Goal: Task Accomplishment & Management: Use online tool/utility

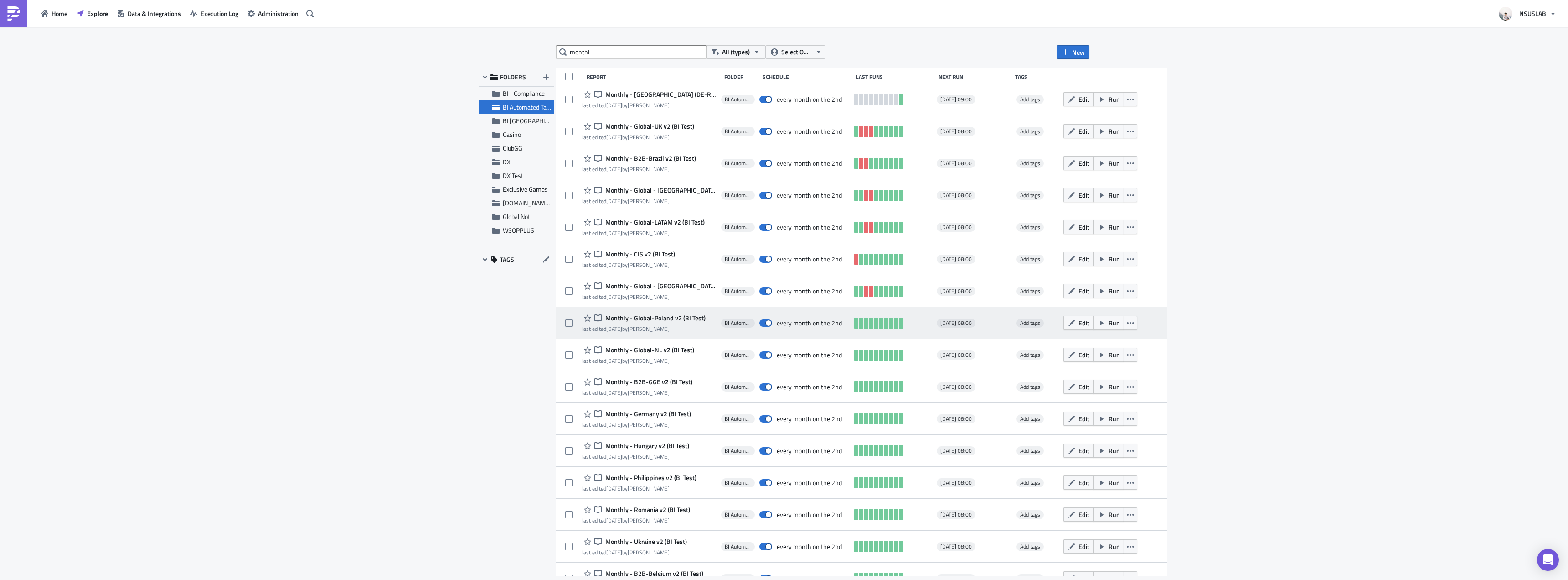
scroll to position [195, 0]
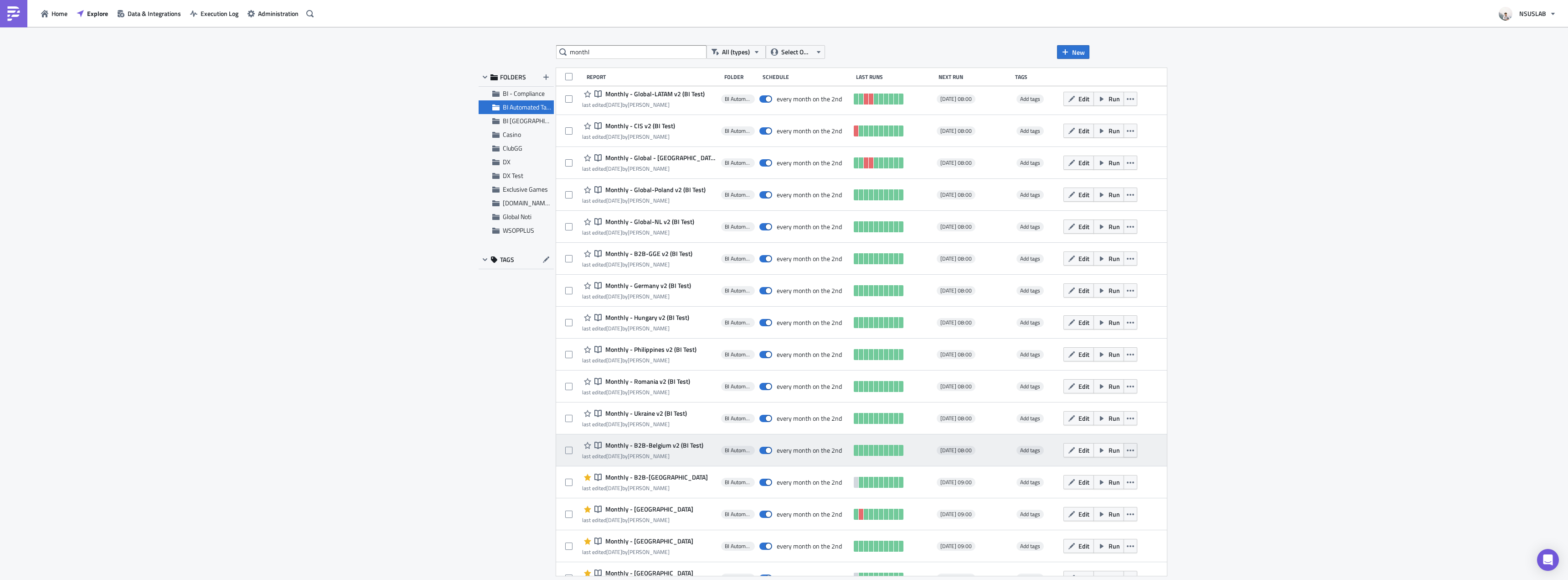
click at [1127, 447] on icon "button" at bounding box center [1131, 450] width 8 height 8
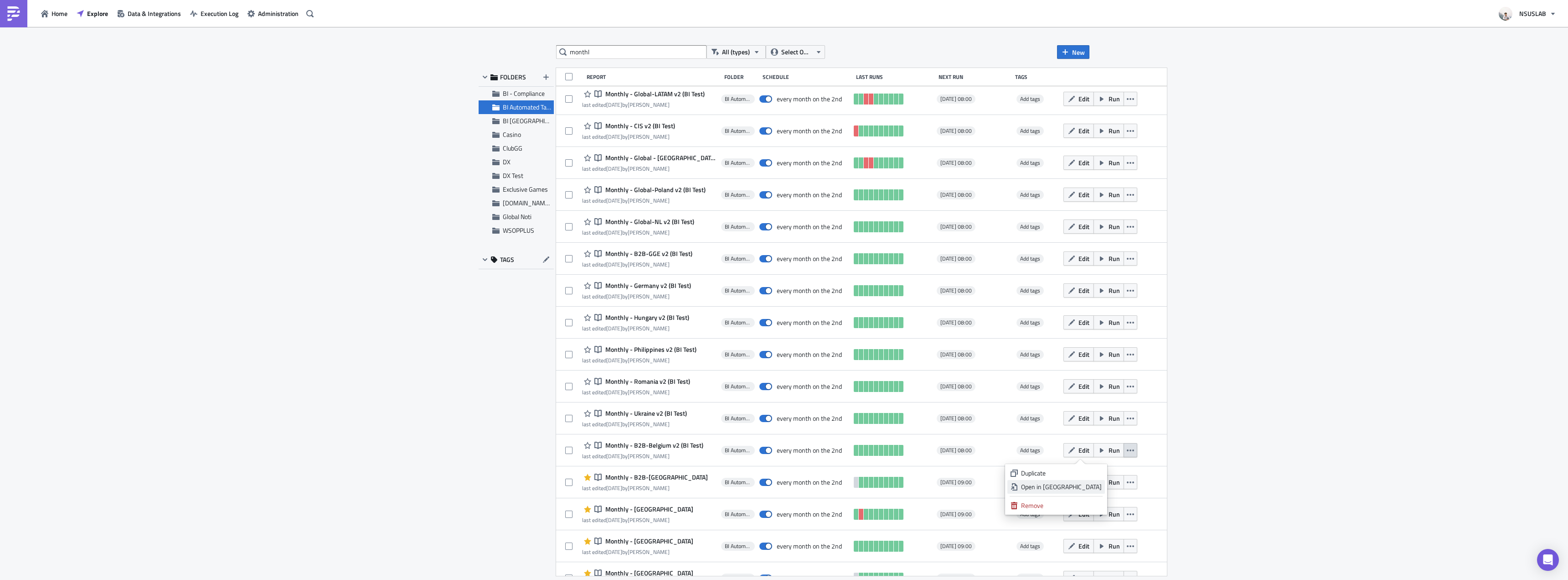
click at [1098, 483] on div "Open in New Tab" at bounding box center [1061, 486] width 80 height 9
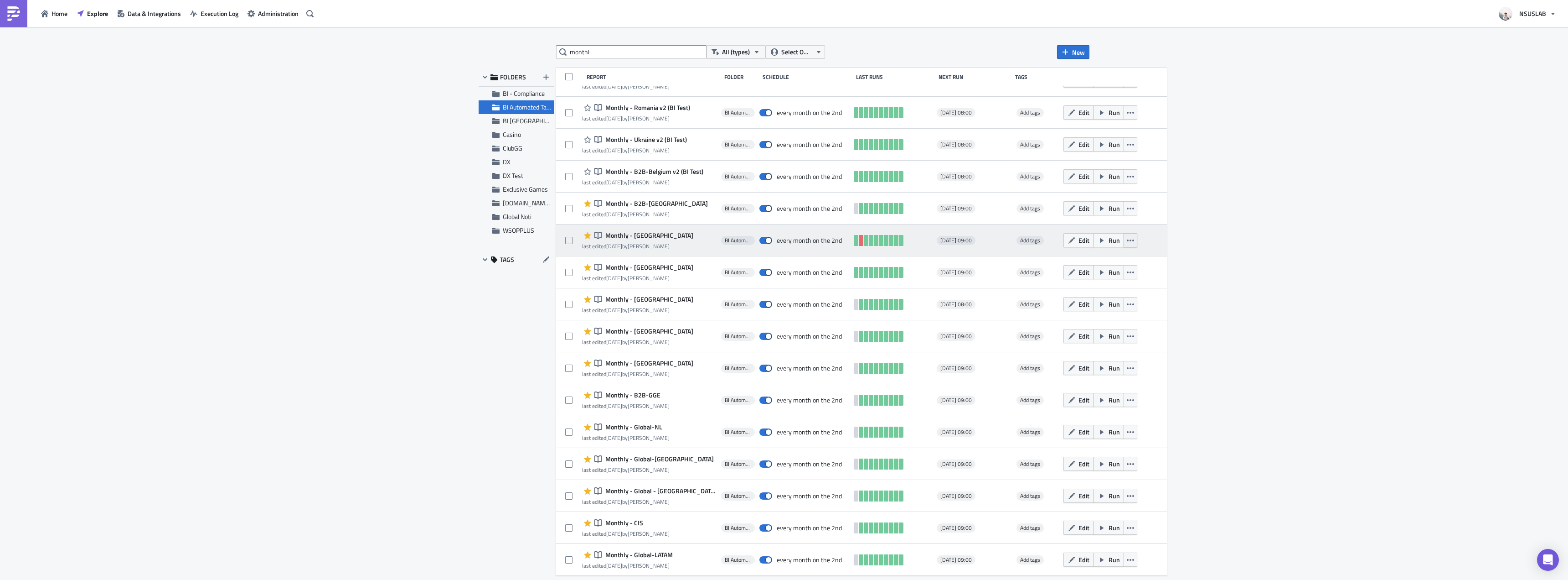
scroll to position [514, 0]
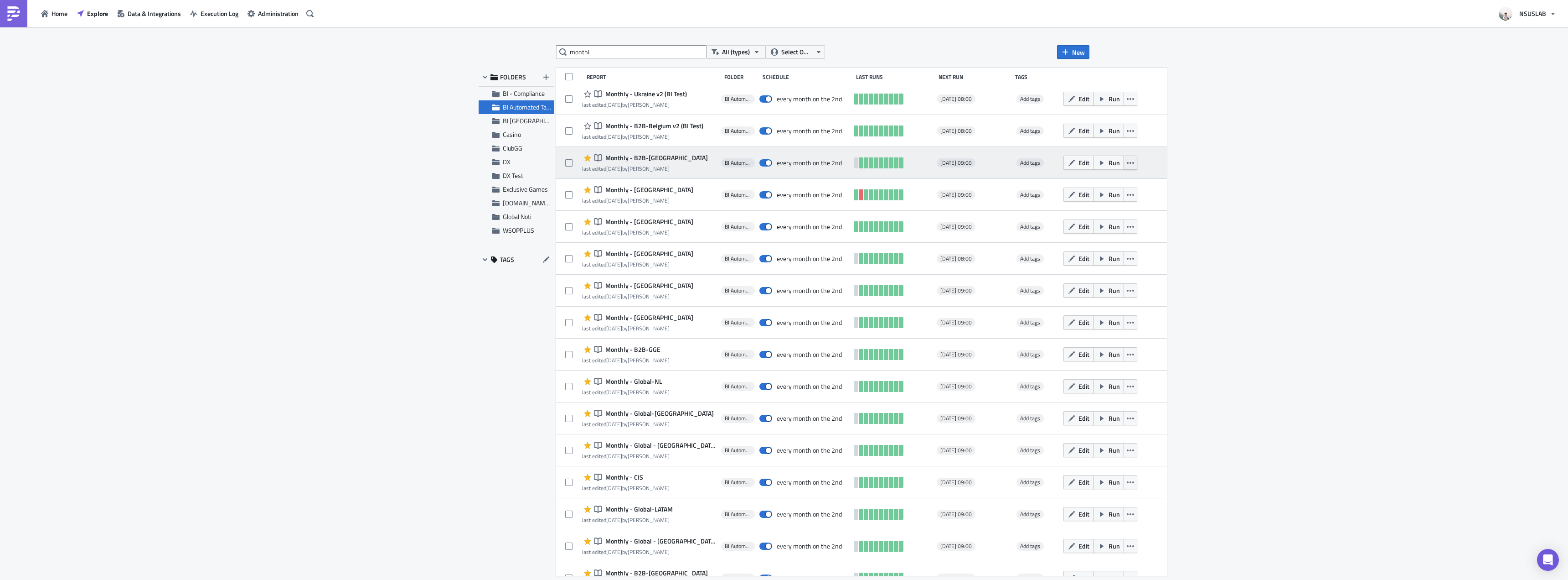
click at [1124, 164] on button "button" at bounding box center [1131, 162] width 14 height 14
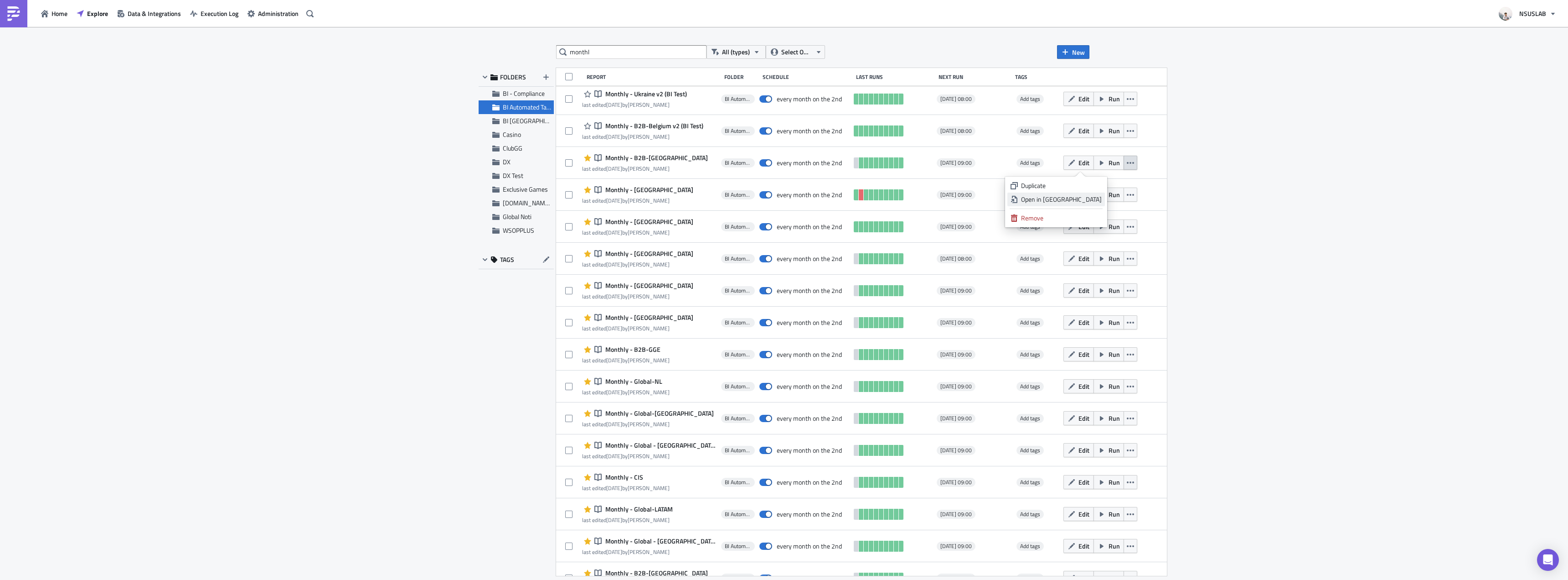
click at [1095, 201] on div "Open in New Tab" at bounding box center [1061, 199] width 80 height 9
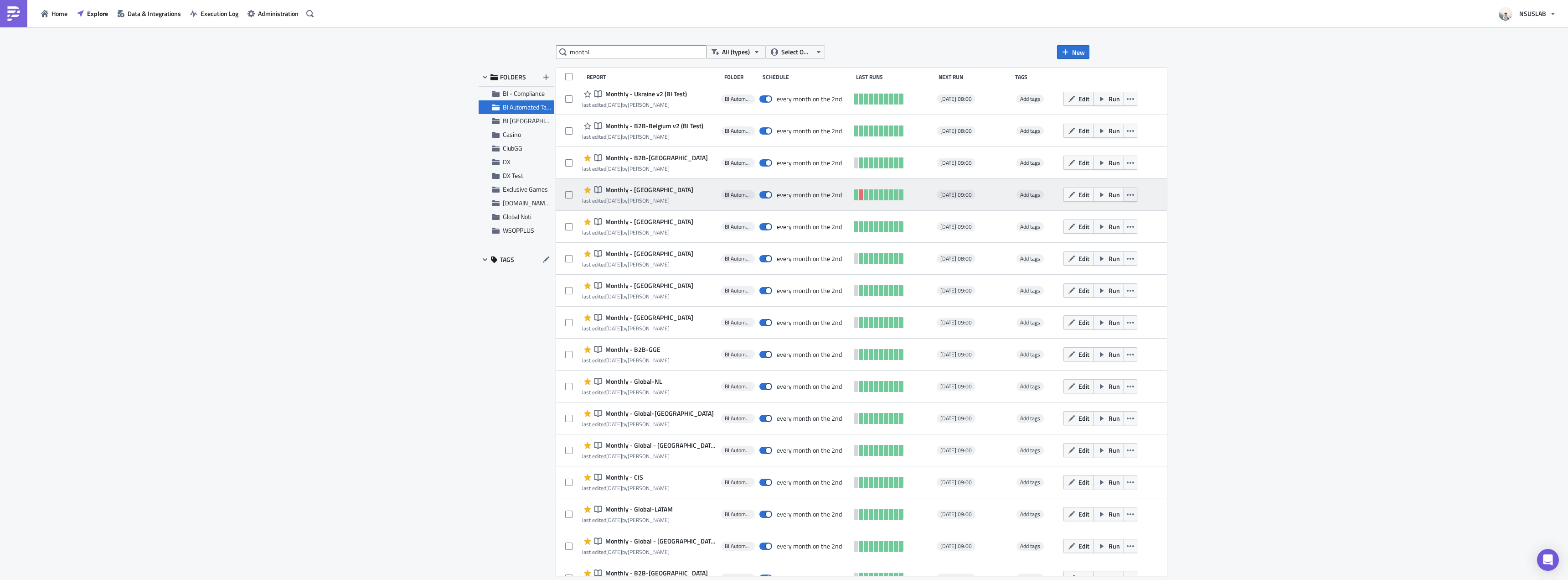
click at [1124, 196] on button "button" at bounding box center [1131, 194] width 14 height 14
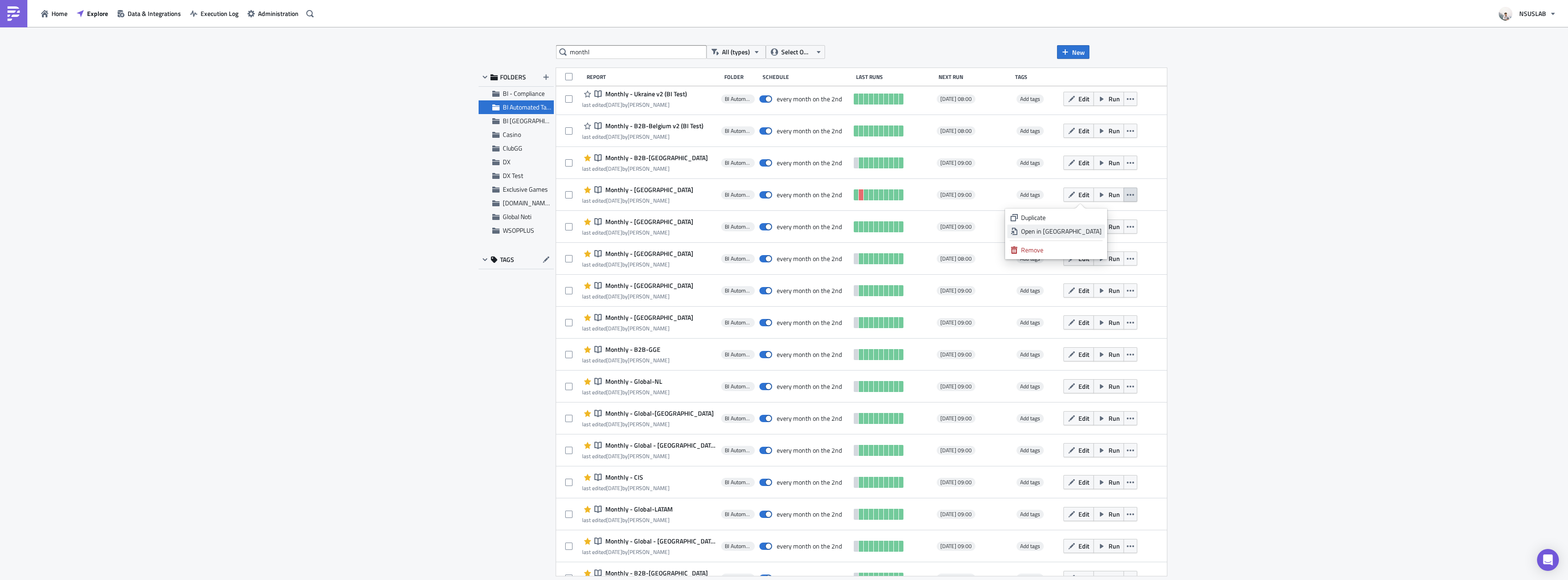
click at [1100, 234] on div "Open in New Tab" at bounding box center [1061, 231] width 80 height 9
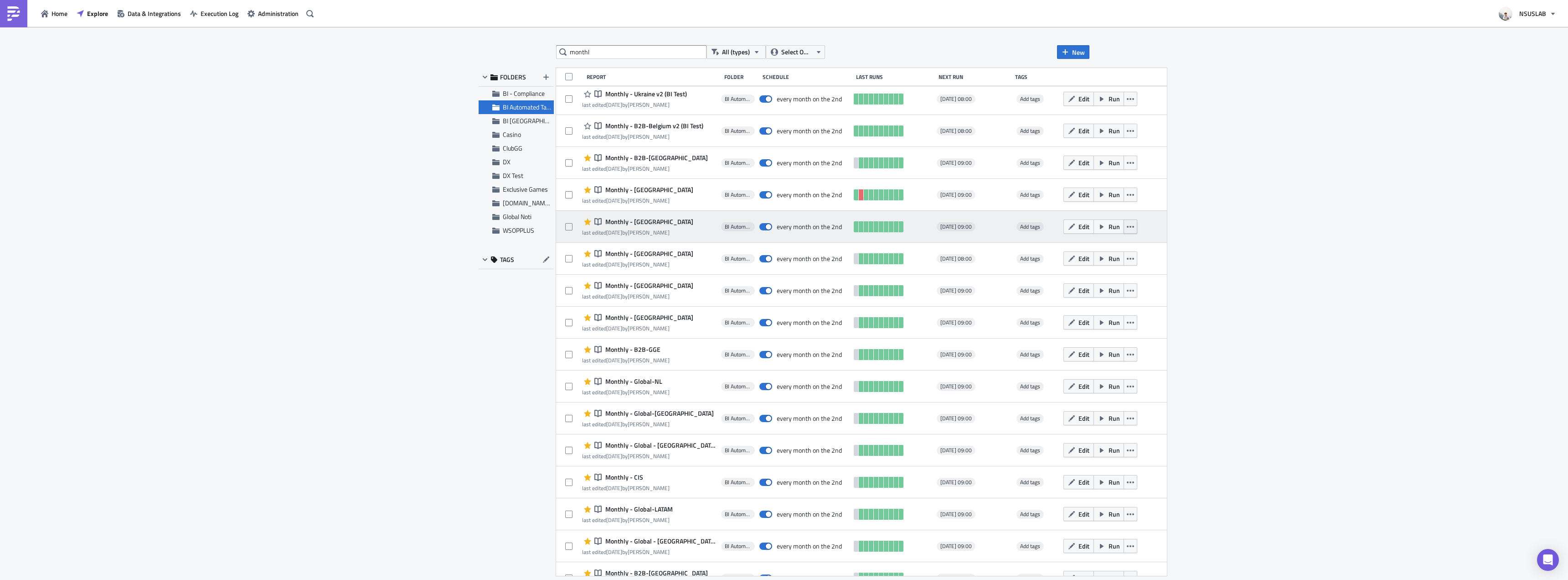
click at [1124, 227] on button "button" at bounding box center [1131, 226] width 14 height 14
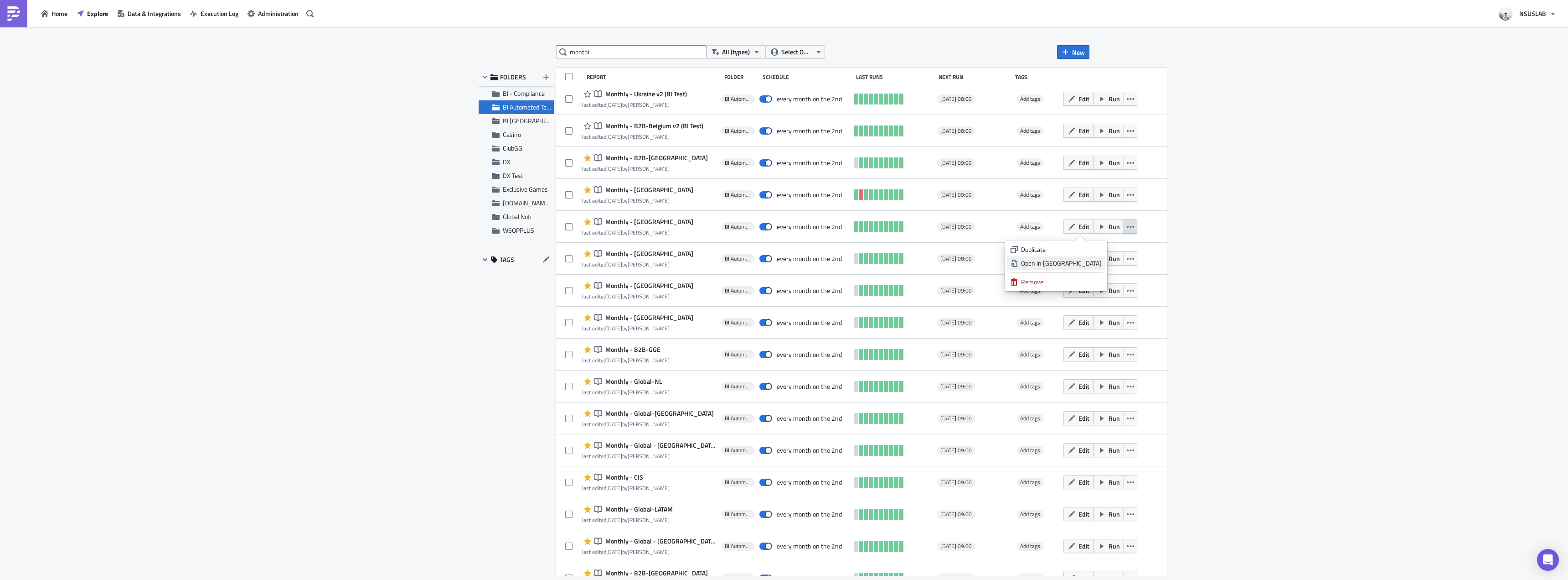
click at [1095, 264] on div "Open in New Tab" at bounding box center [1061, 263] width 80 height 9
click at [1127, 289] on icon "button" at bounding box center [1131, 291] width 8 height 8
click at [1096, 330] on div "Open in New Tab" at bounding box center [1061, 327] width 80 height 9
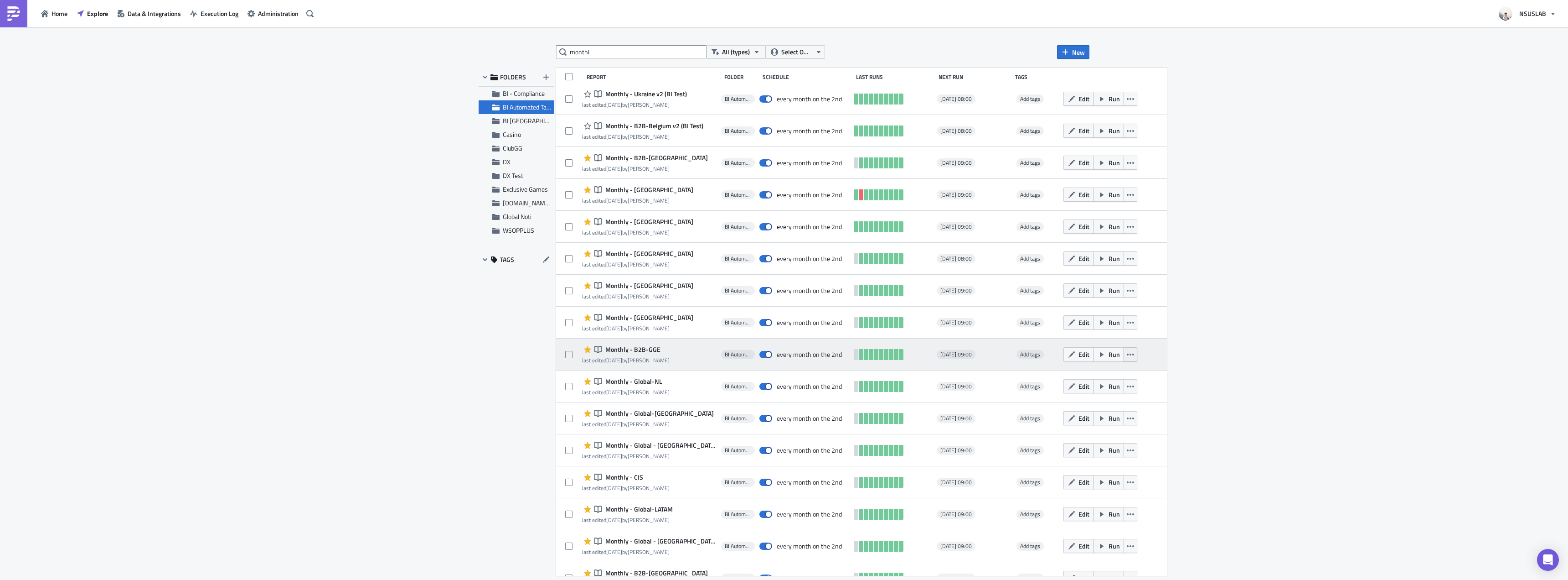
click at [1127, 351] on icon "button" at bounding box center [1131, 355] width 8 height 8
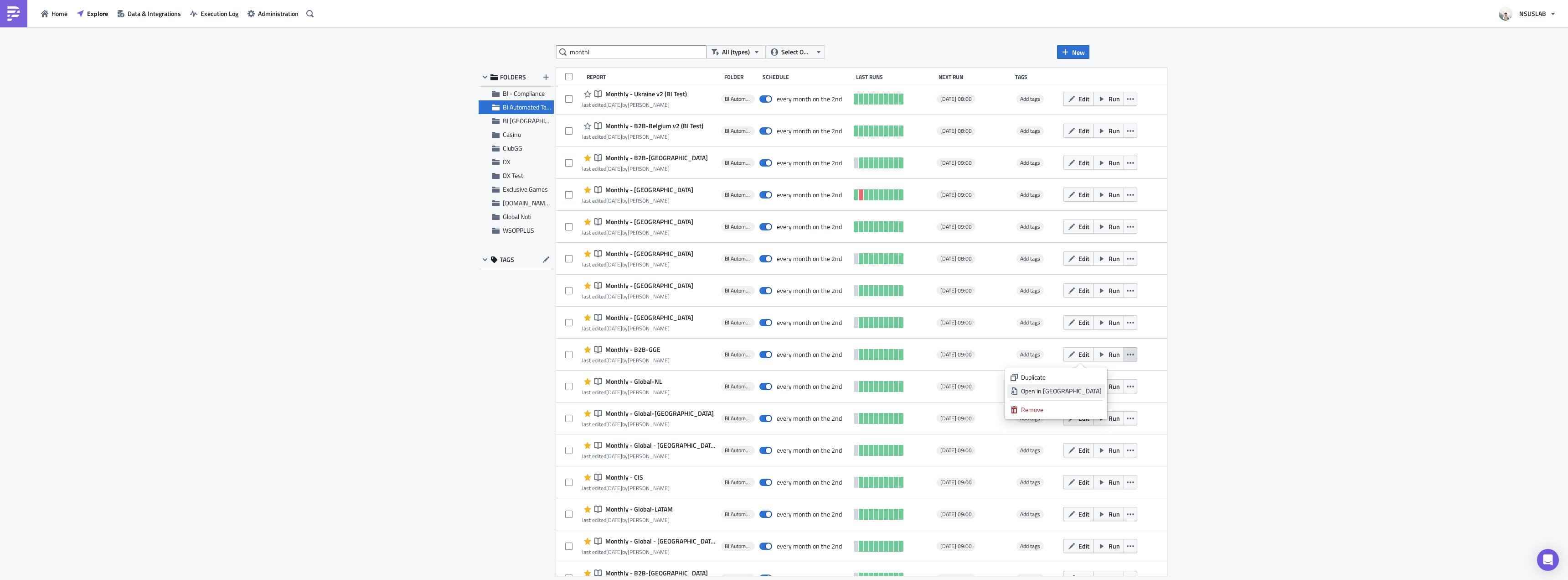
click at [1088, 388] on div "Open in New Tab" at bounding box center [1061, 391] width 80 height 9
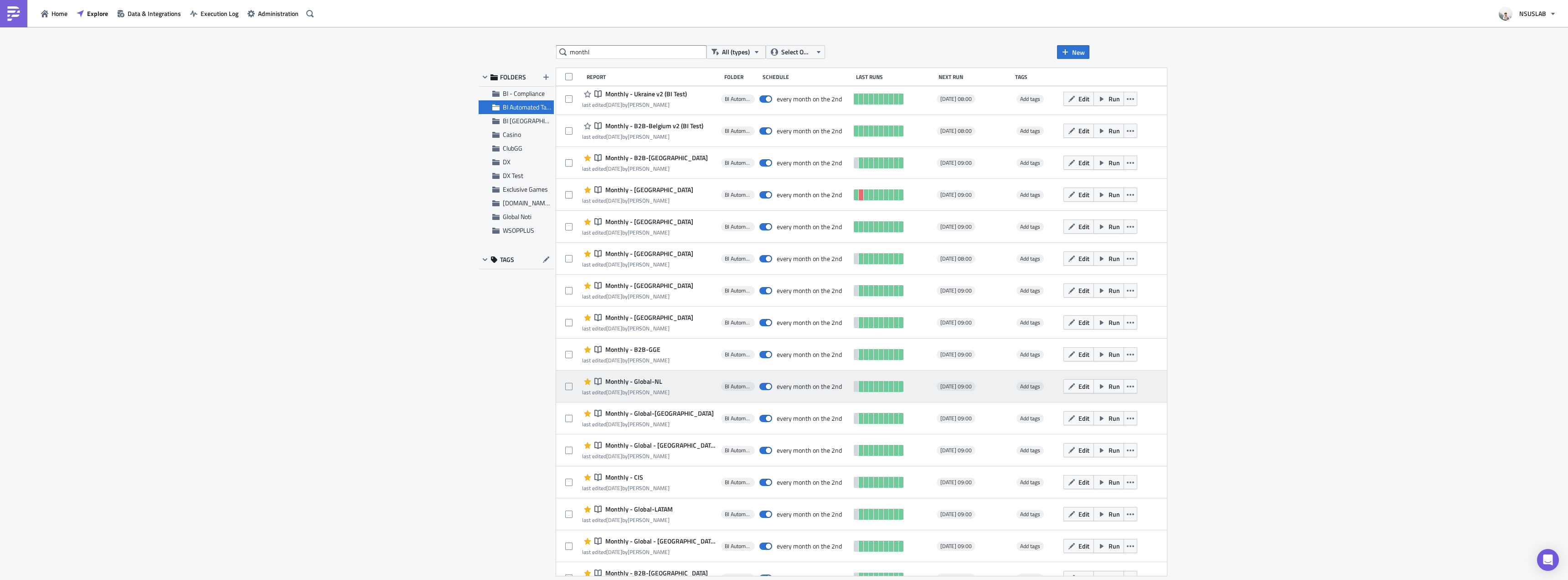
click at [1108, 390] on div "Edit Run" at bounding box center [1108, 386] width 90 height 18
click at [1124, 388] on button "button" at bounding box center [1131, 386] width 14 height 14
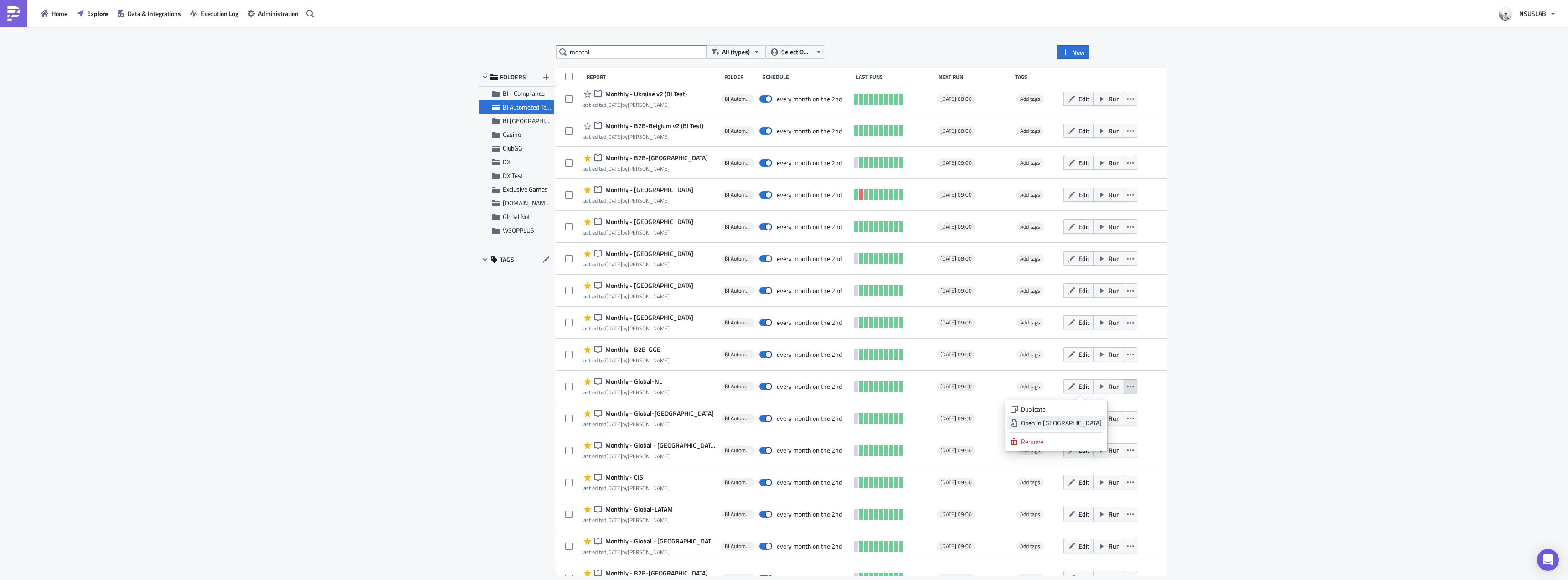
click at [1090, 422] on div "Open in New Tab" at bounding box center [1061, 423] width 80 height 9
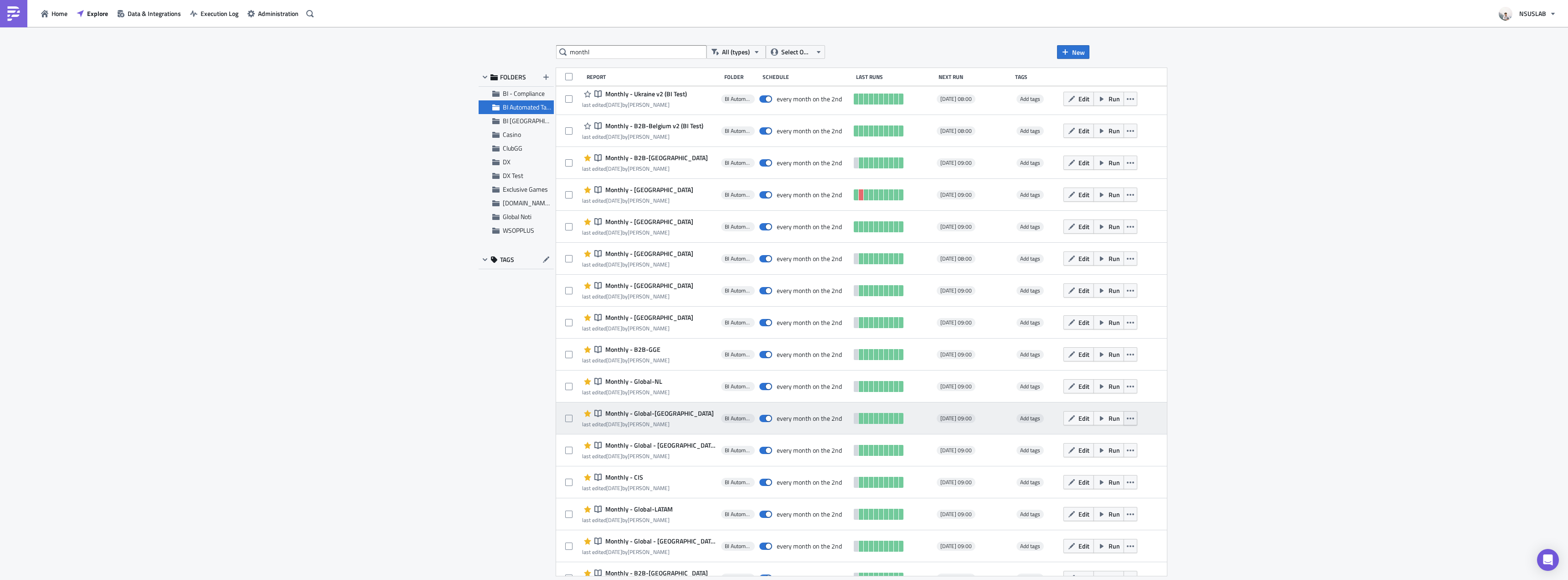
click at [1124, 420] on button "button" at bounding box center [1131, 418] width 14 height 14
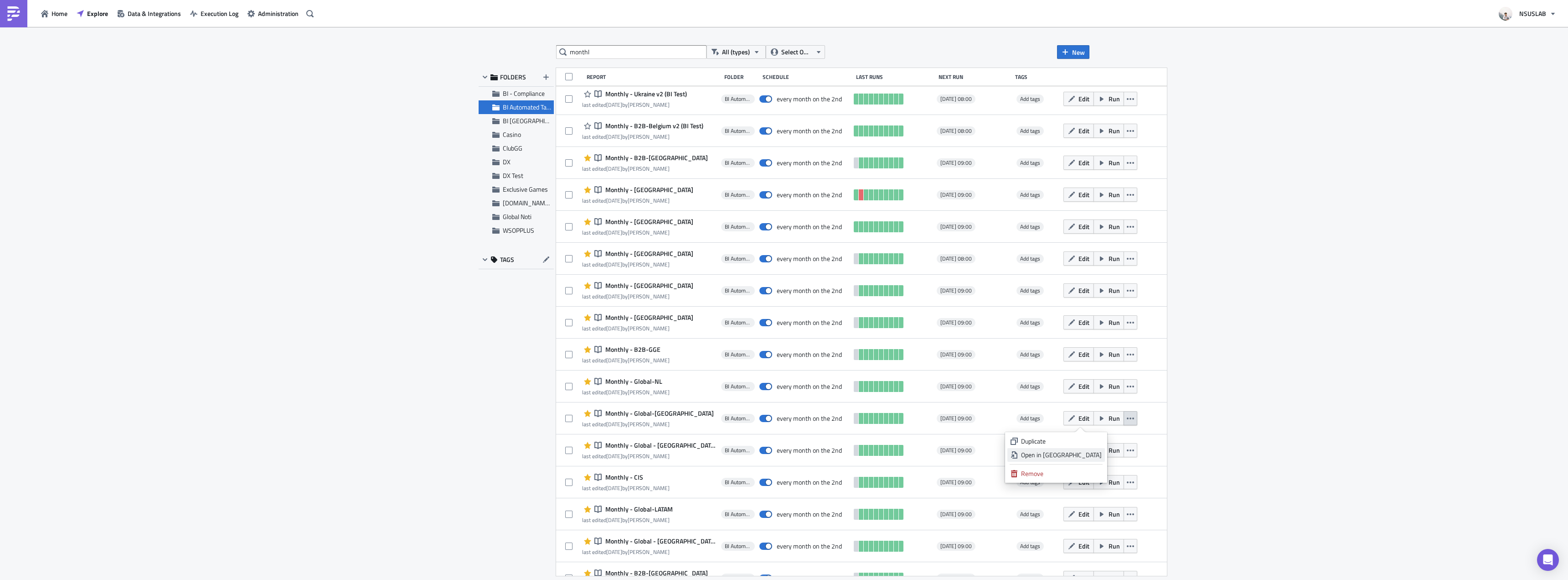
click at [1090, 455] on div "Open in New Tab" at bounding box center [1061, 454] width 80 height 9
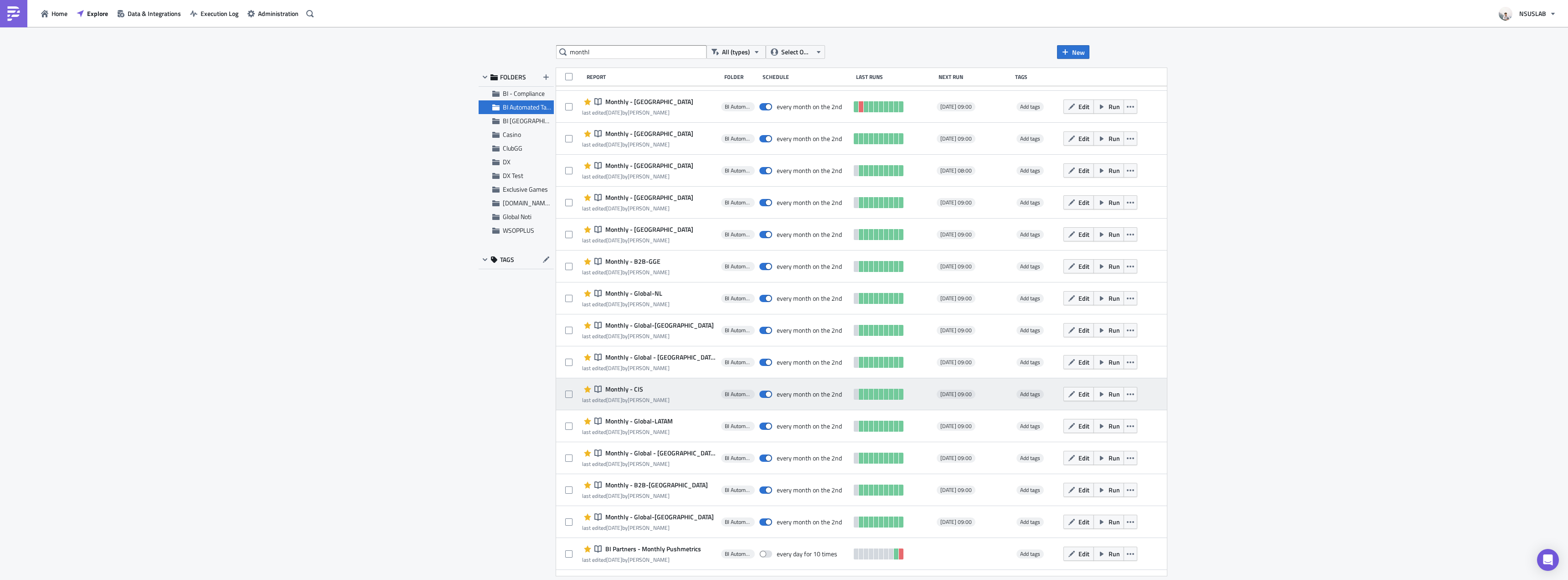
scroll to position [606, 0]
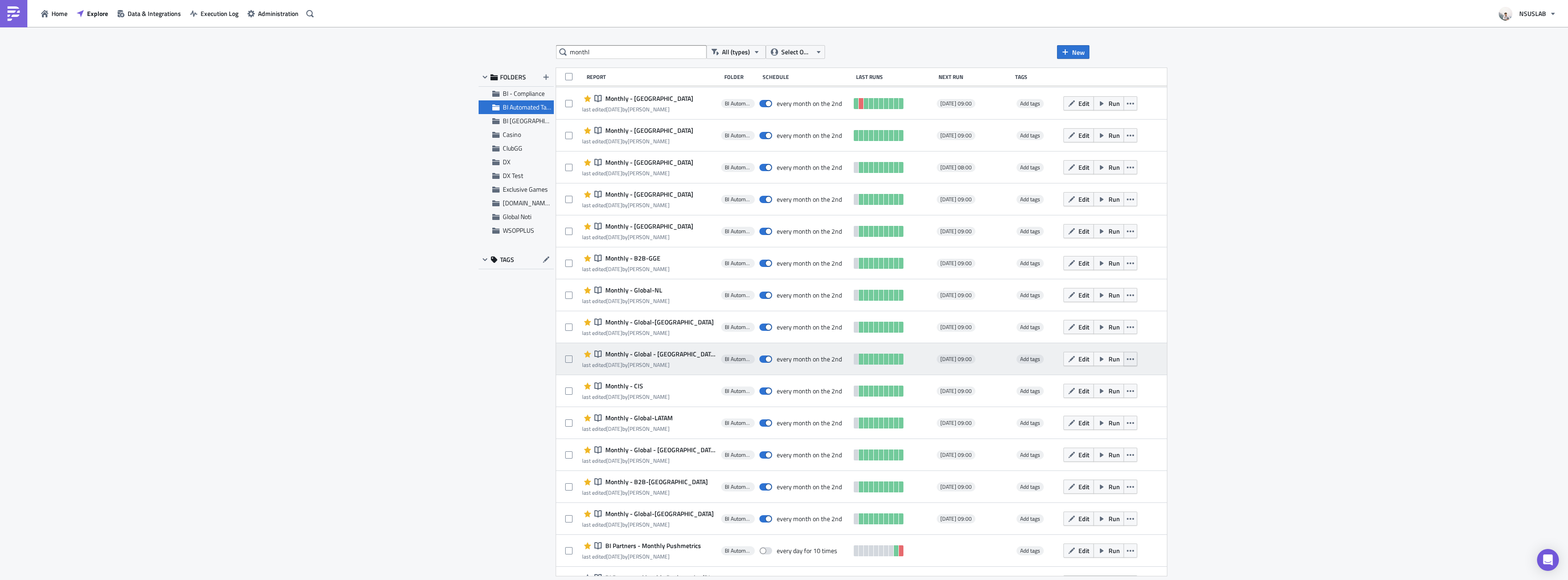
click at [1127, 357] on icon "button" at bounding box center [1131, 359] width 8 height 8
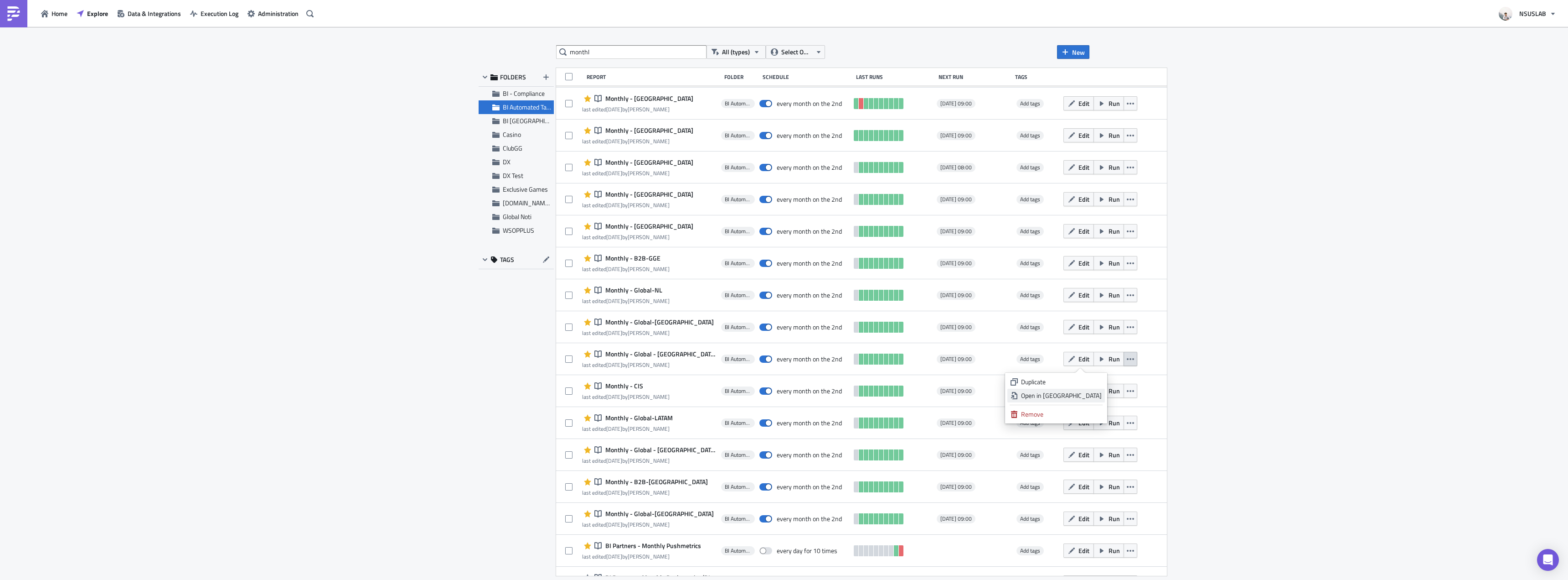
click at [1088, 399] on div "Open in New Tab" at bounding box center [1061, 395] width 80 height 9
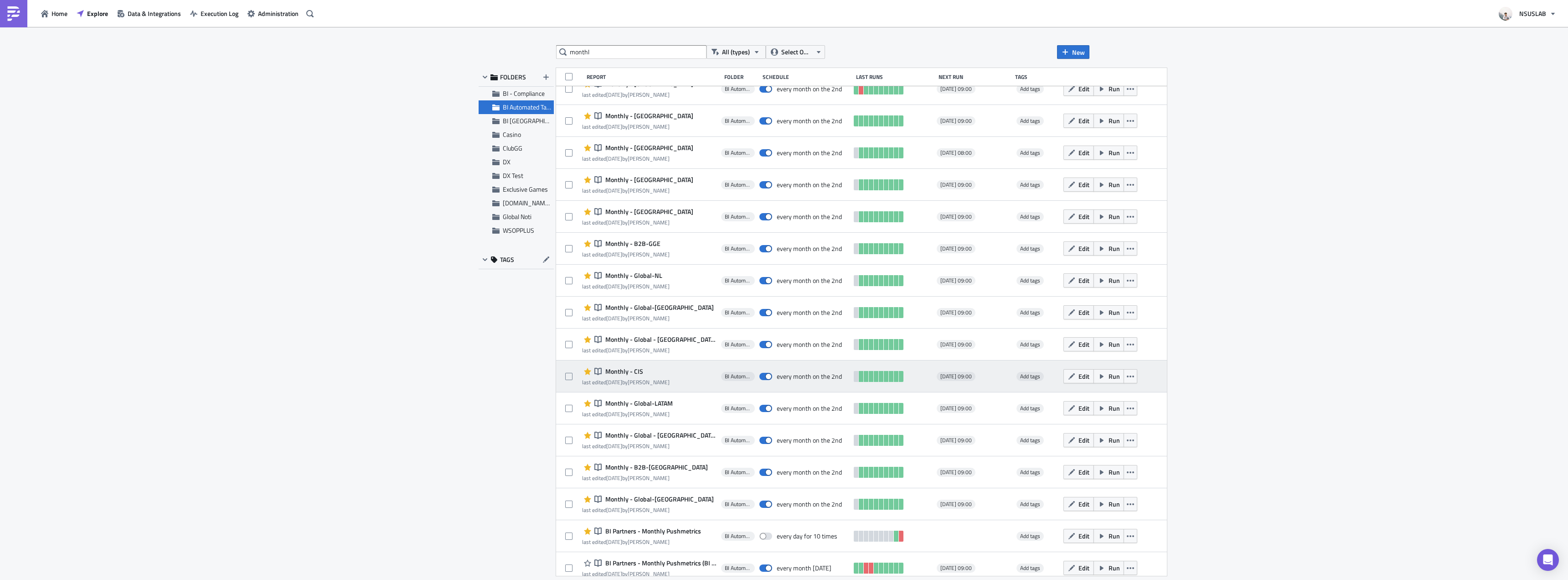
scroll to position [629, 0]
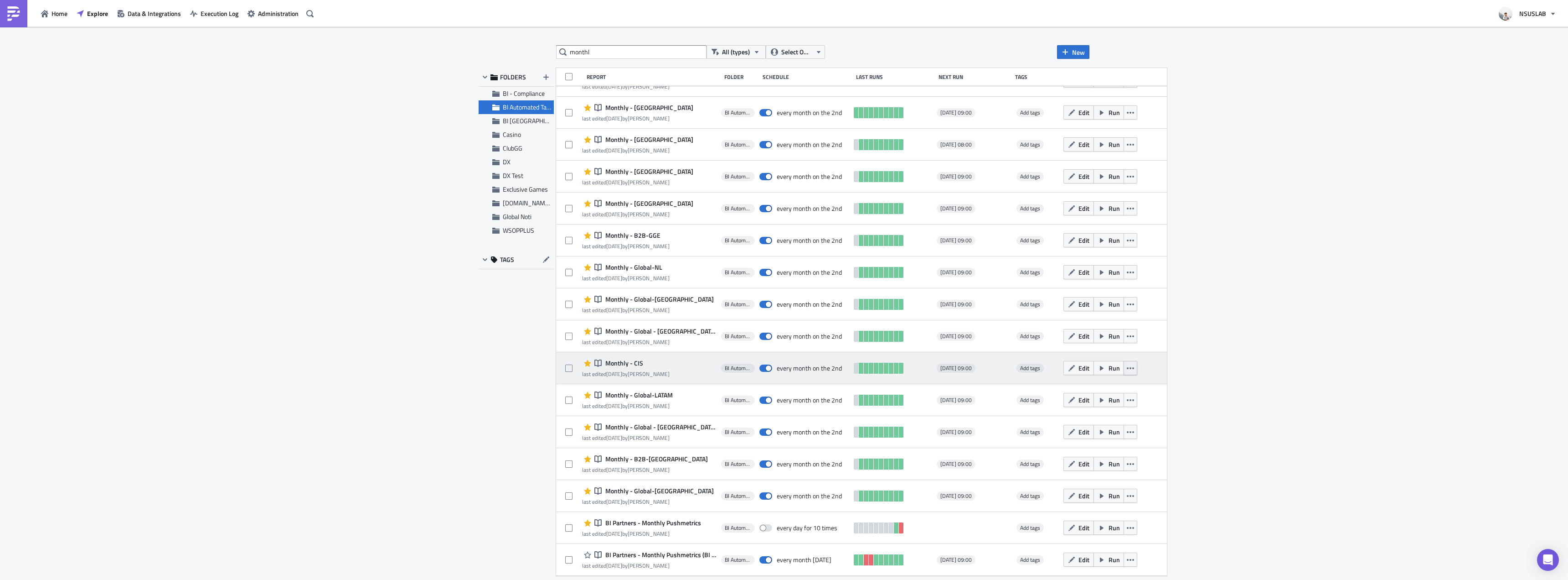
click at [1127, 367] on icon "button" at bounding box center [1131, 368] width 8 height 8
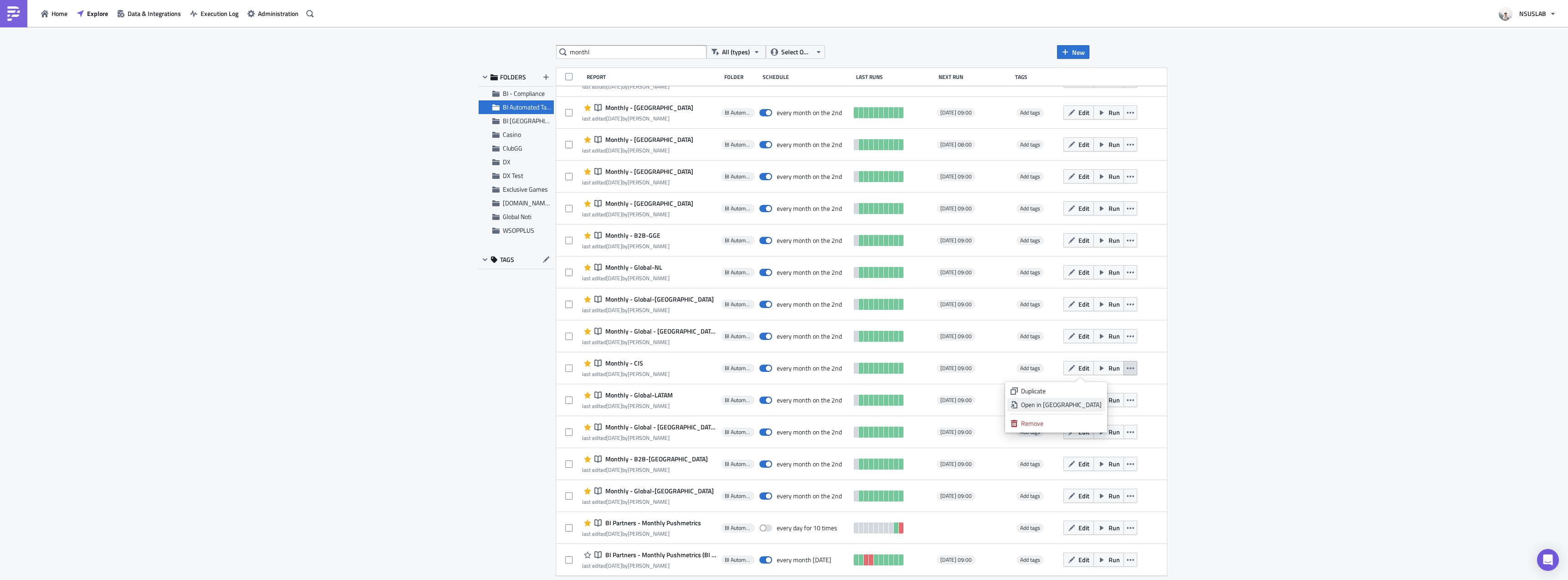
click at [1081, 404] on div "Open in New Tab" at bounding box center [1061, 404] width 80 height 9
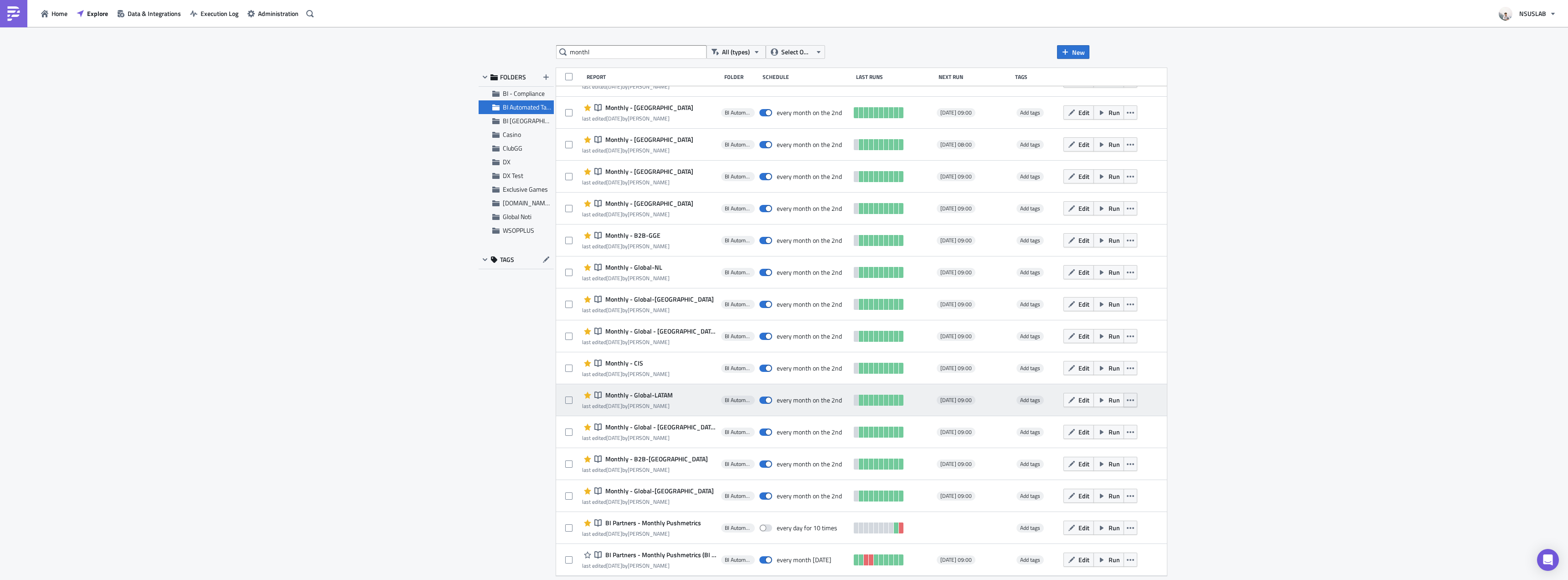
click at [1124, 403] on button "button" at bounding box center [1131, 400] width 14 height 14
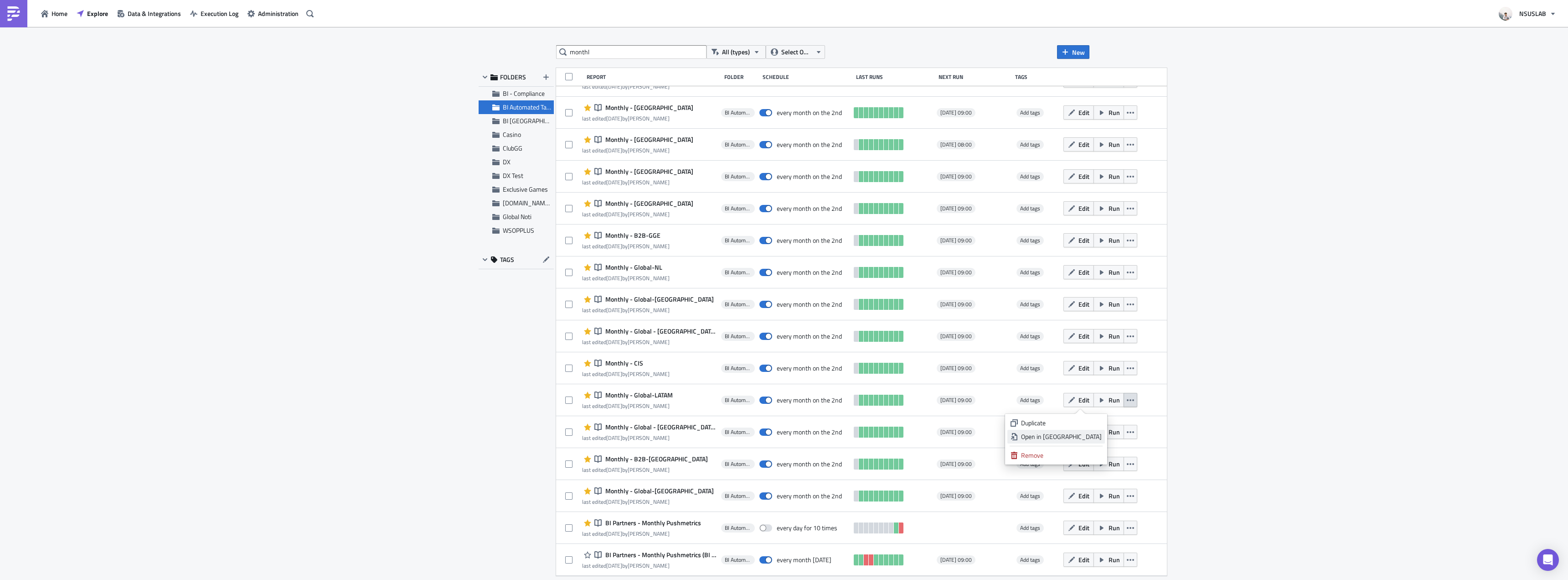
click at [1095, 441] on link "Open in New Tab" at bounding box center [1056, 436] width 98 height 14
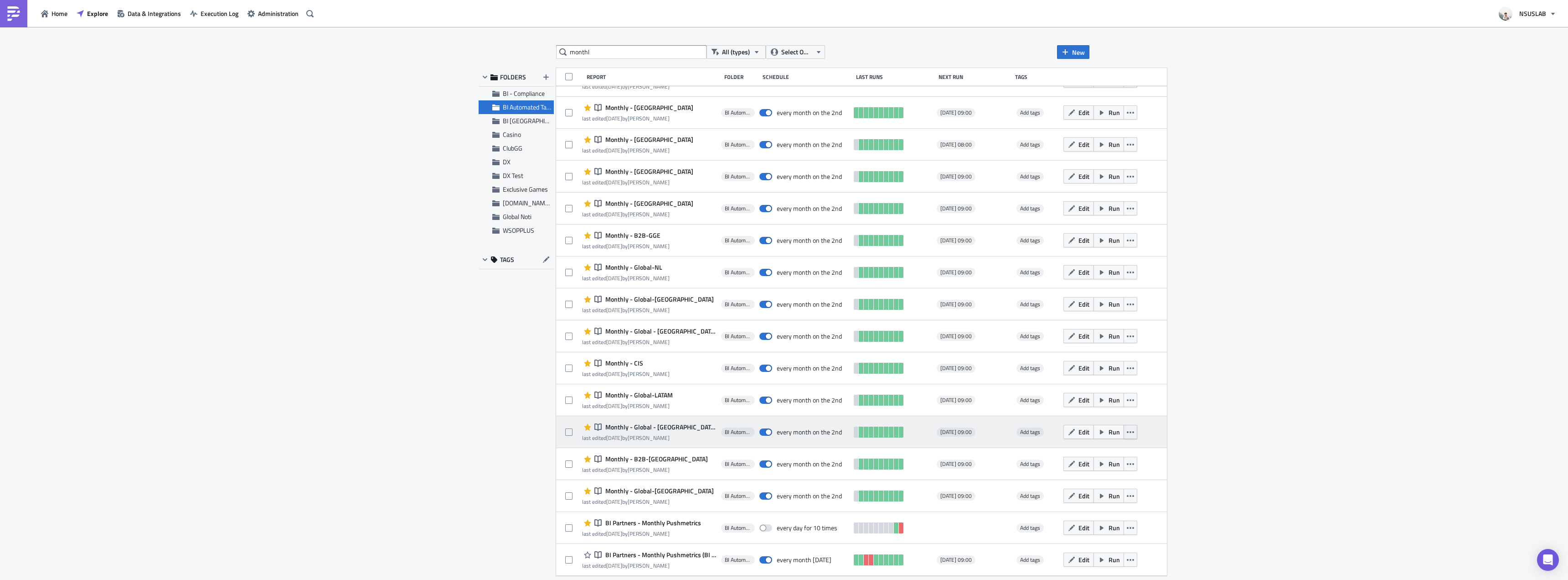
click at [1127, 432] on icon "button" at bounding box center [1131, 432] width 8 height 2
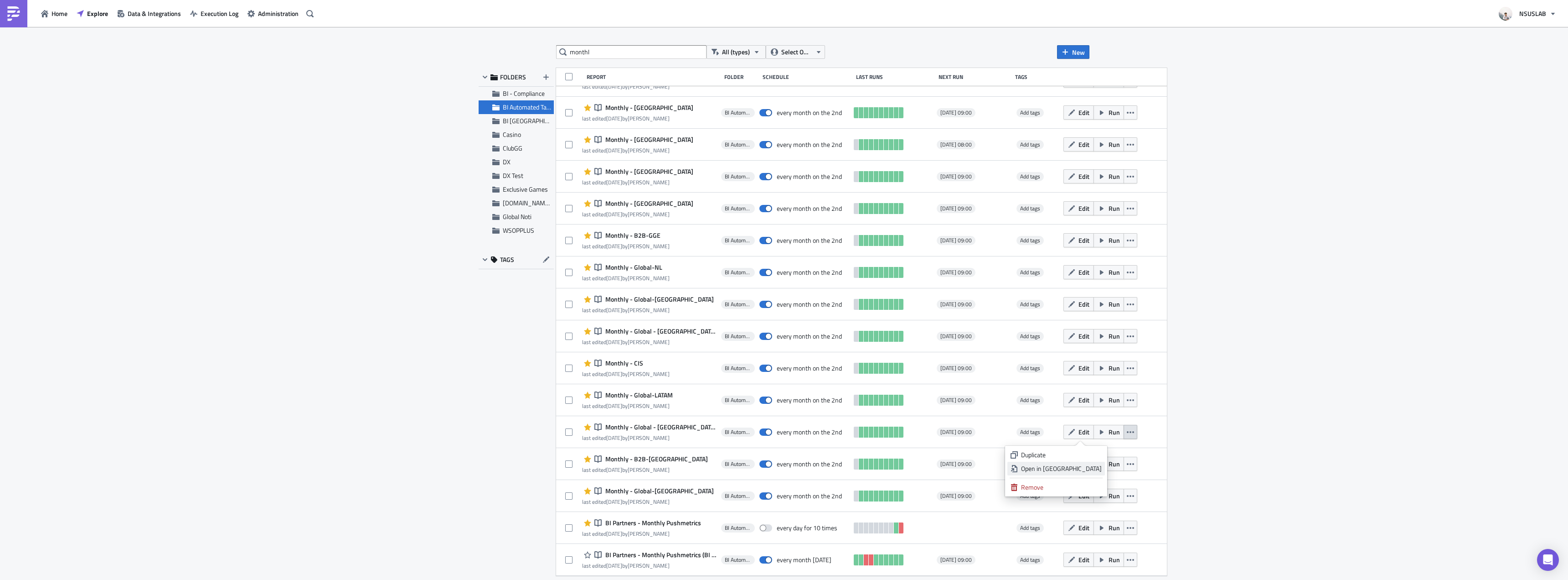
click at [1092, 465] on div "Open in New Tab" at bounding box center [1061, 468] width 80 height 9
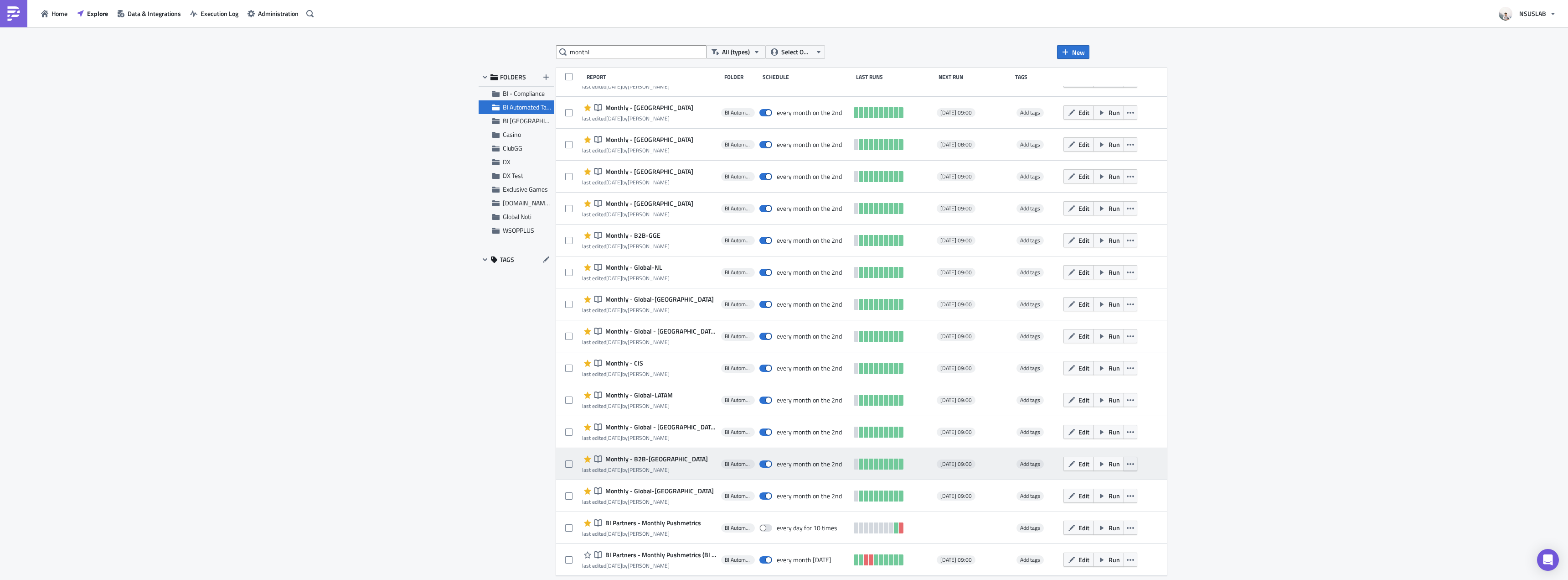
click at [1124, 461] on button "button" at bounding box center [1131, 463] width 14 height 14
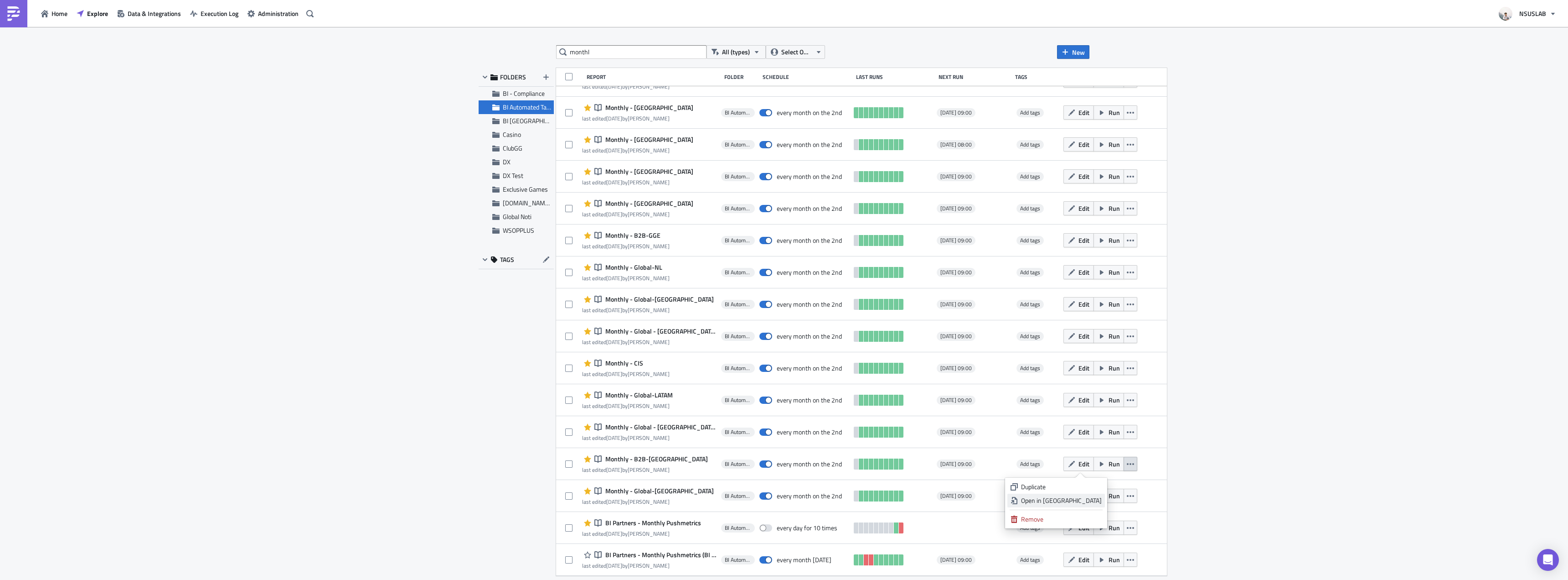
click at [1095, 497] on div "Open in New Tab" at bounding box center [1061, 500] width 80 height 9
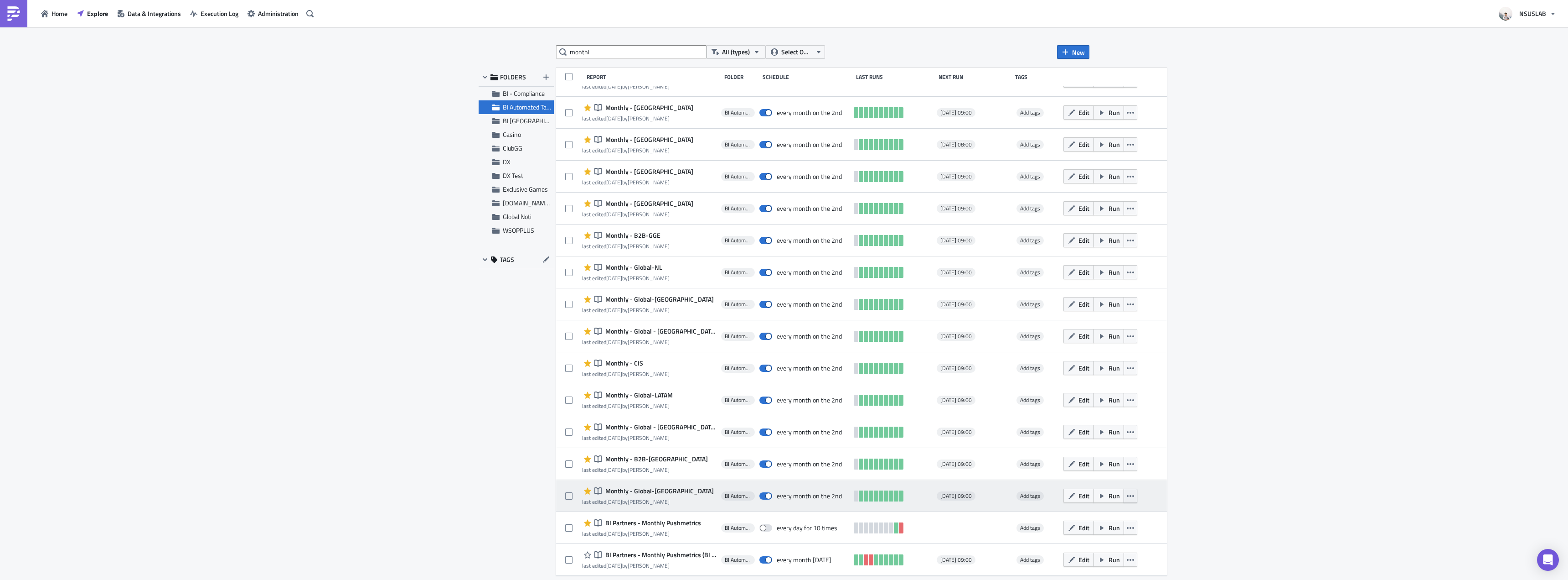
click at [1127, 496] on icon "button" at bounding box center [1131, 496] width 8 height 8
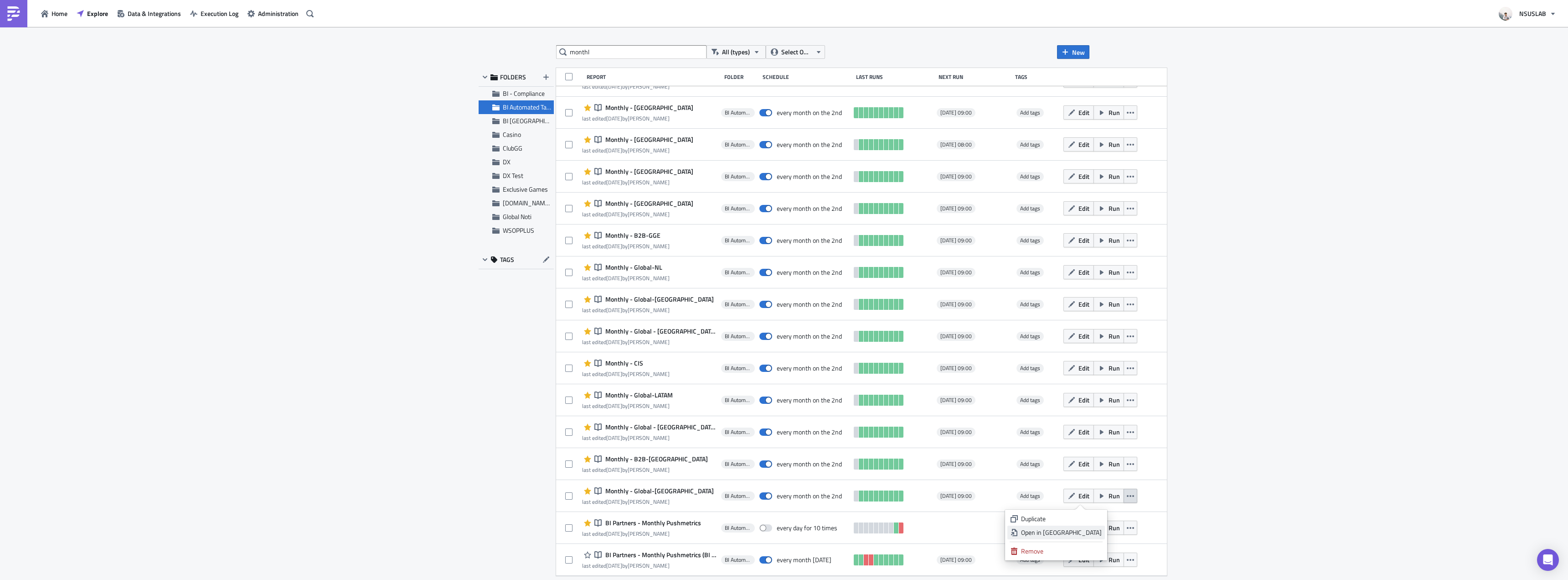
click at [1089, 531] on div "Open in New Tab" at bounding box center [1061, 532] width 80 height 9
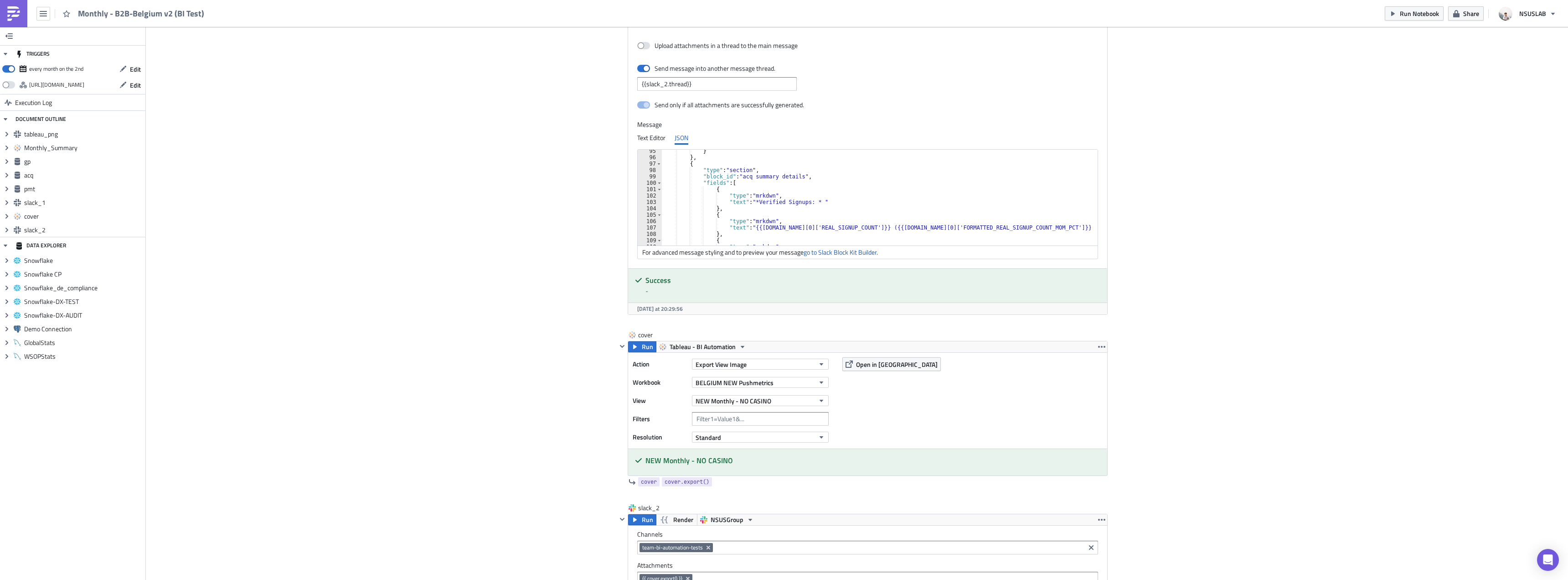
scroll to position [629, 0]
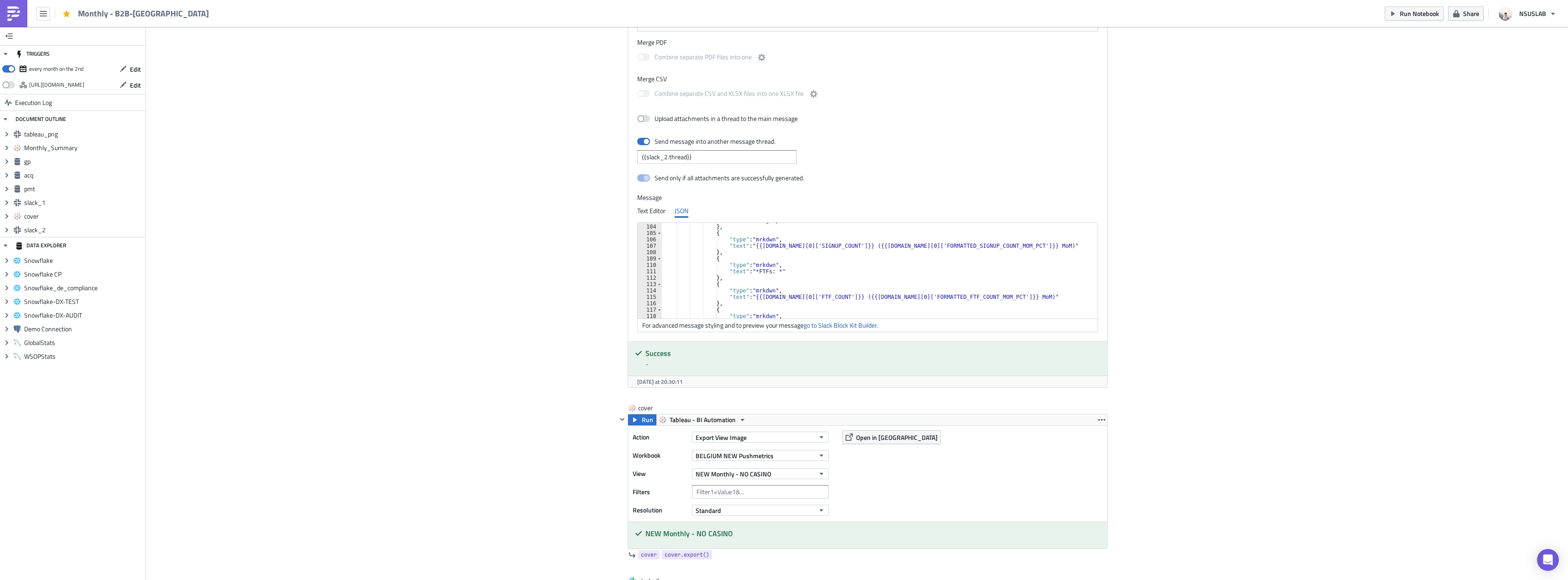
scroll to position [602, 0]
click at [750, 275] on div "} } , { "type" : "section" , "block_id" : "acq summary details" , "fields" : [ …" at bounding box center [882, 275] width 439 height 109
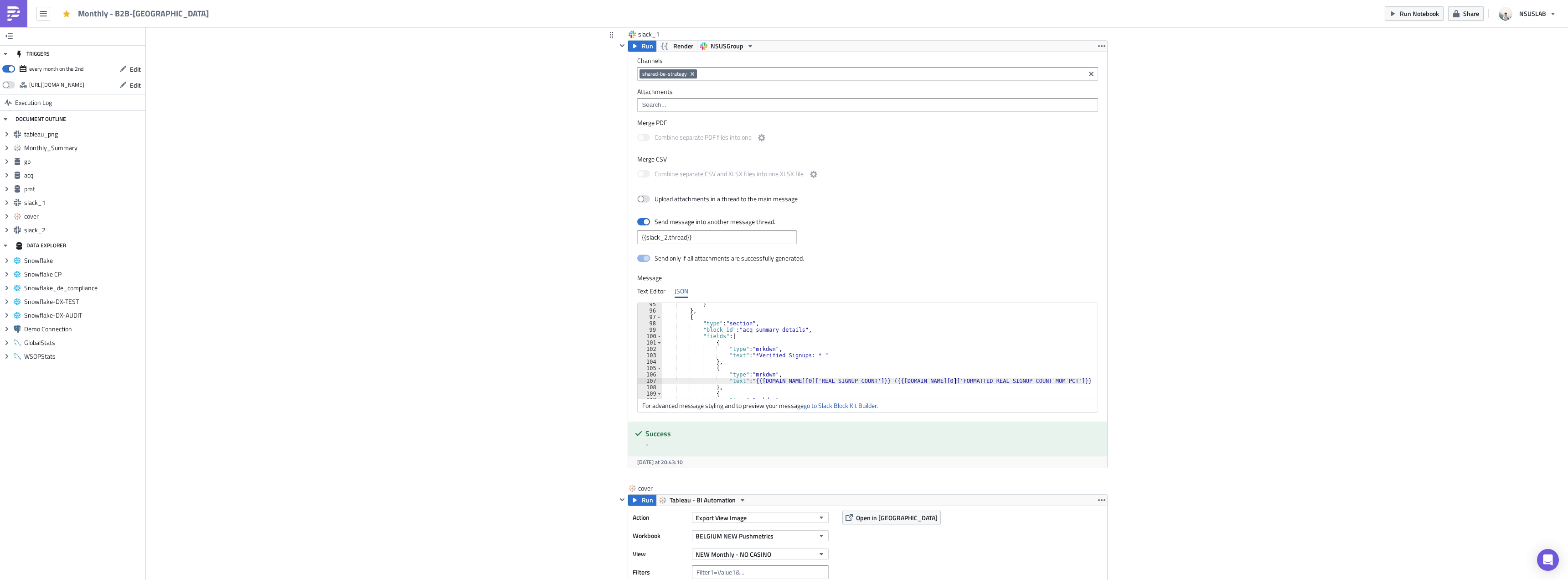
scroll to position [1642, 0]
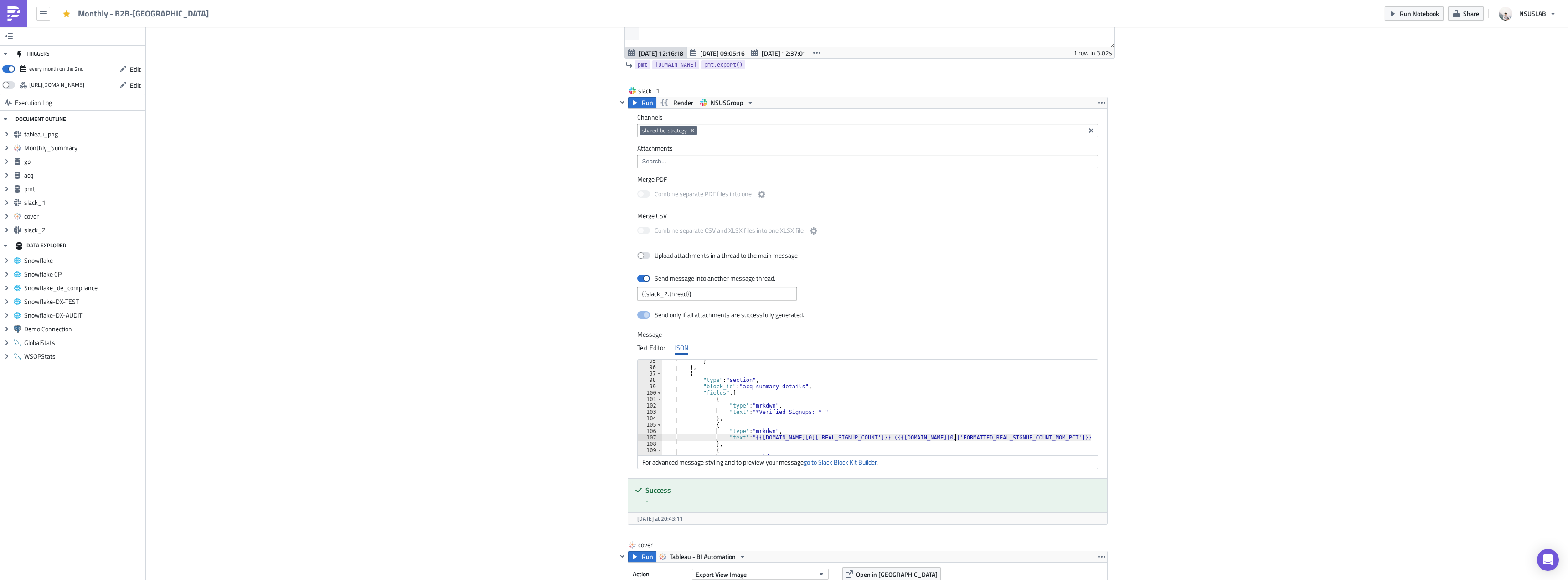
type textarea ""text": "{{[DOMAIN_NAME][0]['REAL_SIGNUP_COUNT']}} ({{[DOMAIN_NAME][0]['FORMATT…"
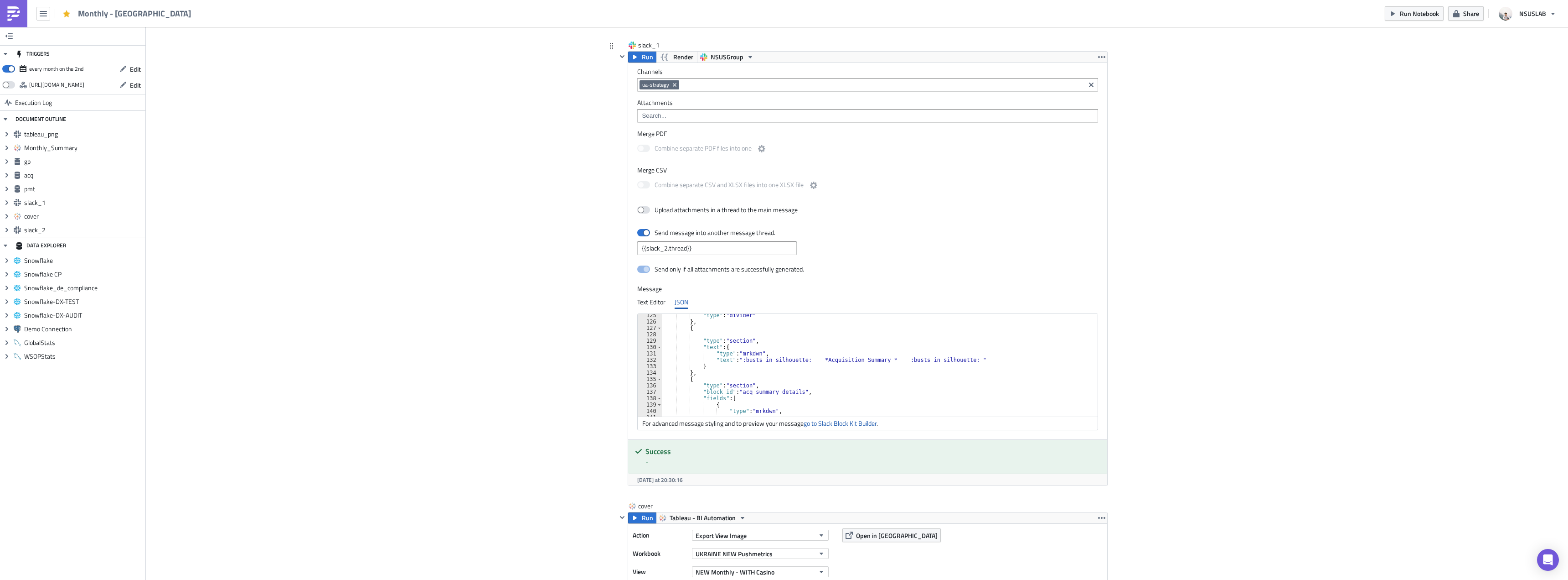
scroll to position [876, 0]
click at [751, 336] on div ""fields" : [ { "type" : "mrkdwn" , "text" : "*Signups: * " } , { "type" : "mrkd…" at bounding box center [878, 367] width 433 height 109
click at [794, 359] on div ""fields" : [ { "type" : "mrkdwn" , "text" : "*Verified Signups: * " } , { "type…" at bounding box center [878, 367] width 433 height 109
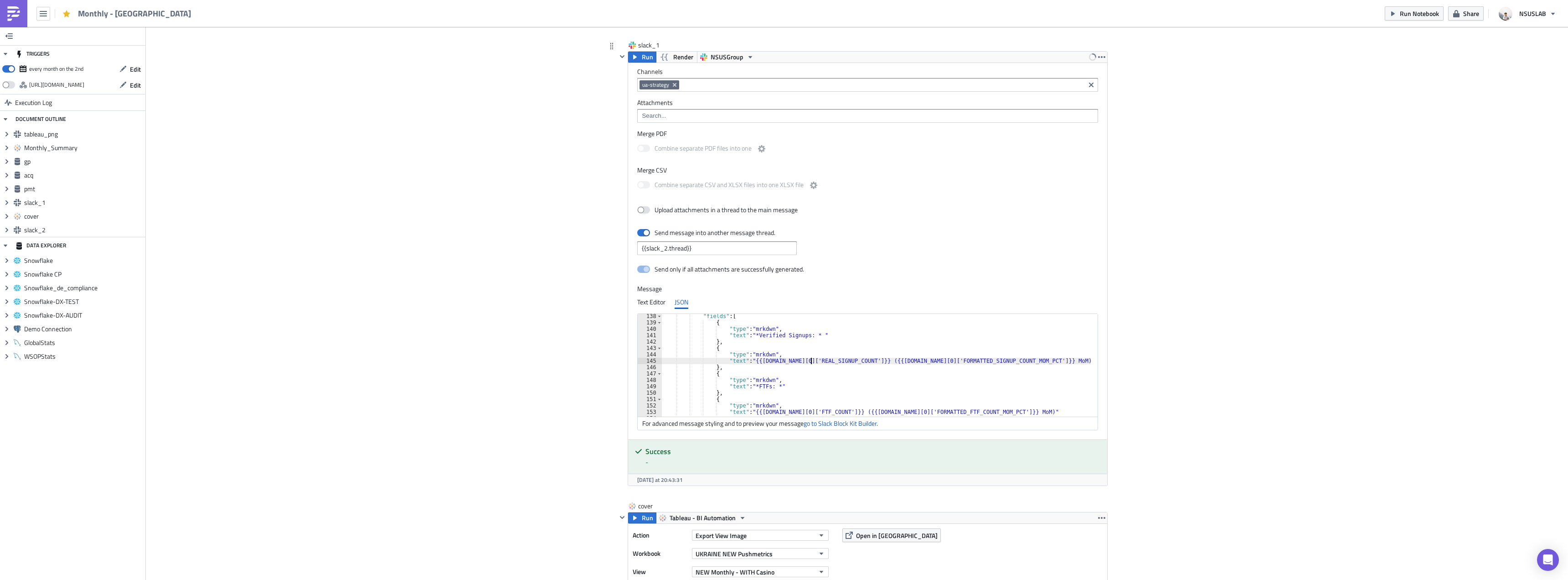
click at [937, 362] on div ""fields" : [ { "type" : "mrkdwn" , "text" : "*Verified Signups: * " } , { "type…" at bounding box center [878, 367] width 433 height 109
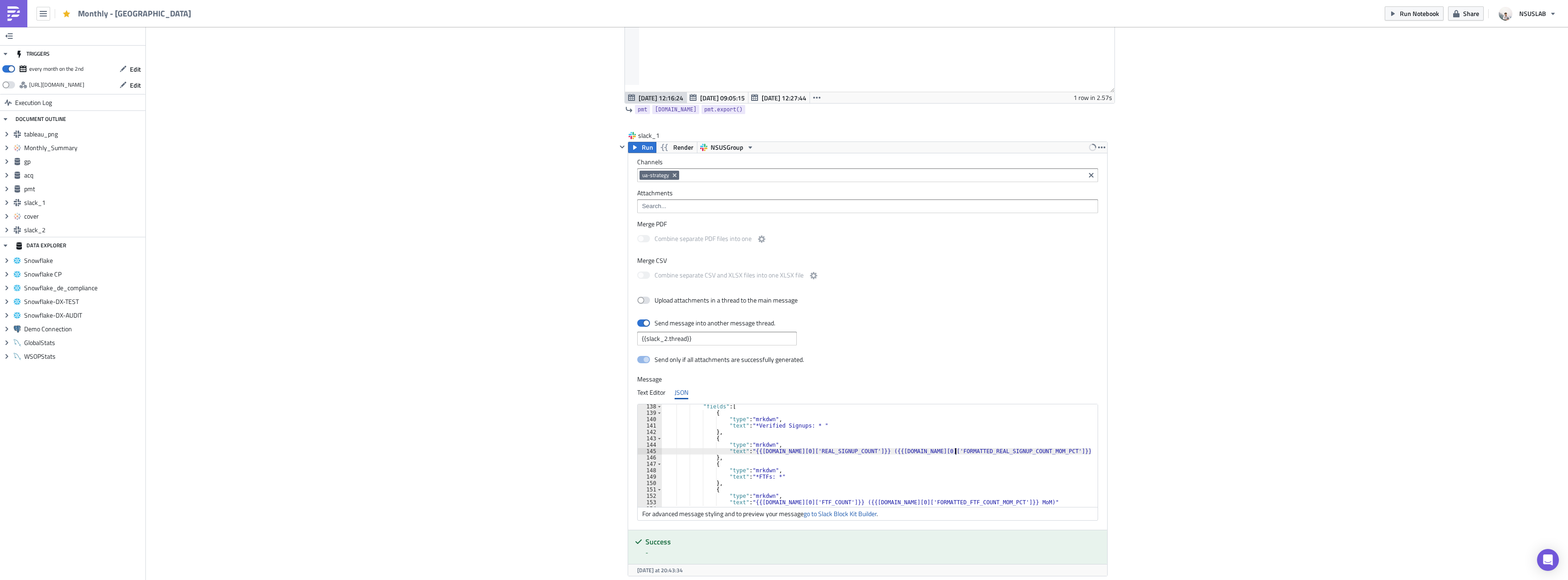
scroll to position [1597, 0]
type textarea ""text": "{{[DOMAIN_NAME][0]['REAL_SIGNUP_COUNT']}} ({{[DOMAIN_NAME][0]['FORMATT…"
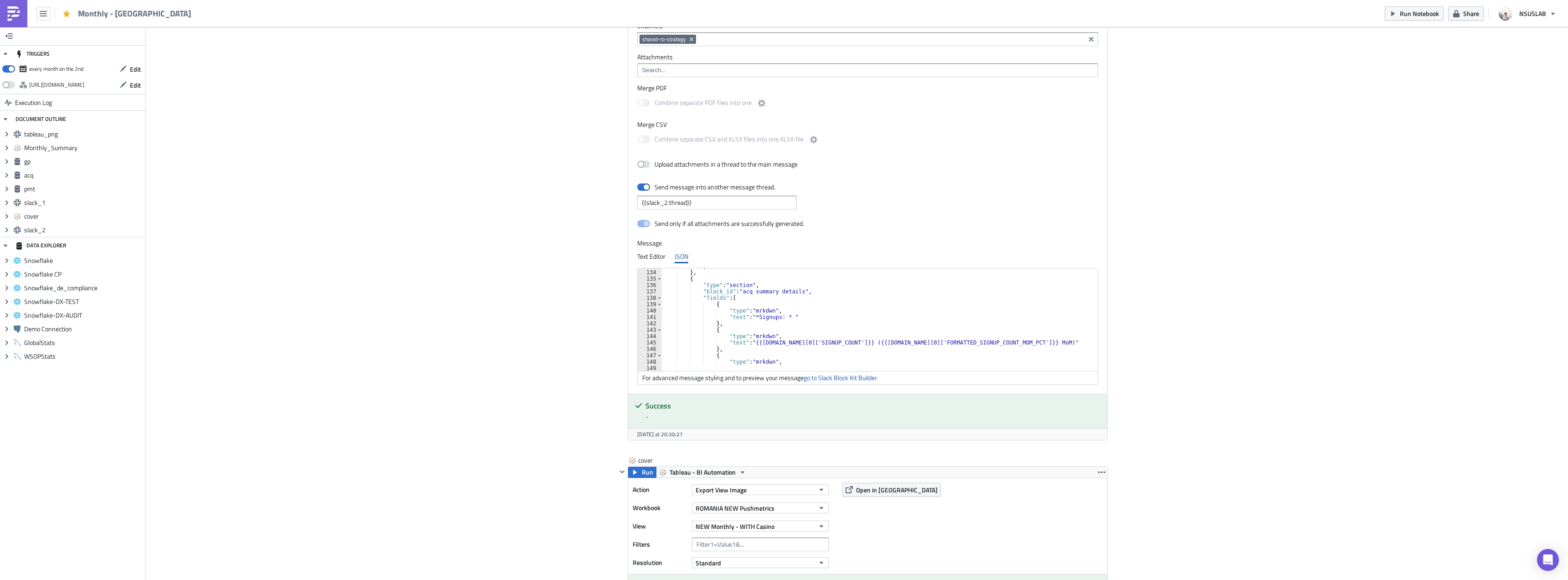
scroll to position [848, 0]
click at [753, 314] on div "} } , { "type" : "section" , "block_id" : "acq summary details" , "fields" : [ …" at bounding box center [878, 317] width 433 height 109
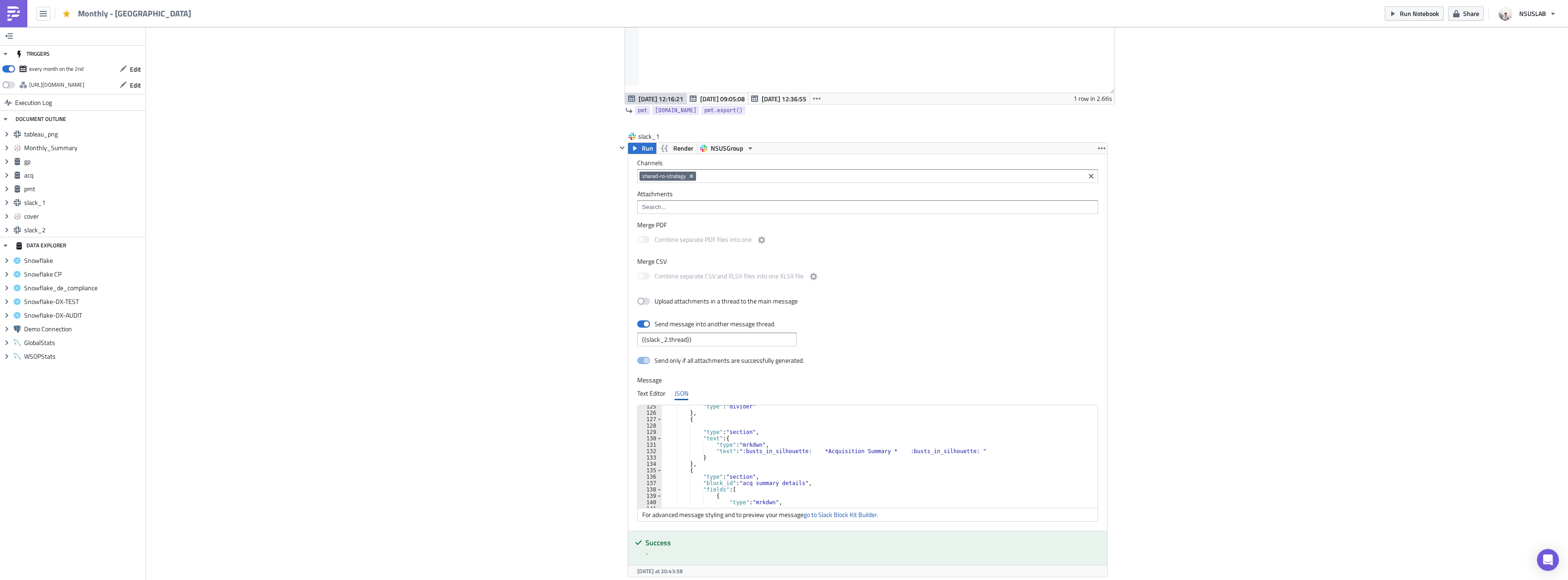
type textarea ""text": "{{[DOMAIN_NAME][0]['REAL_SIGNUP_COUNT']}} ({{[DOMAIN_NAME][0]['FORMATT…"
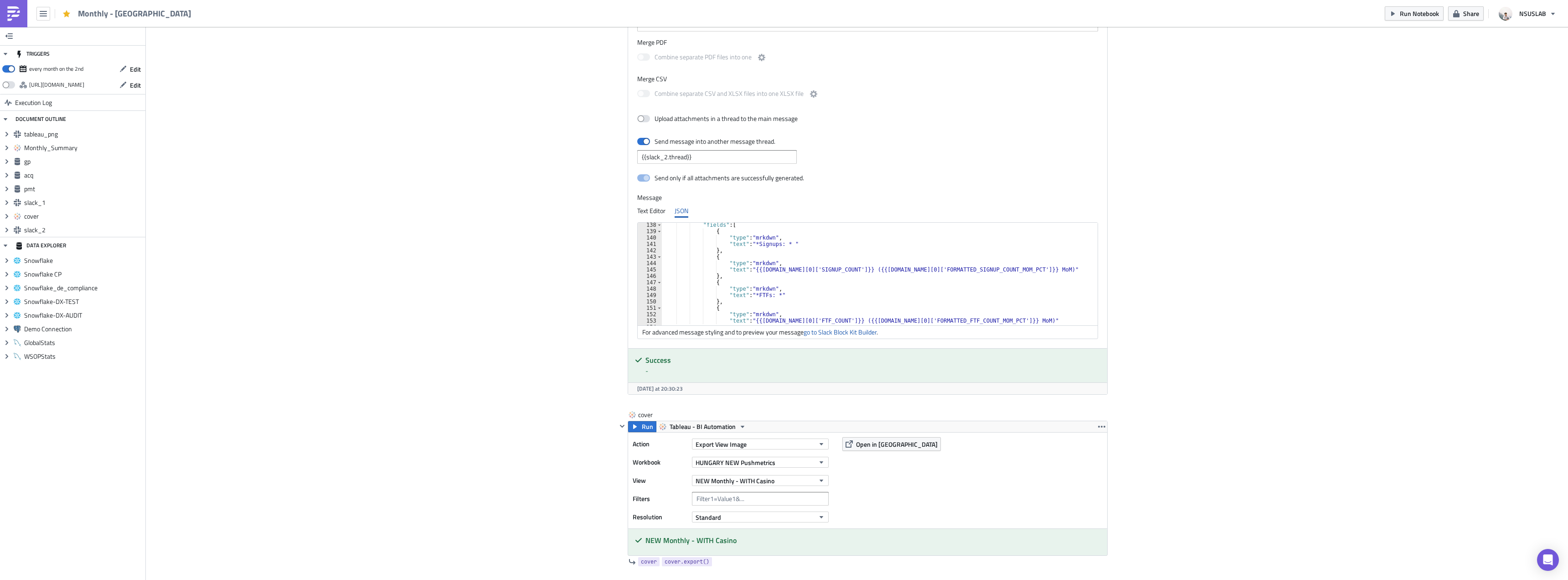
scroll to position [876, 0]
click at [746, 241] on div ""fields" : [ { "type" : "mrkdwn" , "text" : "*Signups: * " } , { "type" : "mrkd…" at bounding box center [878, 276] width 433 height 109
click at [751, 245] on div ""fields" : [ { "type" : "mrkdwn" , "text" : "*Signups: * " } , { "type" : "mrkd…" at bounding box center [878, 276] width 433 height 109
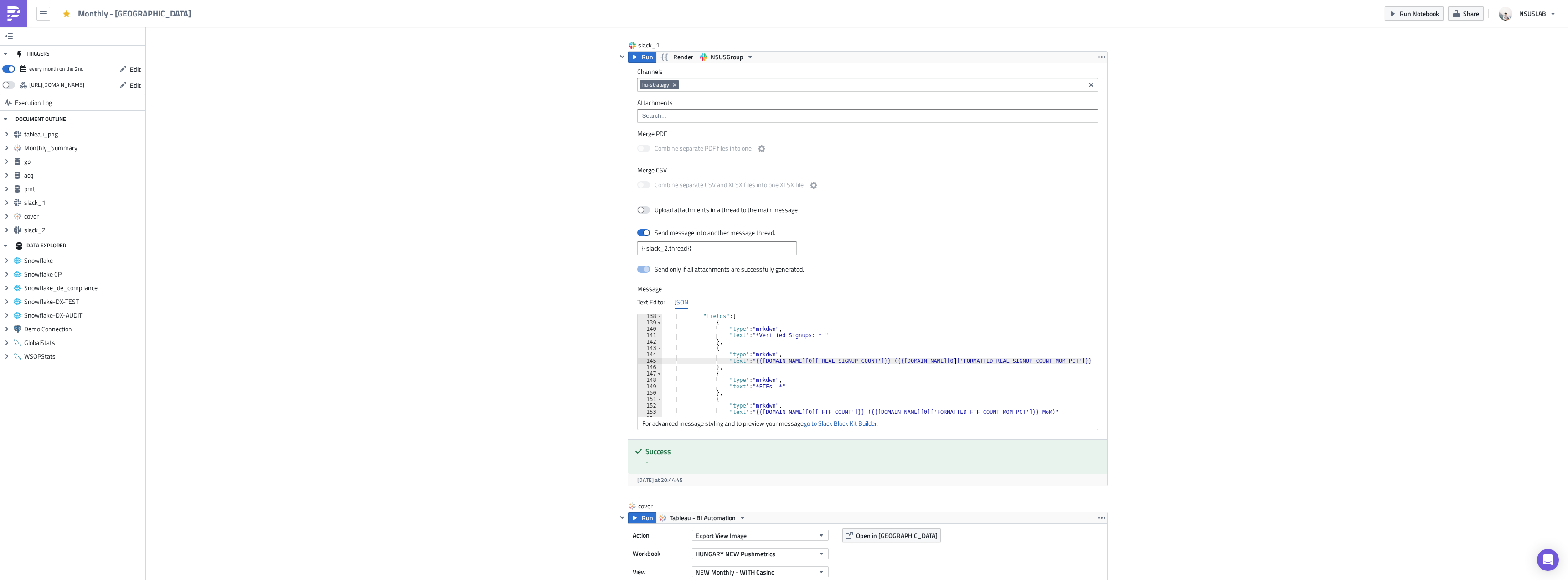
type textarea ""text": "{{[DOMAIN_NAME][0]['REAL_SIGNUP_COUNT']}} ({{[DOMAIN_NAME][0]['FORMATT…"
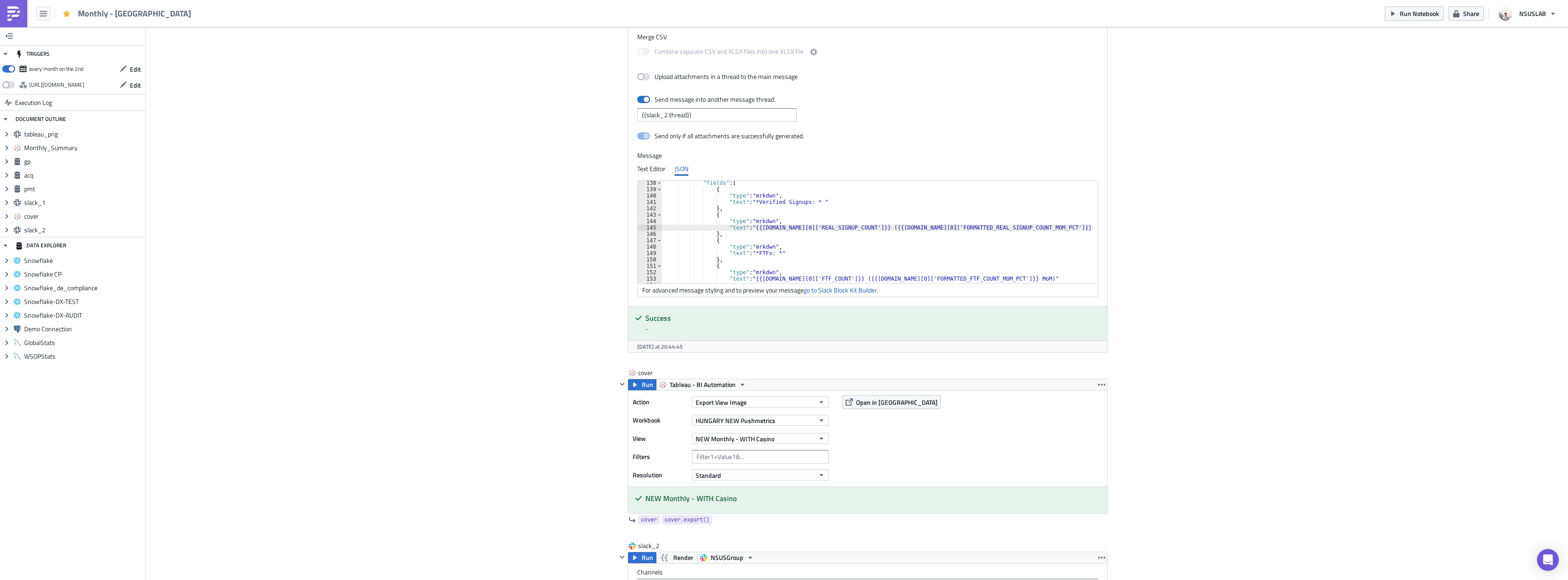
scroll to position [1962, 0]
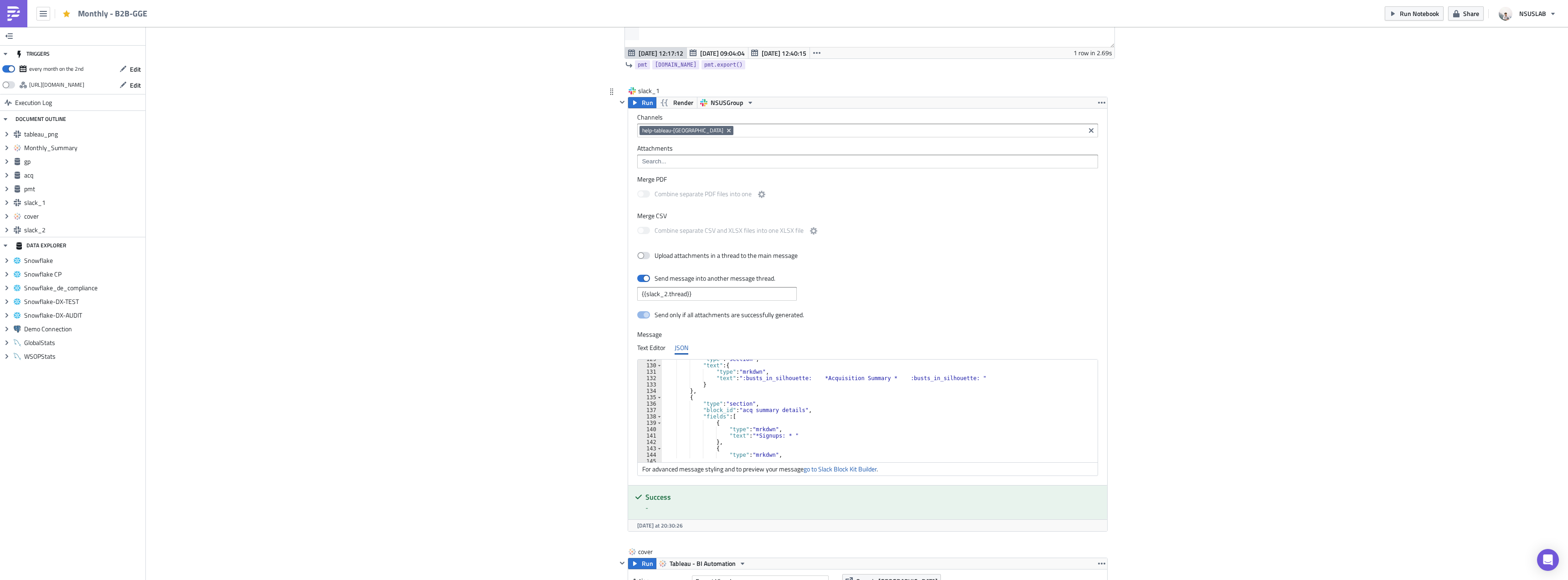
scroll to position [848, 0]
click at [751, 409] on div "} } , { "type" : "section" , "block_id" : "acq summary details" , "fields" : [ …" at bounding box center [878, 408] width 433 height 109
click at [794, 436] on div "} } , { "type" : "section" , "block_id" : "acq summary details" , "fields" : [ …" at bounding box center [878, 408] width 433 height 109
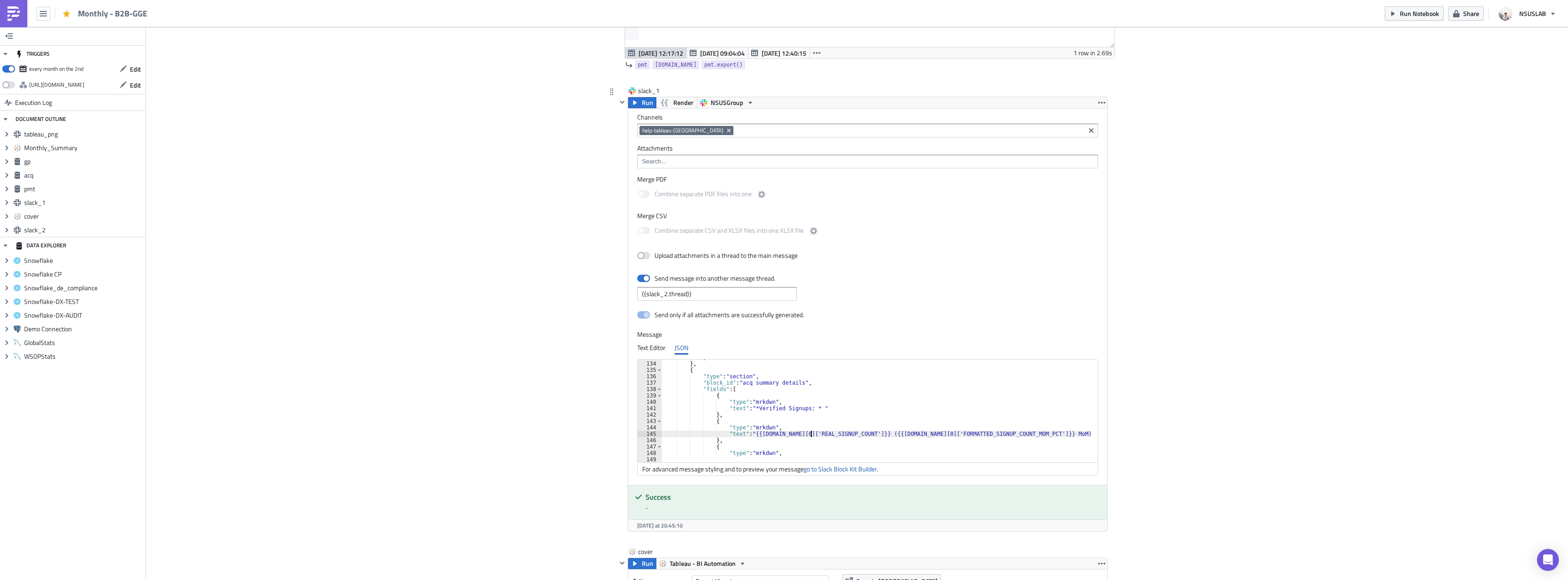
click at [935, 432] on div "} } , { "type" : "section" , "block_id" : "acq summary details" , "fields" : [ …" at bounding box center [878, 408] width 433 height 109
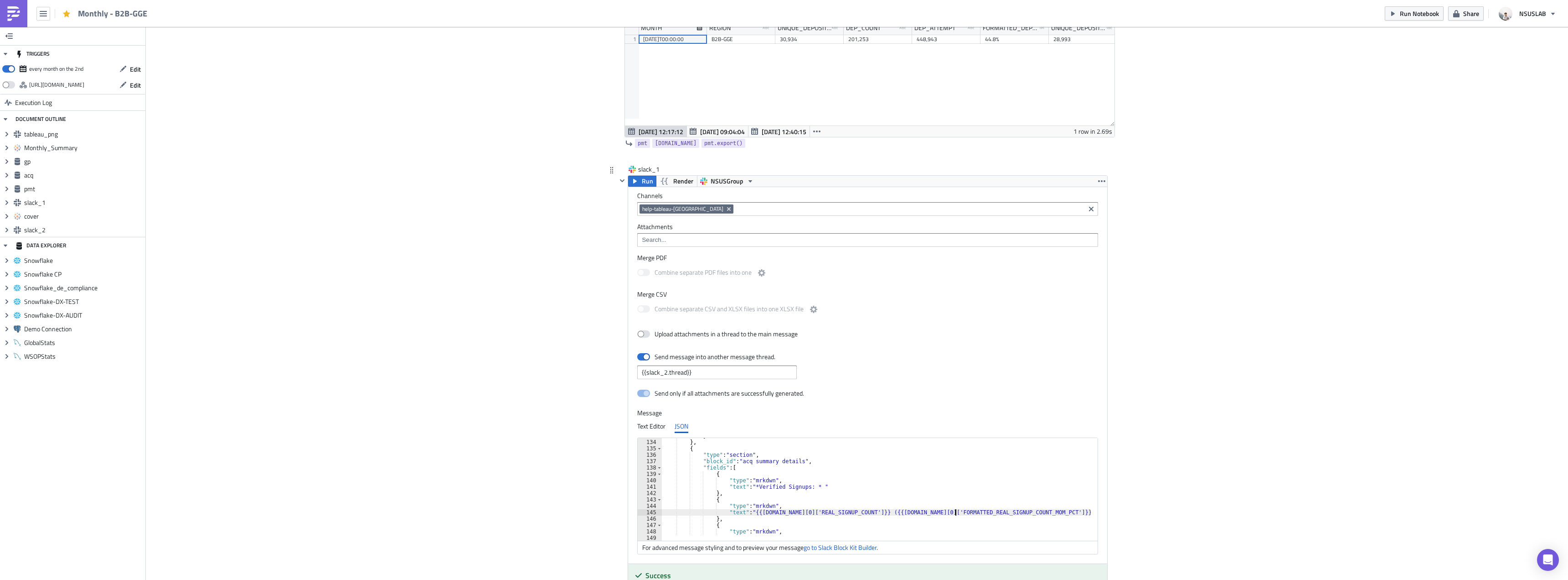
scroll to position [1506, 0]
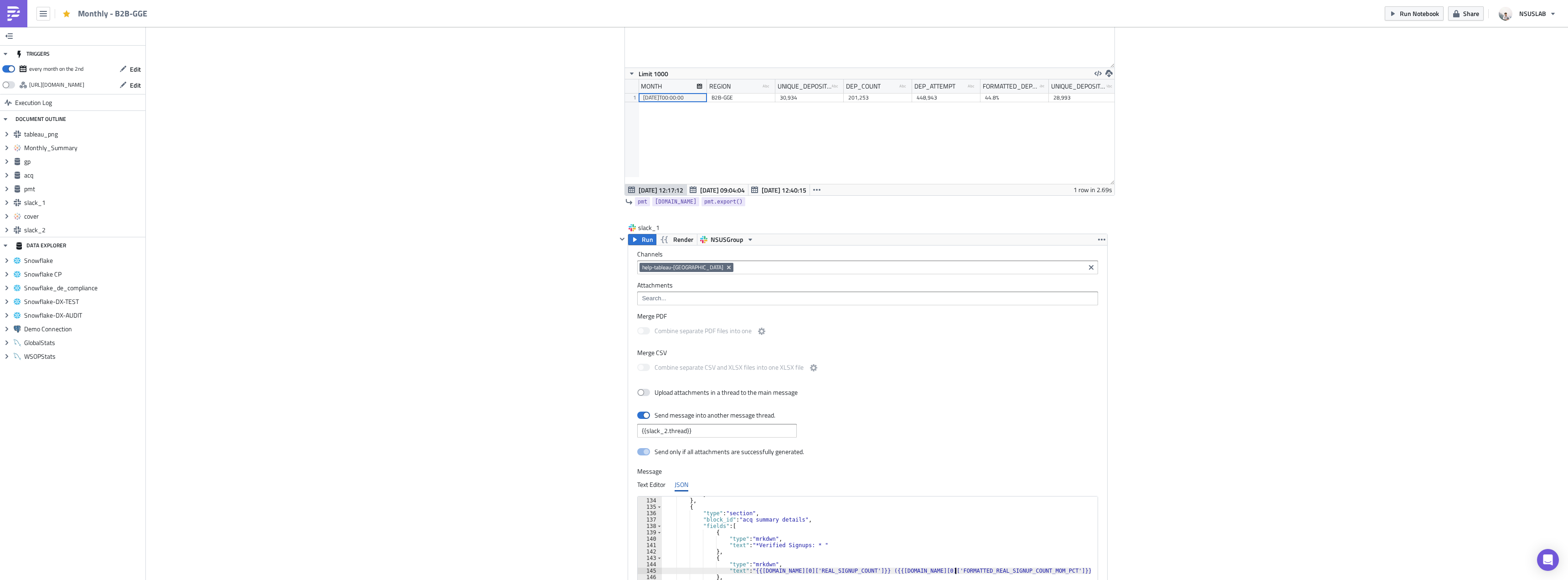
type textarea ""text": "{{[DOMAIN_NAME][0]['REAL_SIGNUP_COUNT']}} ({{[DOMAIN_NAME][0]['FORMATT…"
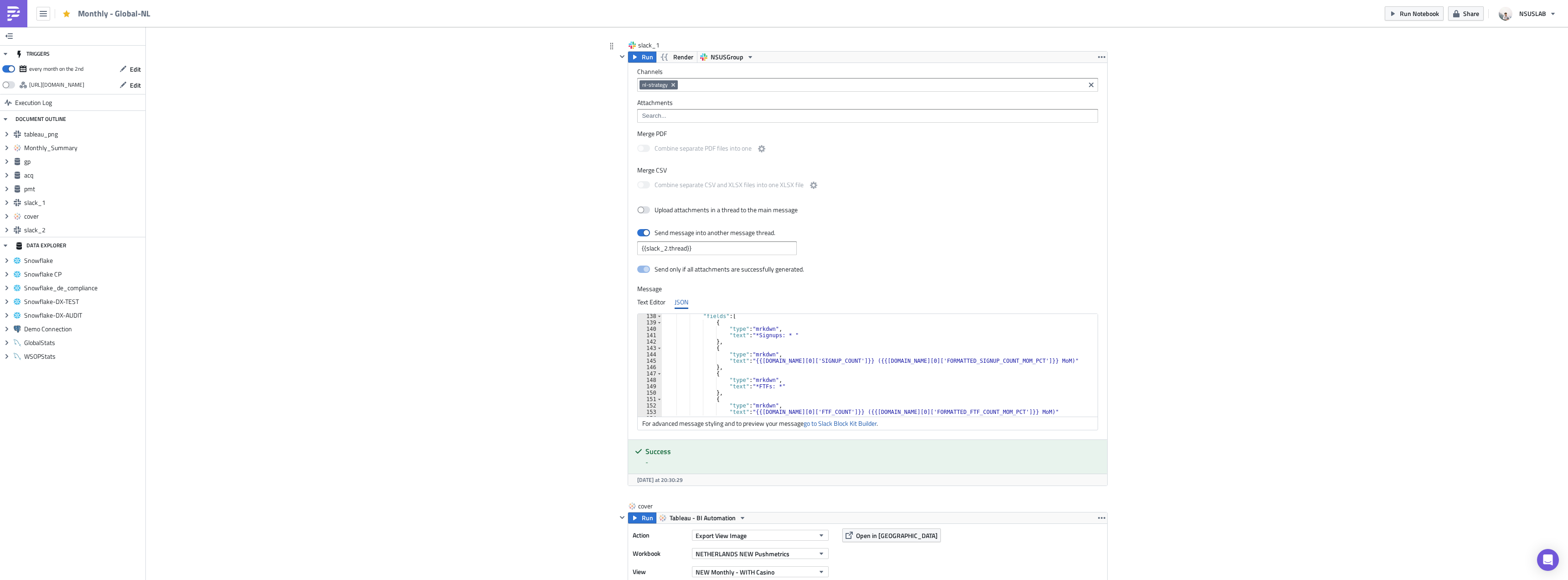
scroll to position [876, 0]
click at [751, 336] on div ""fields" : [ { "type" : "mrkdwn" , "text" : "*Signups: * " } , { "type" : "mrkd…" at bounding box center [878, 367] width 433 height 109
click at [792, 359] on div ""fields" : [ { "type" : "mrkdwn" , "text" : "*Verified Signups: * " } , { "type…" at bounding box center [878, 367] width 433 height 109
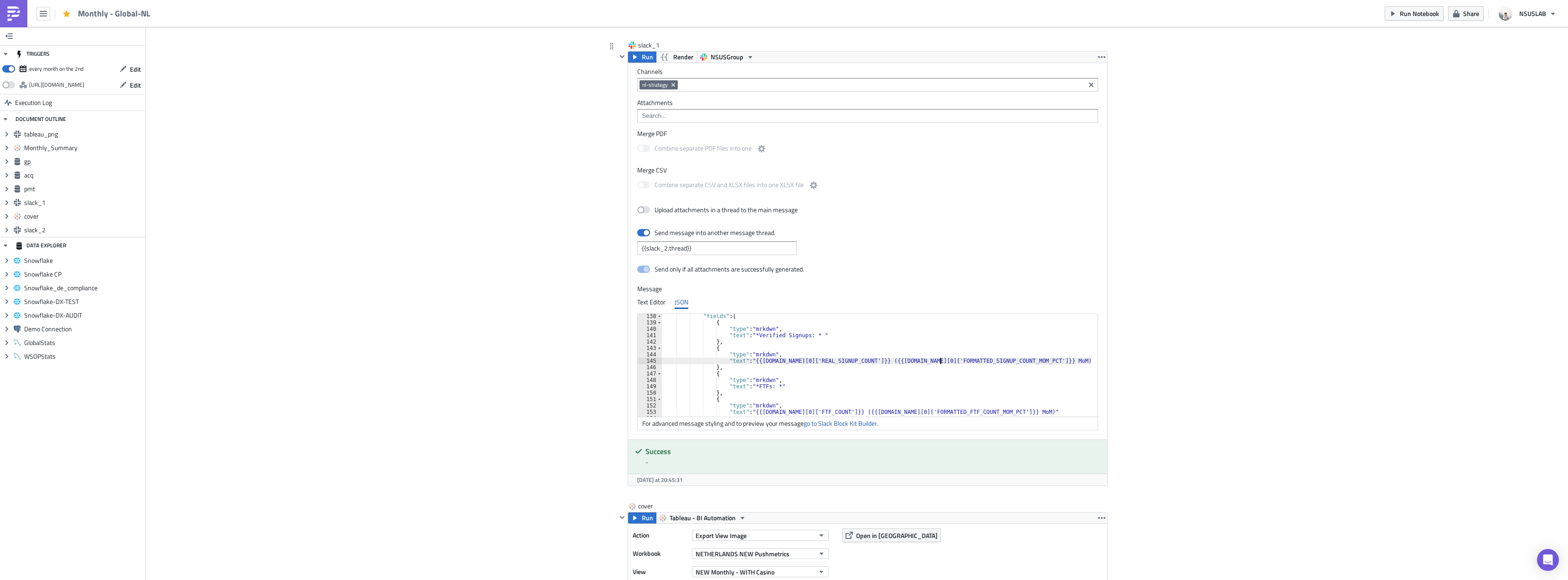
click at [937, 361] on div ""fields" : [ { "type" : "mrkdwn" , "text" : "*Verified Signups: * " } , { "type…" at bounding box center [878, 367] width 433 height 109
type textarea ""text": "{{[DOMAIN_NAME][0]['REAL_SIGNUP_COUNT']}} ({{[DOMAIN_NAME][0]['FORMATT…"
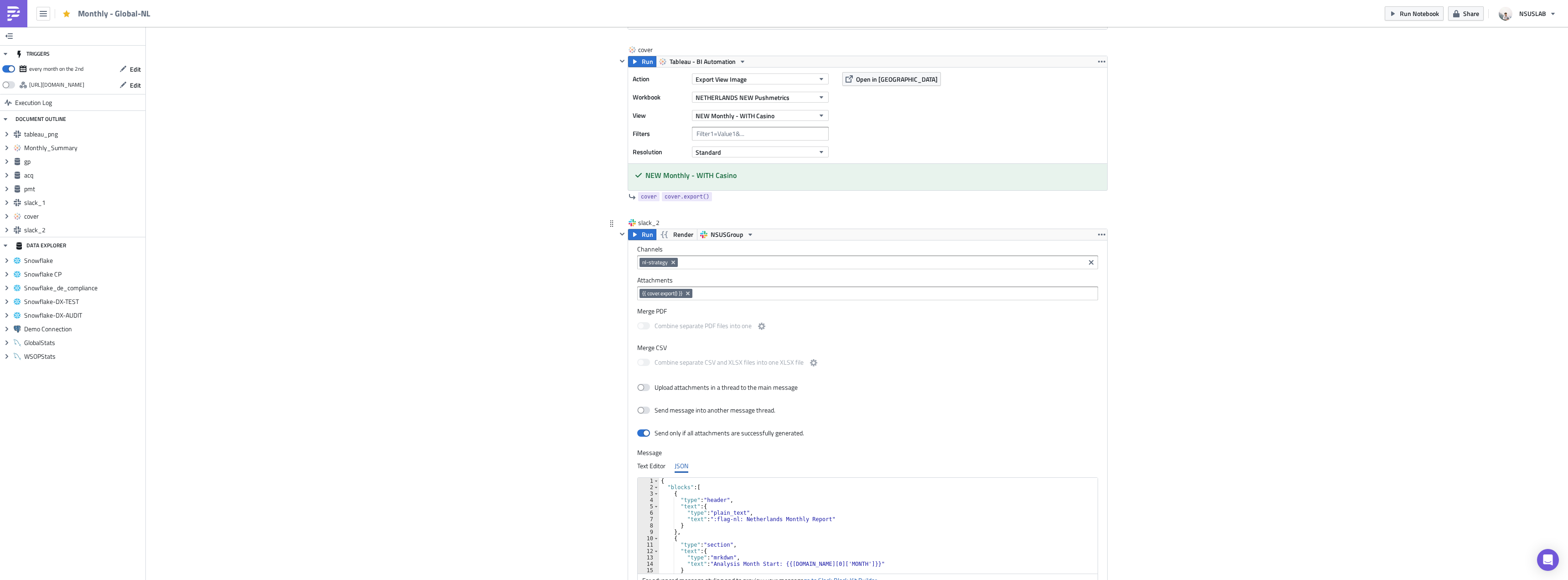
scroll to position [2284, 0]
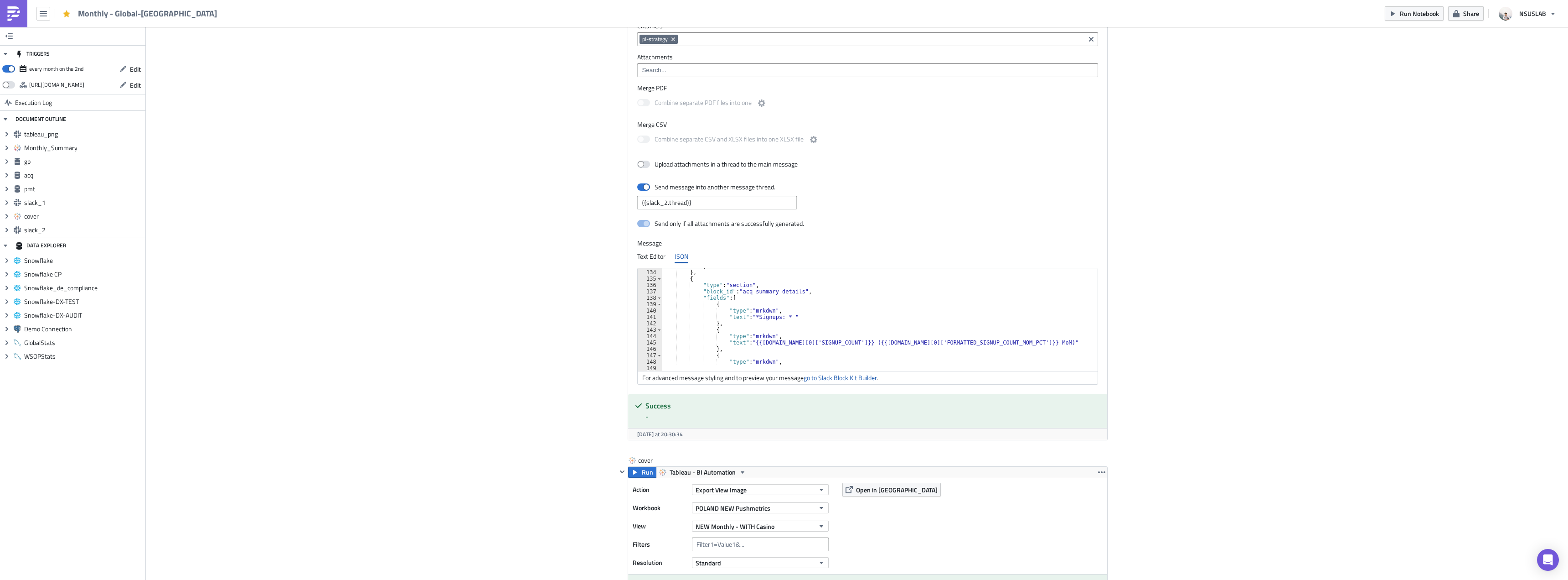
scroll to position [848, 0]
click at [750, 316] on div "} } , { "type" : "section" , "block_id" : "acq summary details" , "fields" : [ …" at bounding box center [878, 317] width 433 height 109
click at [794, 346] on div "} } , { "type" : "section" , "block_id" : "acq summary details" , "fields" : [ …" at bounding box center [878, 317] width 433 height 109
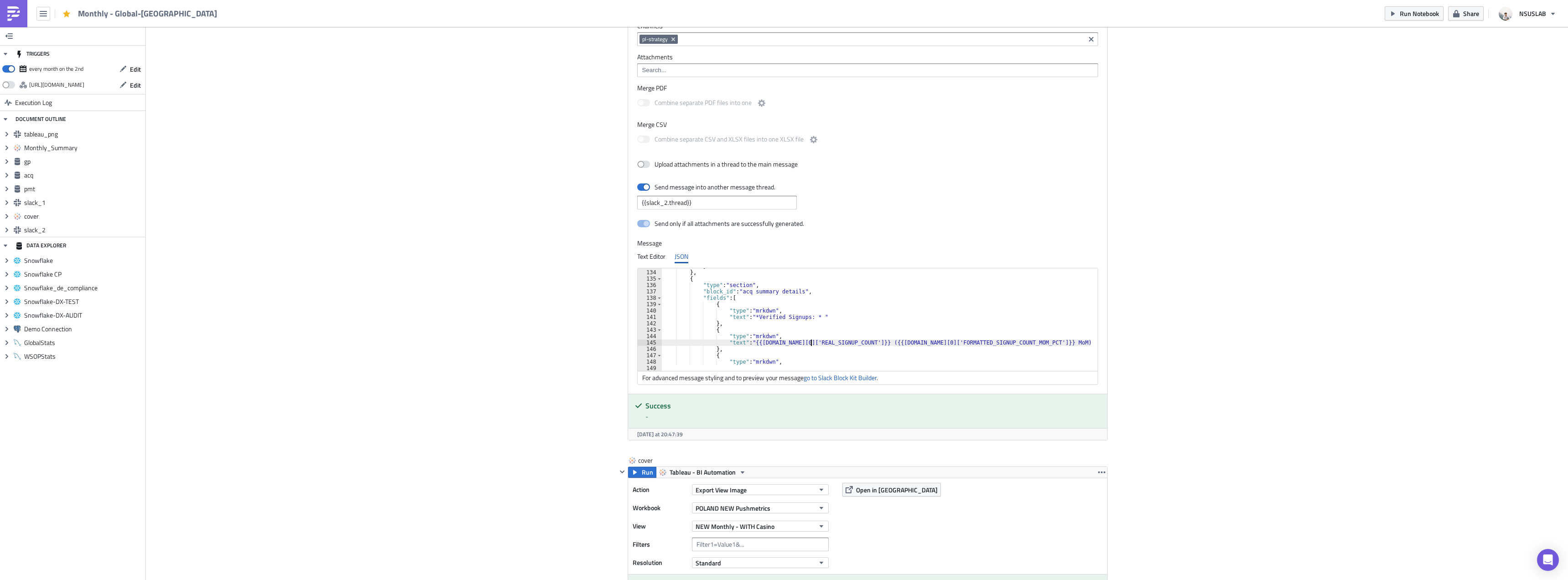
click at [938, 341] on div "} } , { "type" : "section" , "block_id" : "acq summary details" , "fields" : [ …" at bounding box center [878, 317] width 433 height 109
type textarea ""text": "{{[DOMAIN_NAME][0]['REAL_SIGNUP_COUNT']}} ({{[DOMAIN_NAME][0]['FORMATT…"
click at [925, 195] on div "Send message into another message thread. {{slack_2.thread}}" at bounding box center [867, 194] width 461 height 30
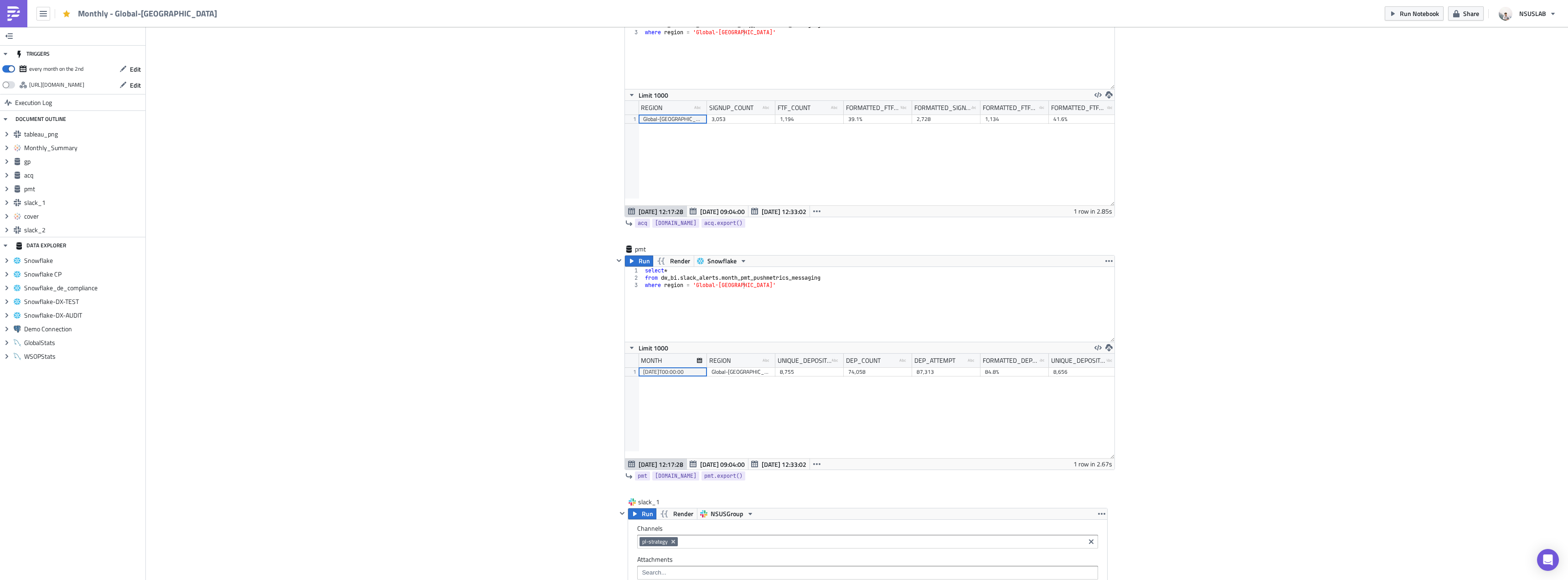
scroll to position [1232, 0]
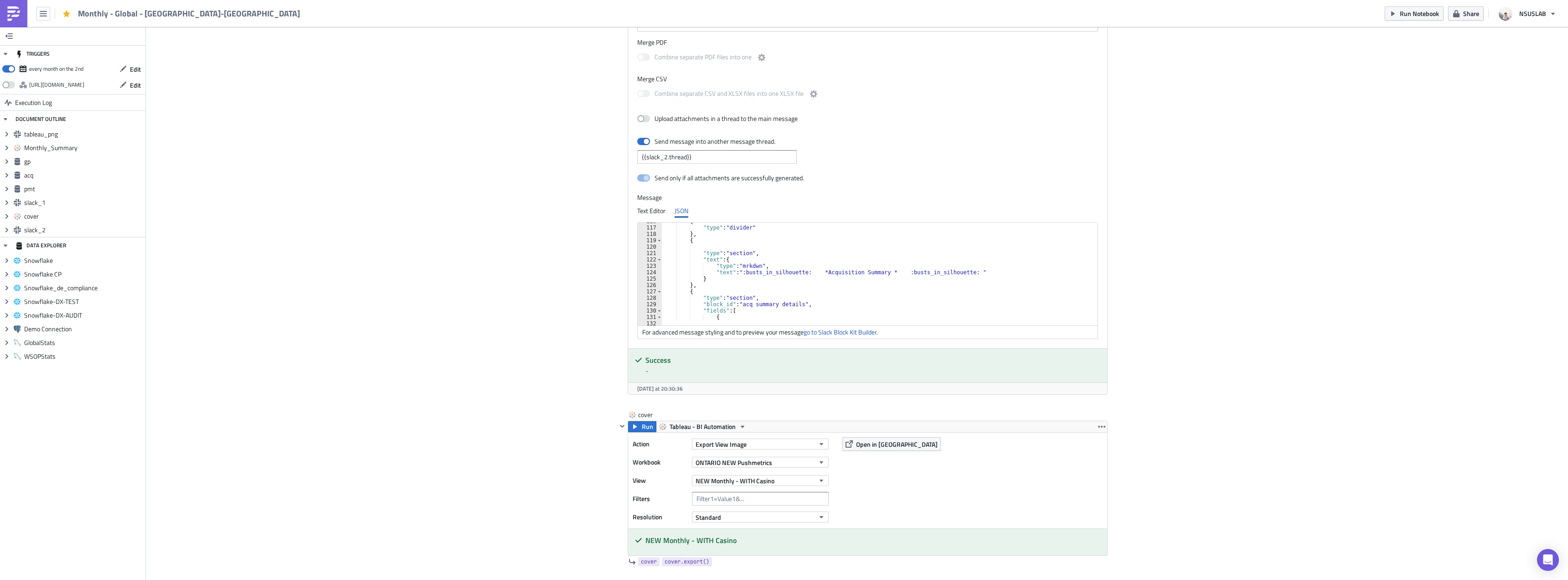
scroll to position [821, 0]
click at [751, 247] on div ""block_id" : "acq summary details" , "fields" : [ { "type" : "mrkdwn" , "text" …" at bounding box center [878, 273] width 433 height 109
click at [937, 273] on div ""block_id" : "acq summary details" , "fields" : [ { "type" : "mrkdwn" , "text" …" at bounding box center [878, 273] width 433 height 109
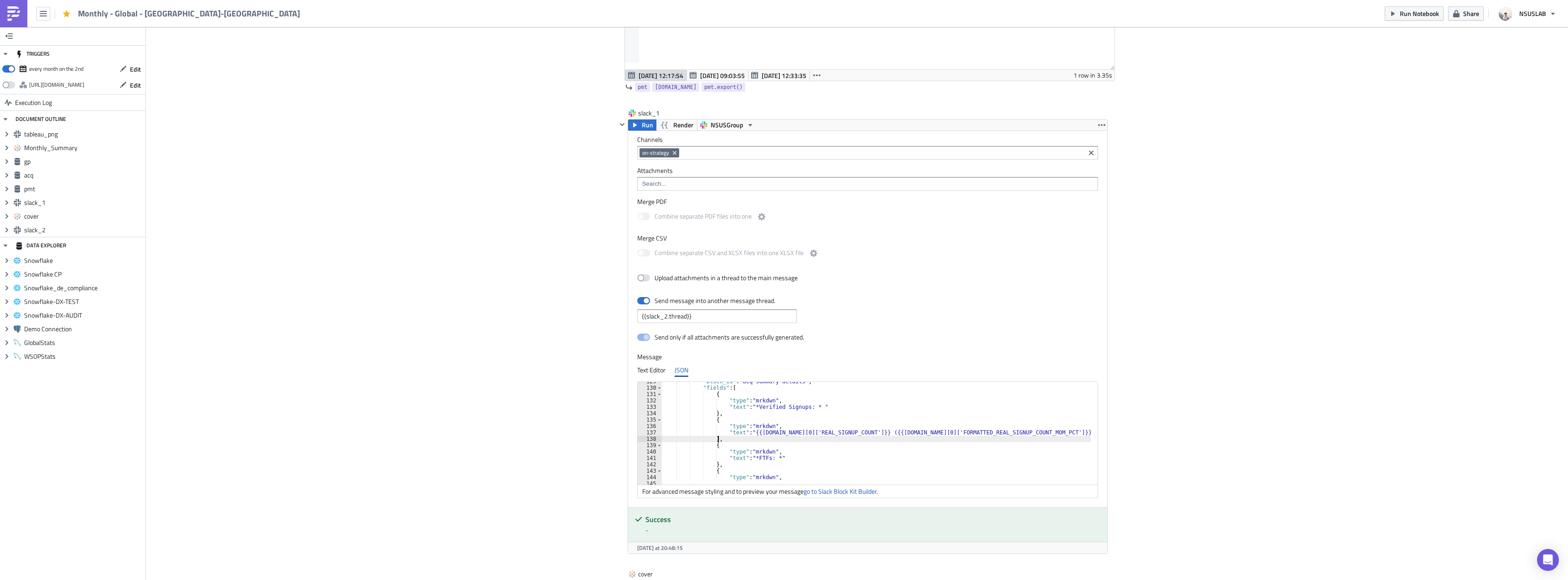
scroll to position [1460, 0]
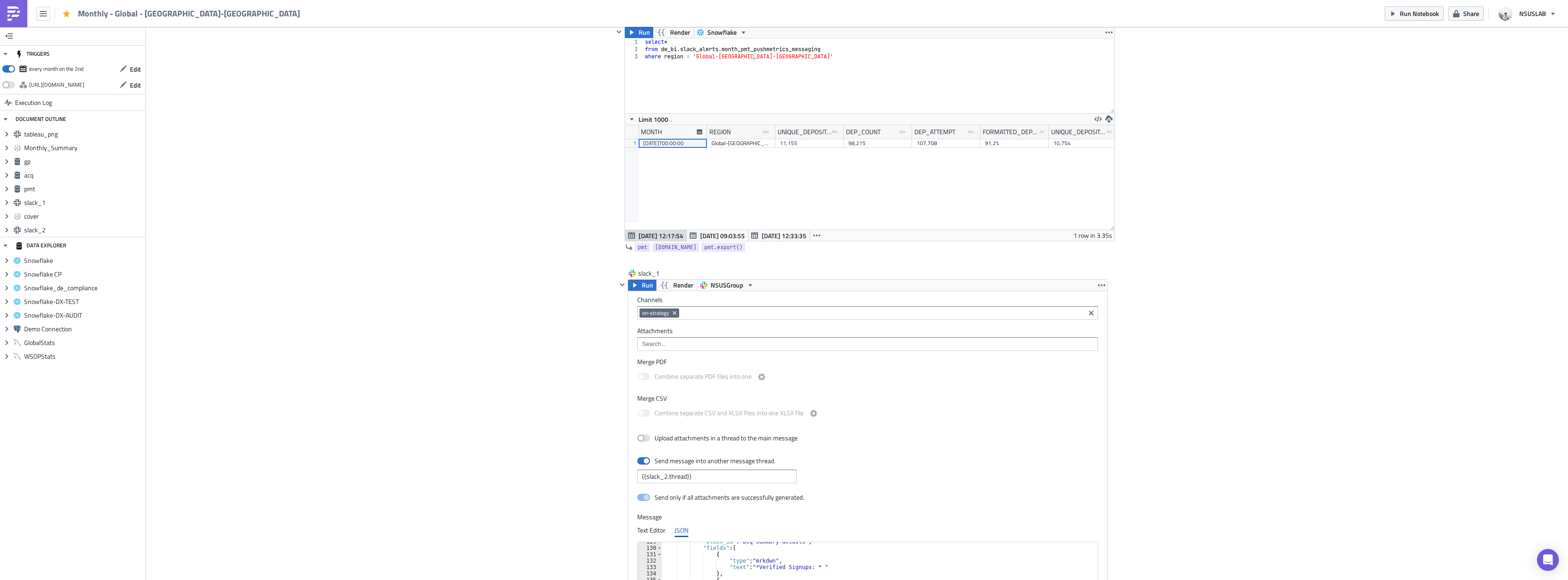
type textarea "},"
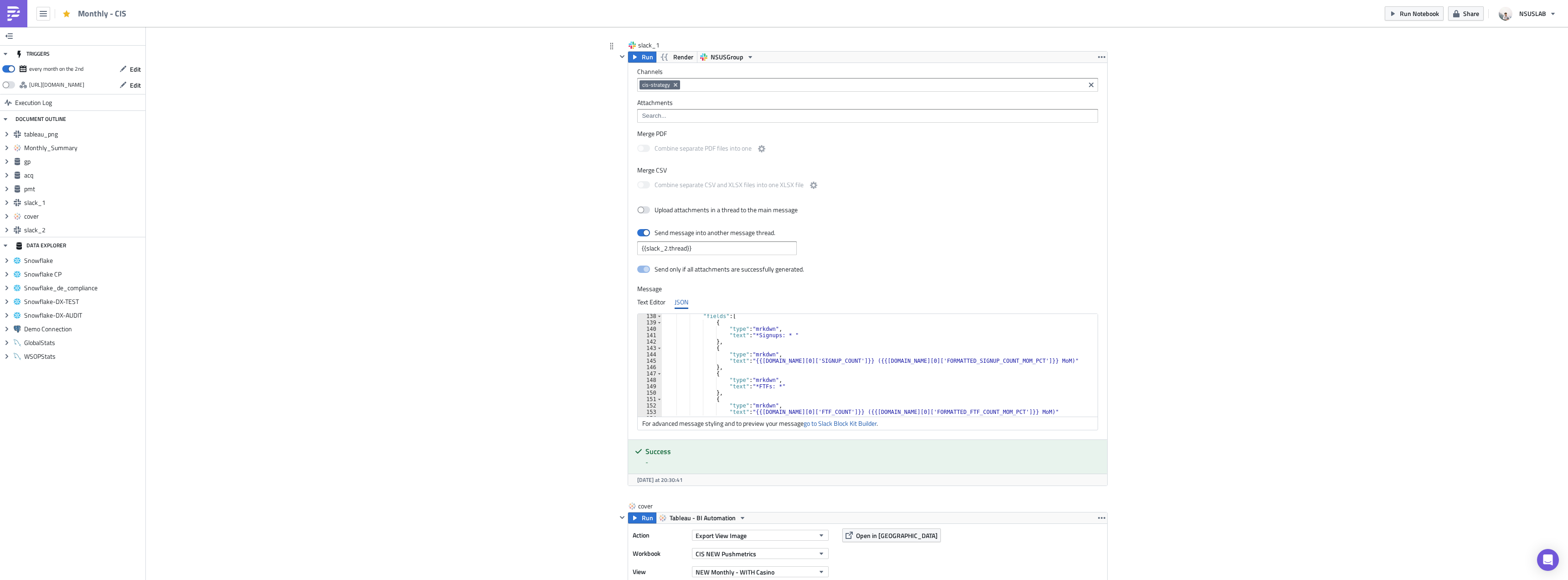
scroll to position [848, 0]
click at [753, 361] on div "} } , { "type" : "section" , "block_id" : "acq summary details" , "fields" : [ …" at bounding box center [878, 363] width 433 height 109
drag, startPoint x: 792, startPoint y: 389, endPoint x: 792, endPoint y: 384, distance: 5.0
click at [792, 389] on div "} } , { "type" : "section" , "block_id" : "acq summary details" , "fields" : [ …" at bounding box center [878, 363] width 433 height 109
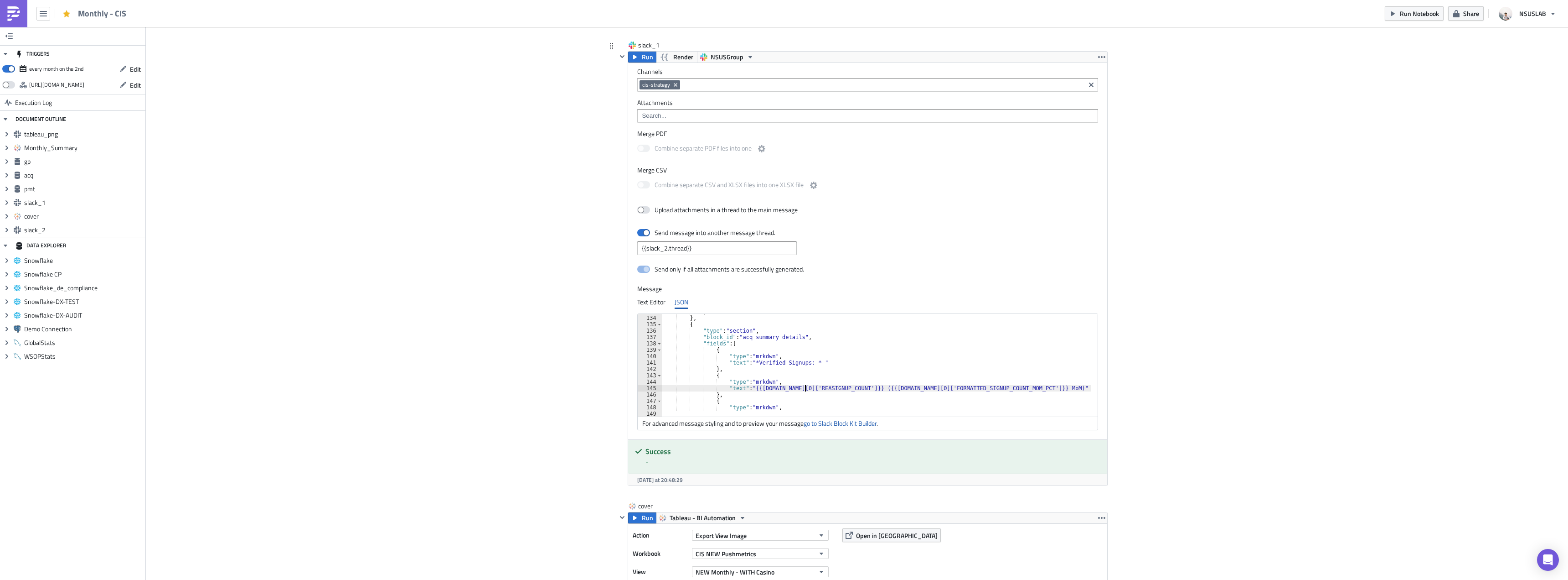
scroll to position [0, 12]
click at [938, 389] on div "} } , { "type" : "section" , "block_id" : "acq summary details" , "fields" : [ …" at bounding box center [878, 363] width 433 height 109
type textarea ""text": "{{[DOMAIN_NAME][0]['REAL_SIGNUP_COUNT']}} ({{[DOMAIN_NAME][0]['FORMATT…"
click at [998, 268] on div "Send only if all attachments are successfully generated." at bounding box center [867, 269] width 461 height 16
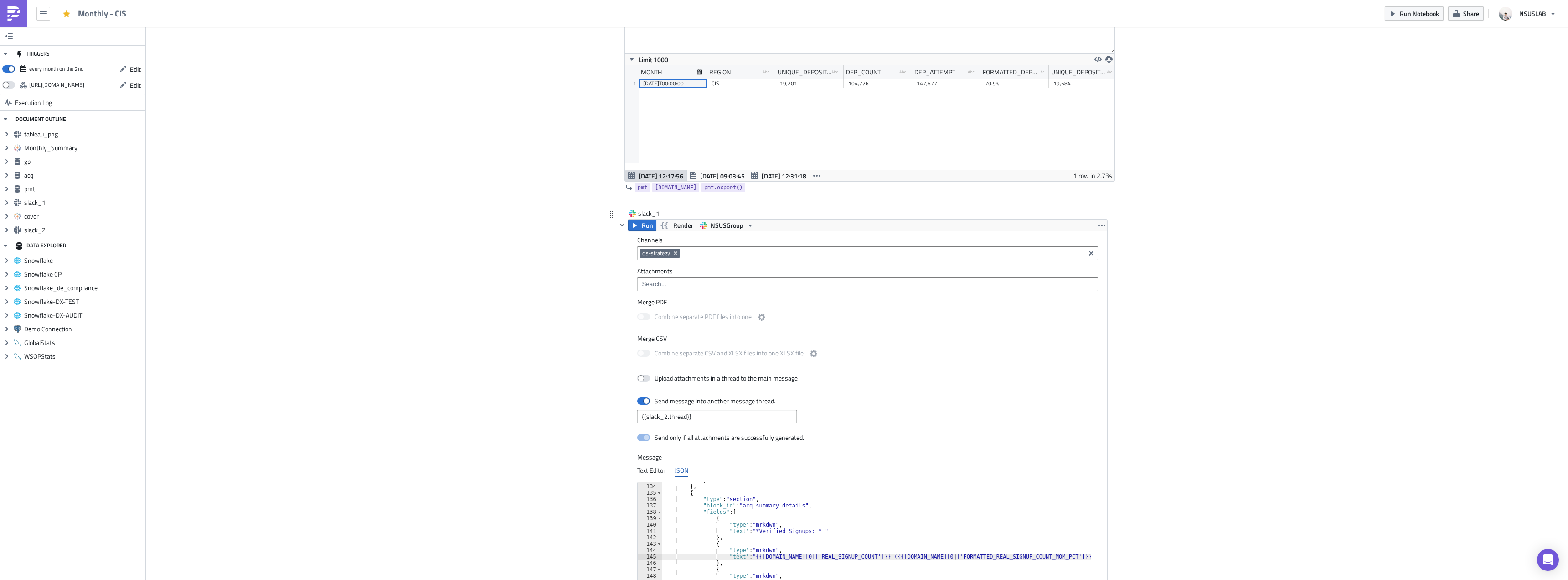
scroll to position [1506, 0]
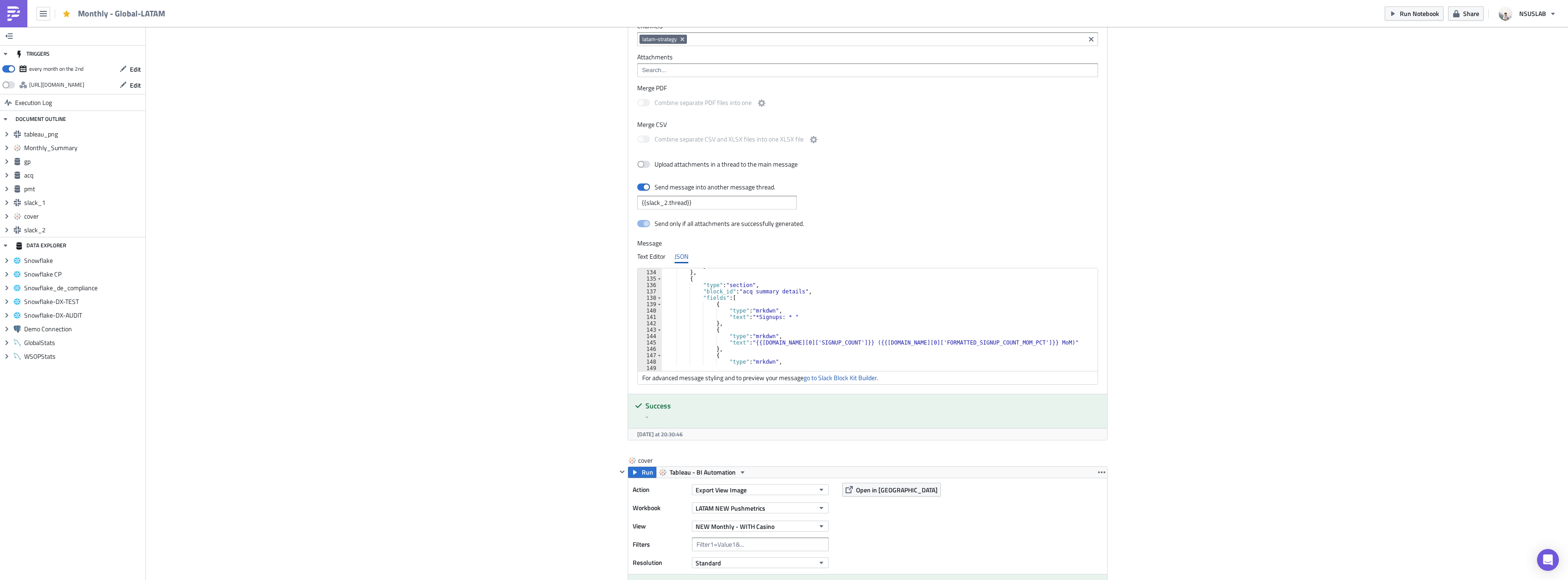
scroll to position [821, 0]
click at [750, 344] on div ""type" : "section" , "text" : { "type" : "mrkdwn" , "text" : ":busts_in_silhoue…" at bounding box center [878, 318] width 433 height 109
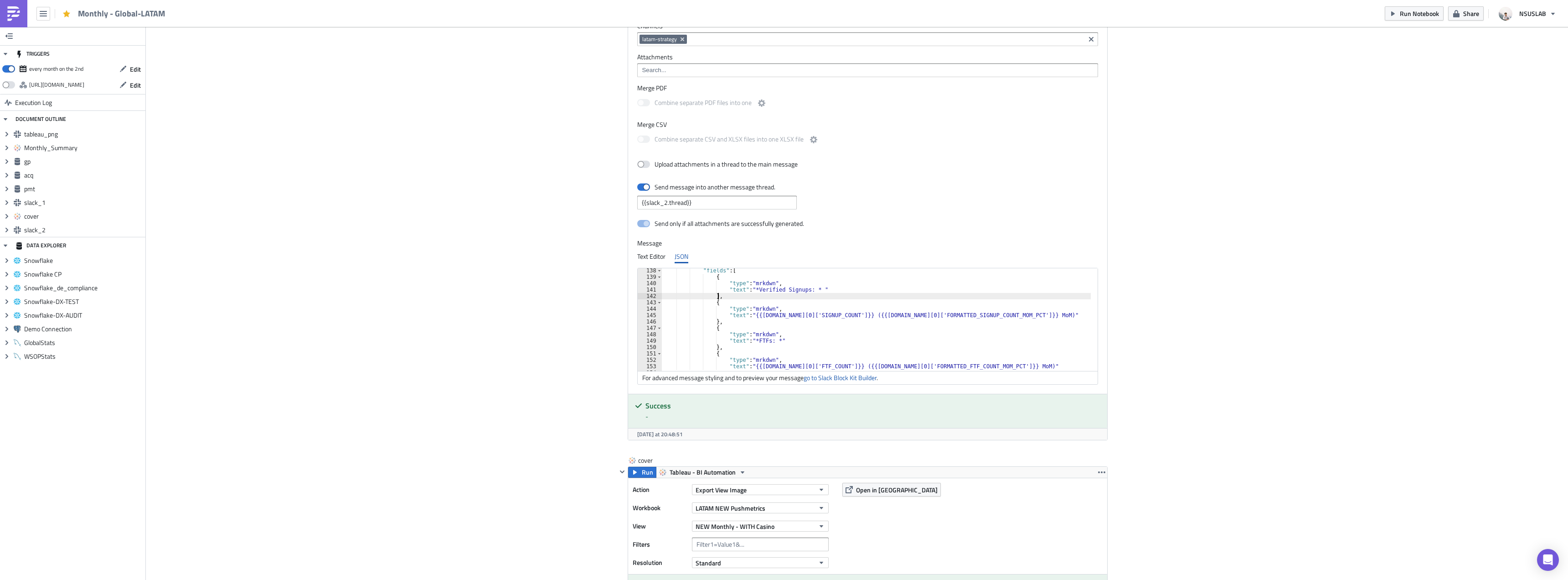
scroll to position [876, 0]
click at [792, 315] on div ""fields" : [ { "type" : "mrkdwn" , "text" : "*Verified Signups: * " } , { "type…" at bounding box center [878, 321] width 433 height 109
click at [938, 315] on div ""fields" : [ { "type" : "mrkdwn" , "text" : "*Verified Signups: * " } , { "type…" at bounding box center [878, 321] width 433 height 109
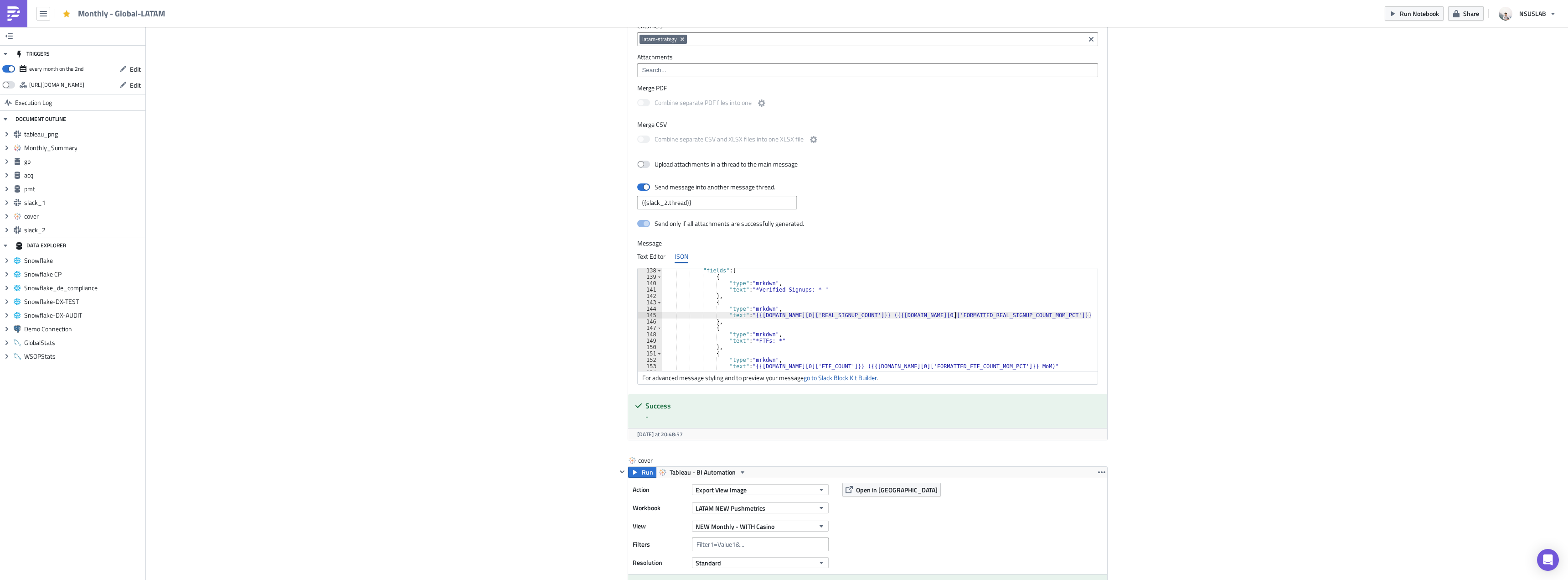
type textarea ""text": "{{acq.data[0]['REAL_SIGNUP_COUNT']}} ({{acq.data[0]['FORMATTED_REAL_SI…"
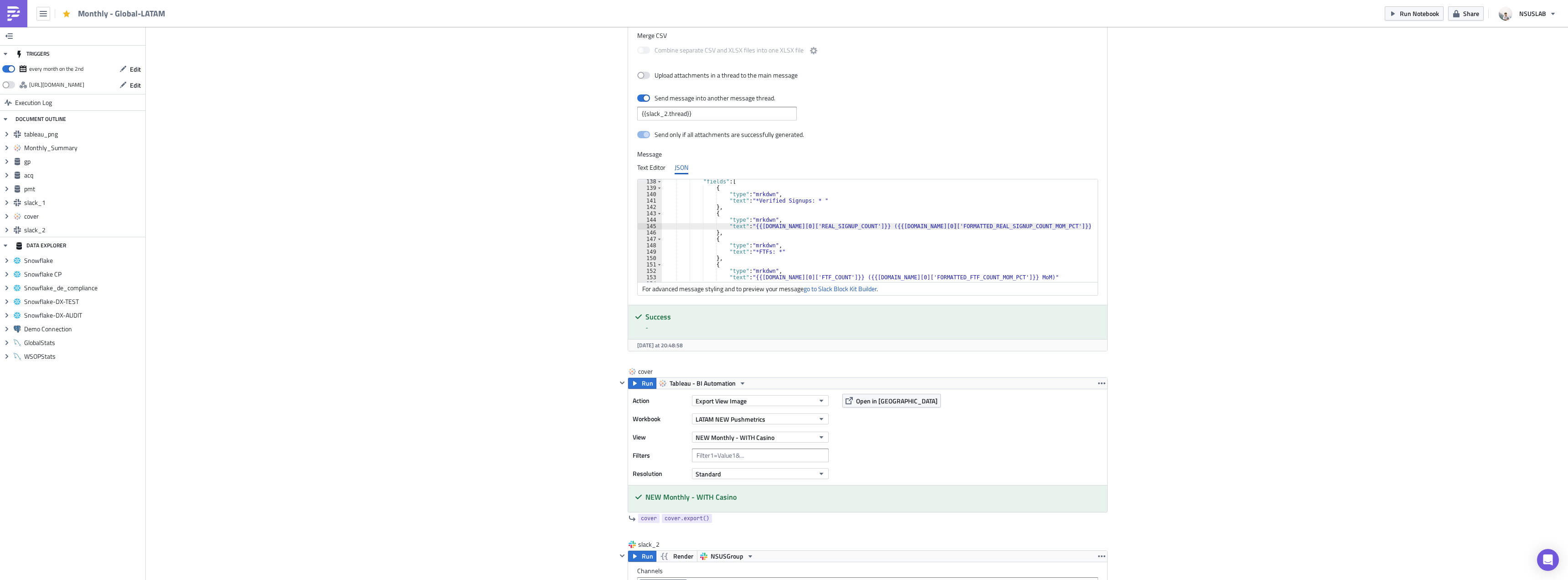
scroll to position [1825, 0]
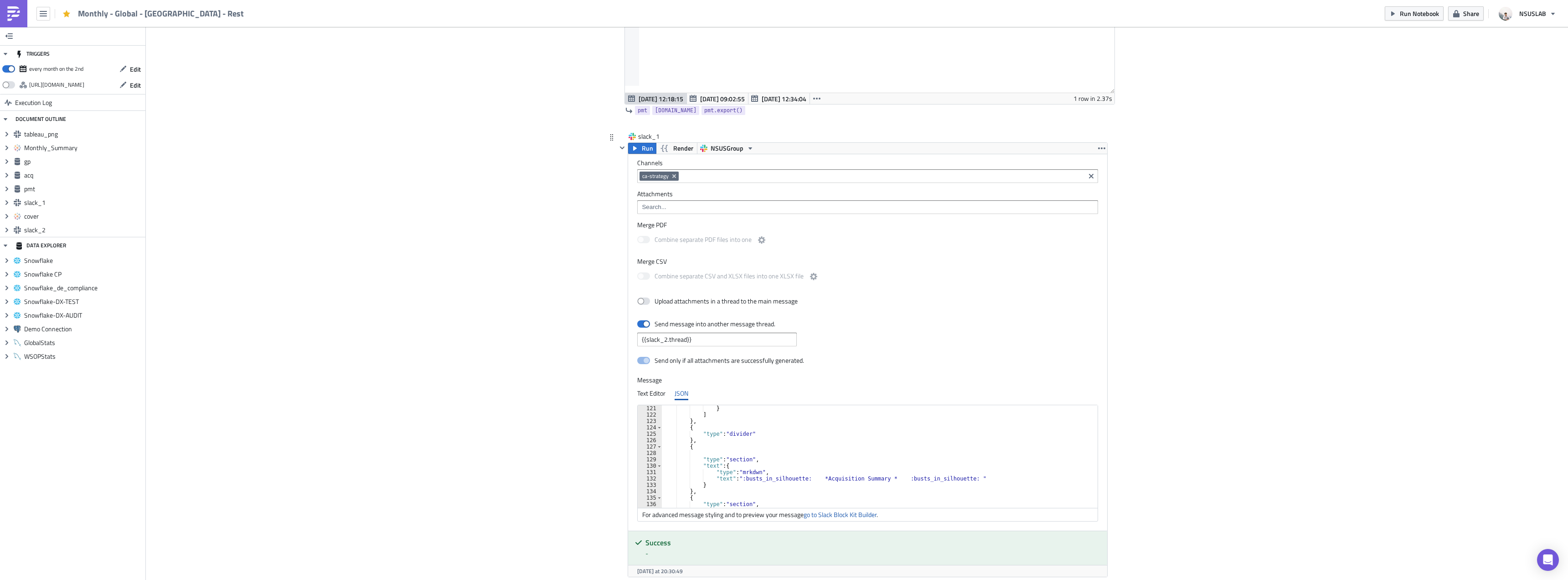
scroll to position [848, 0]
click at [752, 452] on div "} } , { "type" : "section" , "block_id" : "acq summary details" , "fields" : [ …" at bounding box center [878, 454] width 433 height 109
click at [794, 480] on div "} } , { "type" : "section" , "block_id" : "acq summary details" , "fields" : [ …" at bounding box center [878, 454] width 433 height 109
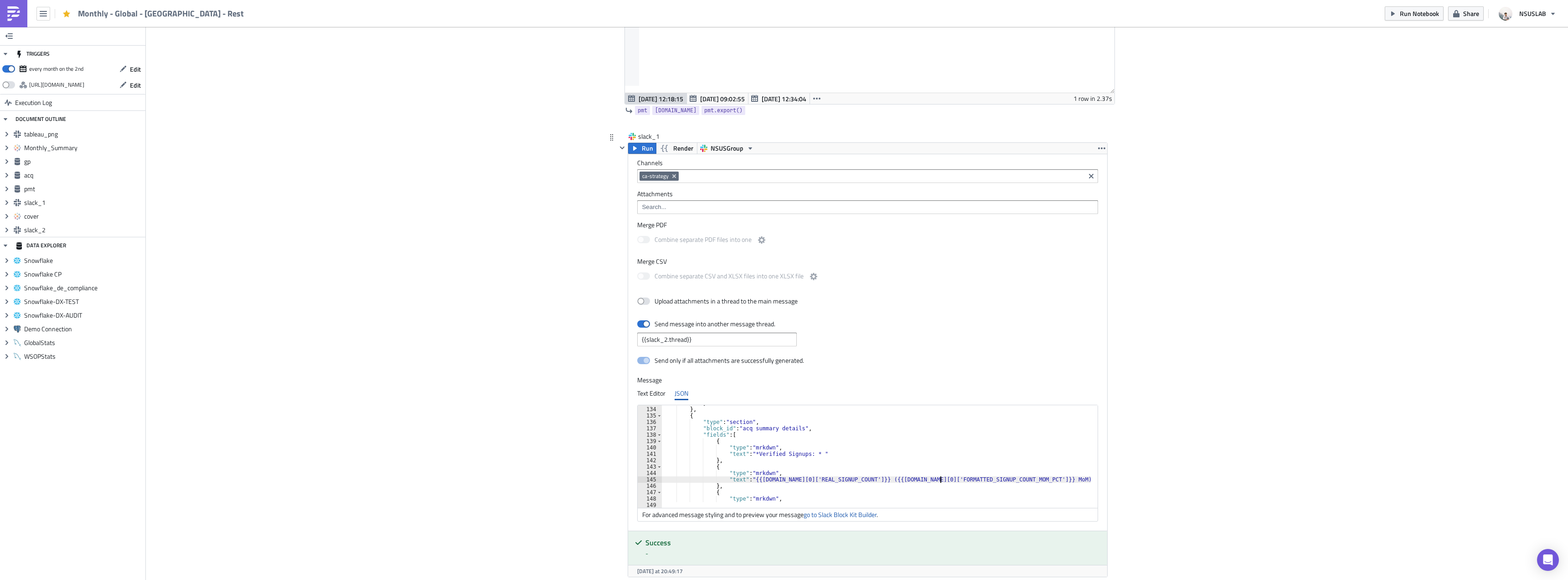
click at [937, 478] on div "} } , { "type" : "section" , "block_id" : "acq summary details" , "fields" : [ …" at bounding box center [878, 454] width 433 height 109
type textarea ""text": "{{[DOMAIN_NAME][0]['REAL_SIGNUP_COUNT']}} ({{[DOMAIN_NAME][0]['FORMATT…"
click at [991, 358] on div "Send only if all attachments are successfully generated." at bounding box center [867, 361] width 461 height 16
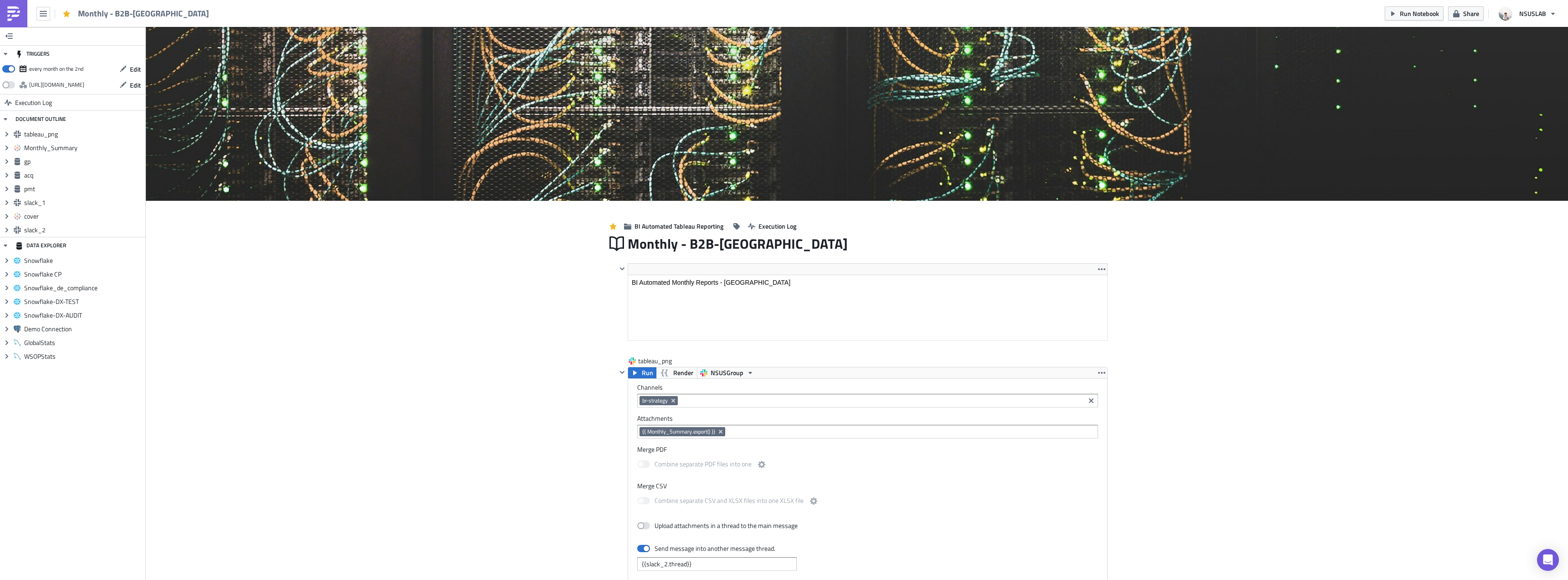
scroll to position [105, 489]
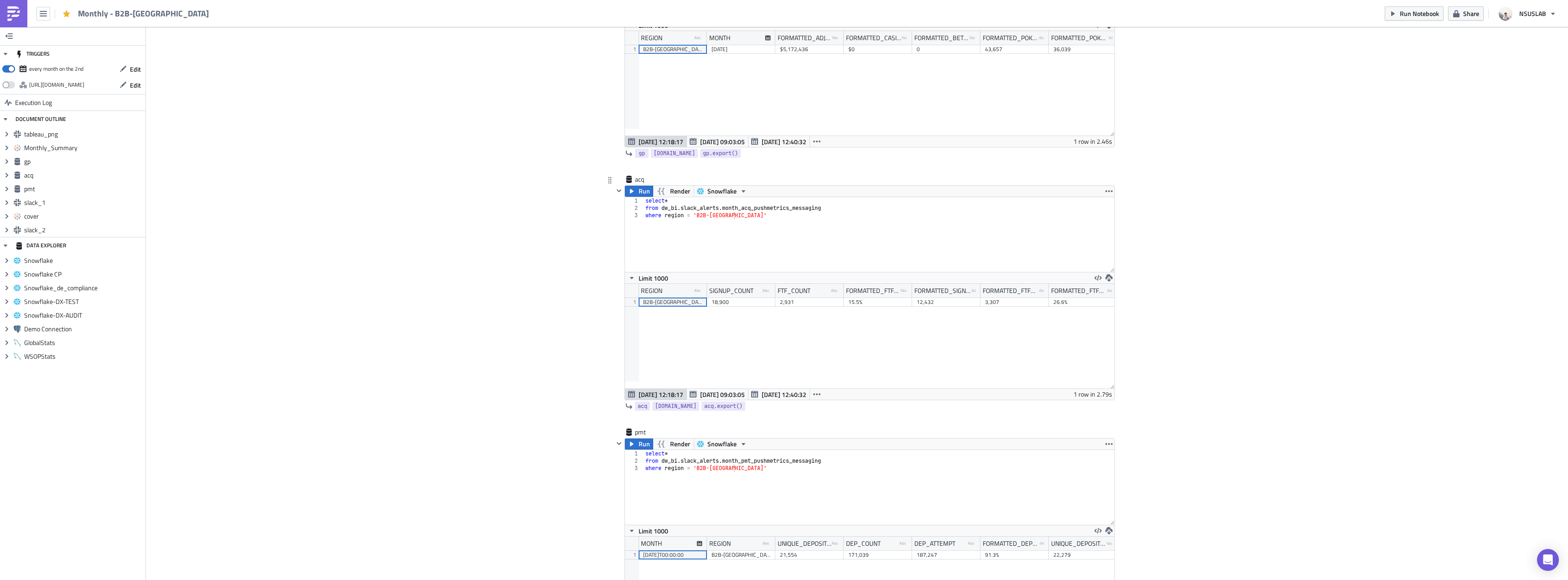
scroll to position [1277, 0]
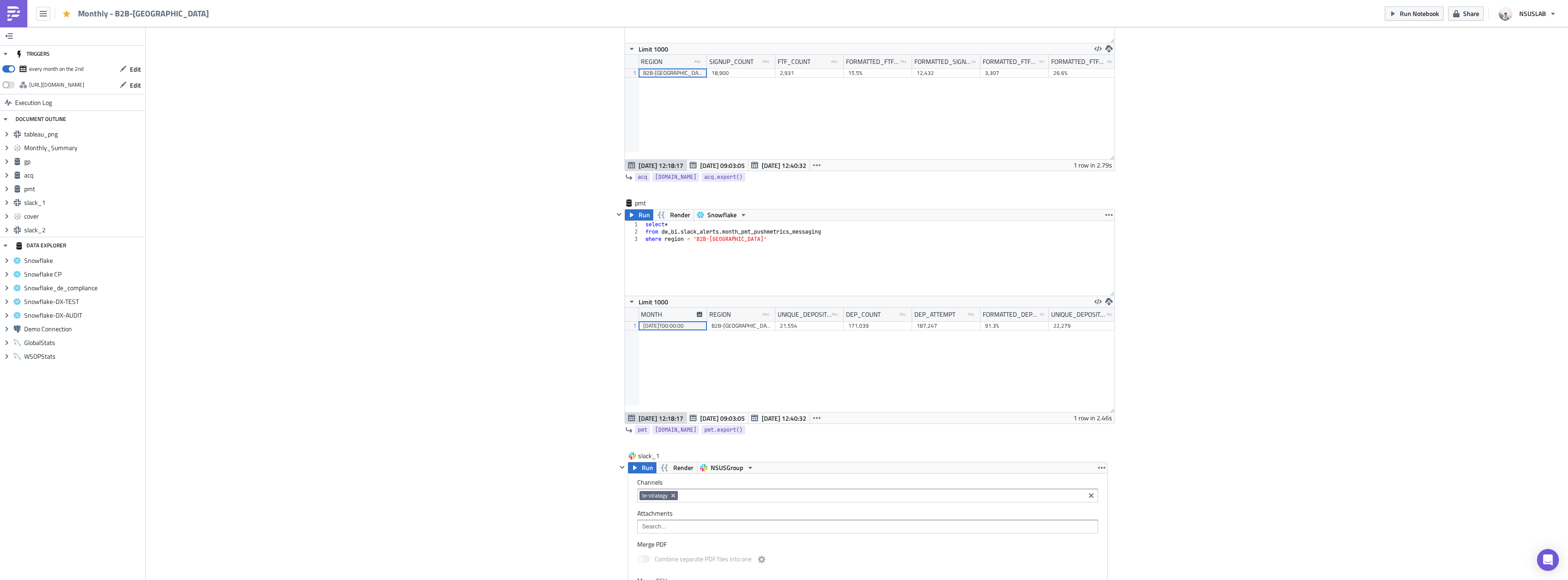
click at [1246, 361] on div "Cover Image BI Automated Tableau Reporting Execution Log Monthly - B2B-[GEOGRAP…" at bounding box center [857, 164] width 1422 height 2831
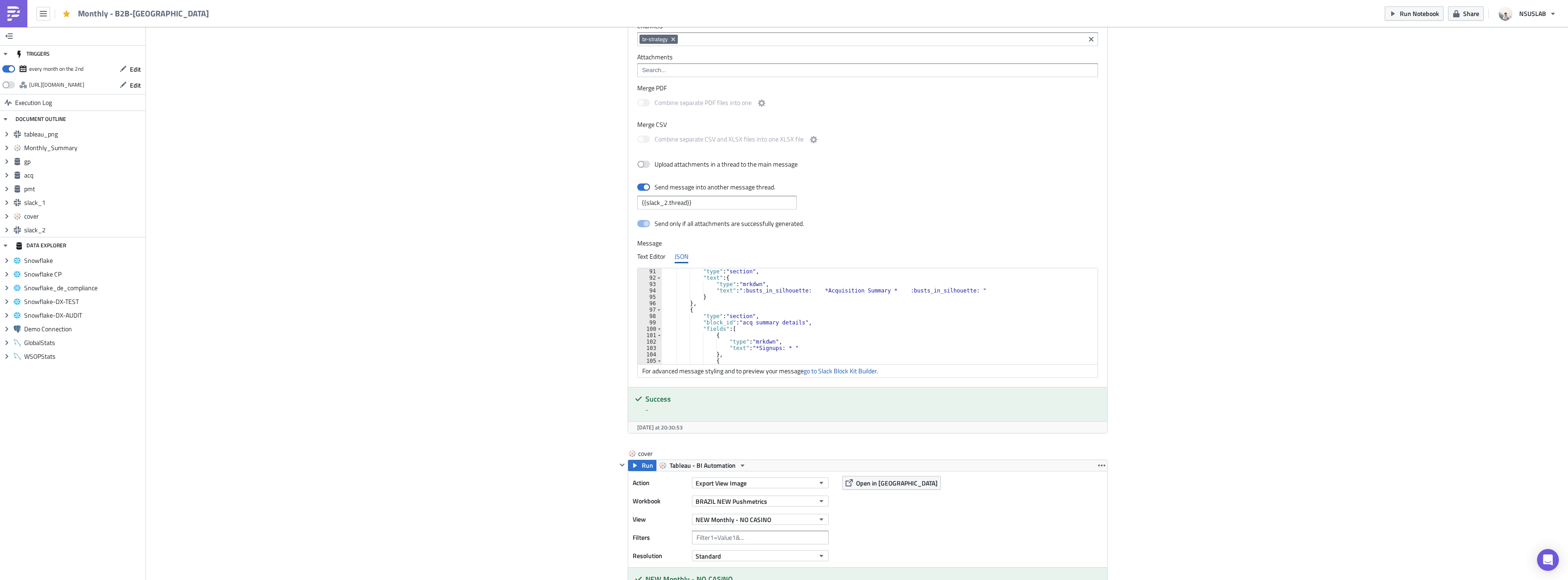
scroll to position [602, 0]
click at [753, 320] on div "} } , { "type" : "section" , "block_id" : "acq summary details" , "fields" : [ …" at bounding box center [882, 321] width 439 height 109
click at [796, 346] on div "} } , { "type" : "section" , "block_id" : "acq summary details" , "fields" : [ …" at bounding box center [882, 321] width 439 height 109
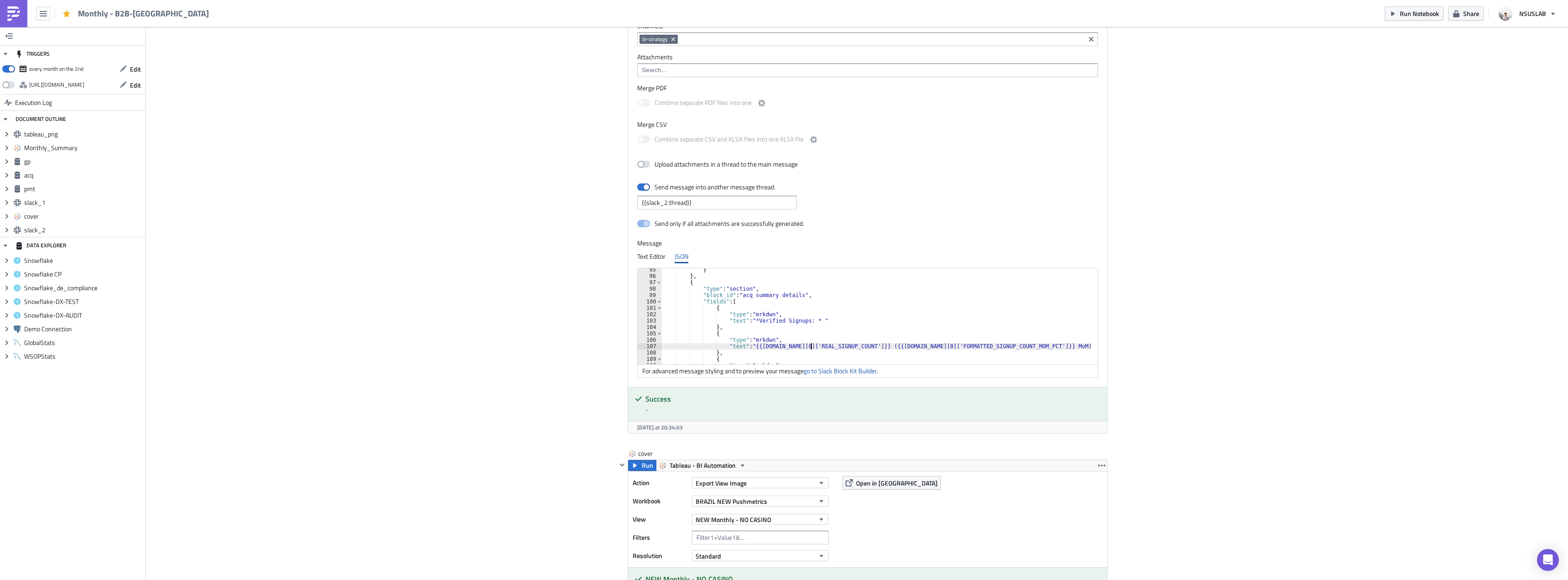
drag, startPoint x: 938, startPoint y: 345, endPoint x: 973, endPoint y: 331, distance: 37.7
click at [938, 344] on div "} } , { "type" : "section" , "block_id" : "acq summary details" , "fields" : [ …" at bounding box center [882, 321] width 439 height 109
type textarea ""text": "{{acq.data[0]['REAL_SIGNUP_COUNT']}} ({{acq.data[0]['FORMATTED_REAL_SI…"
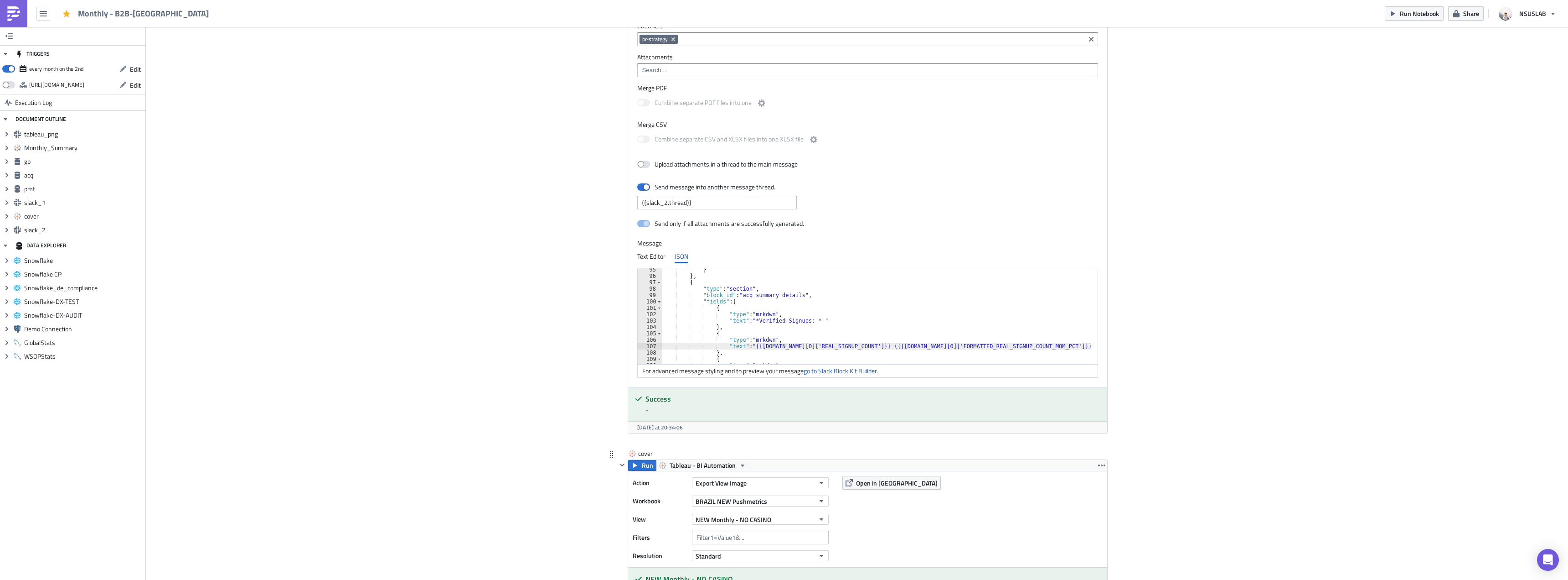
scroll to position [2277, 0]
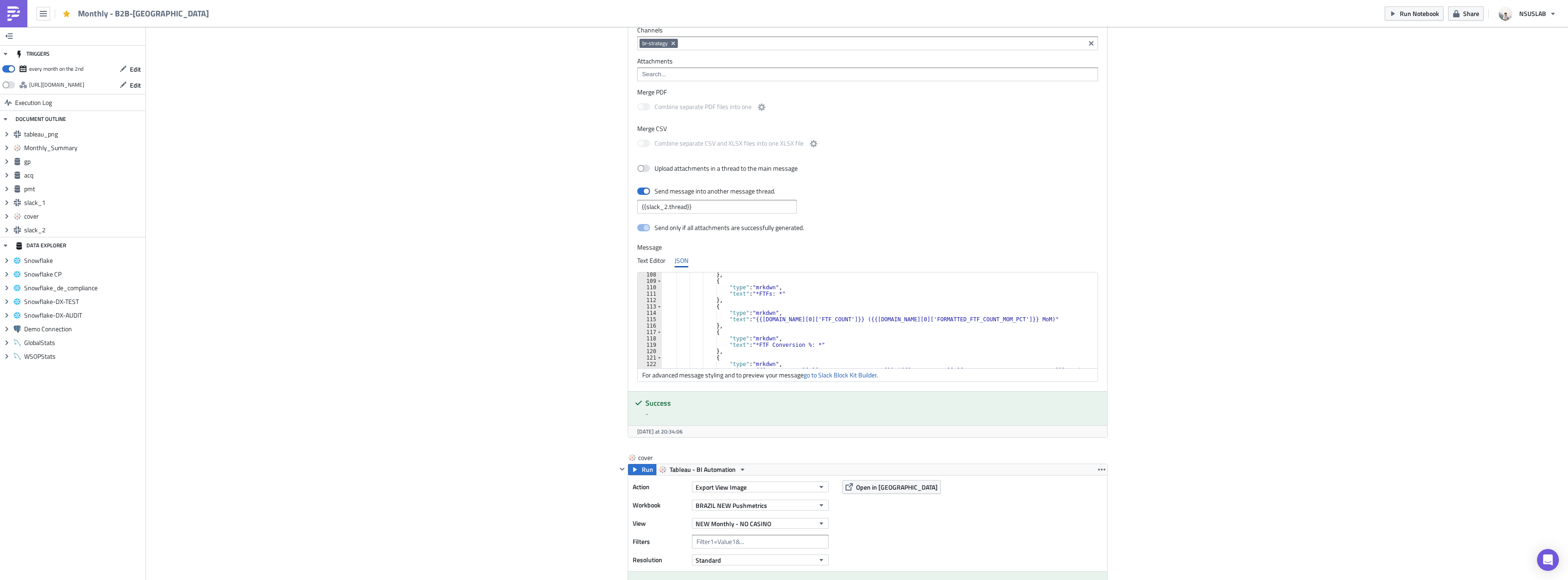
scroll to position [629, 0]
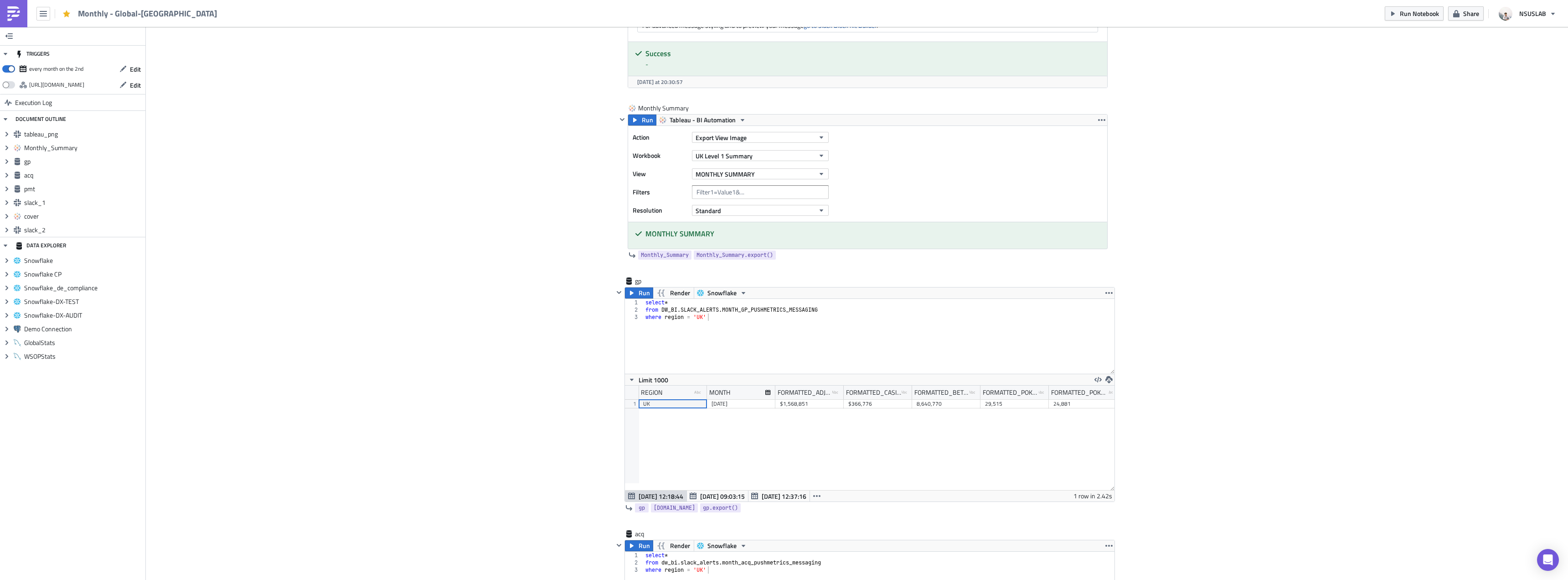
scroll to position [912, 0]
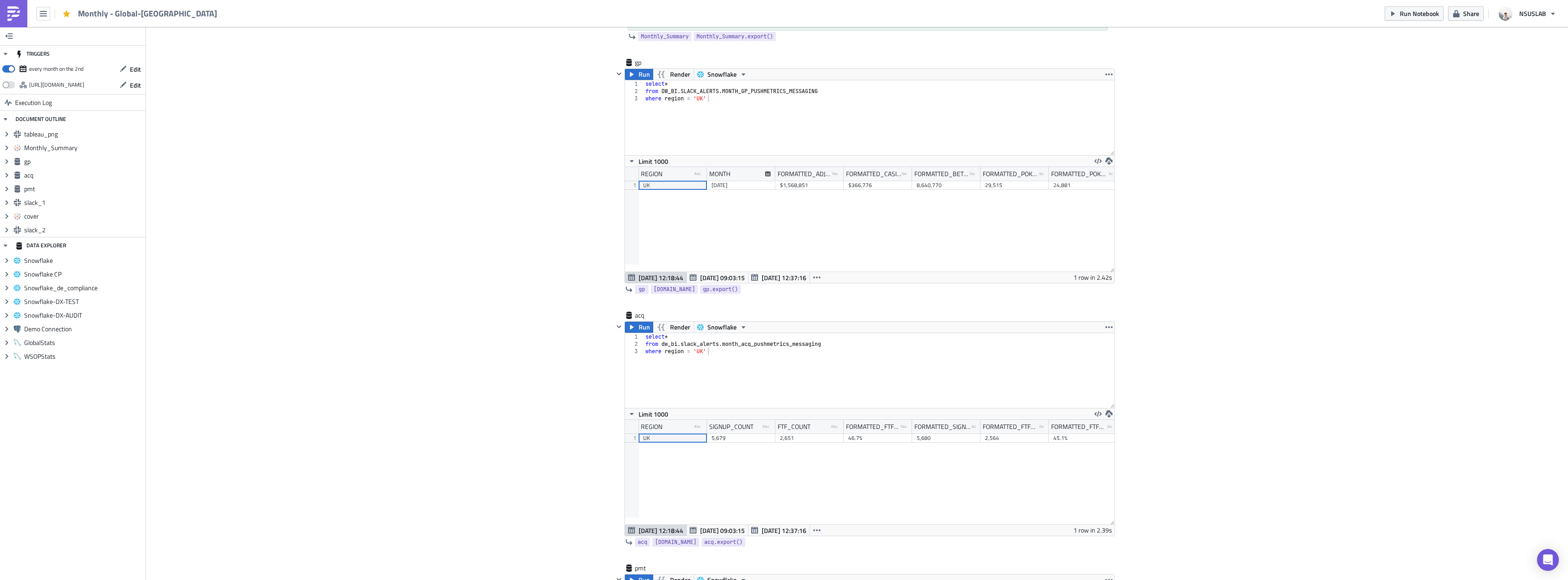
click at [521, 311] on div "Cover Image BI Automated Tableau Reporting Execution Log Monthly - Global-UK <p…" at bounding box center [857, 530] width 1422 height 2831
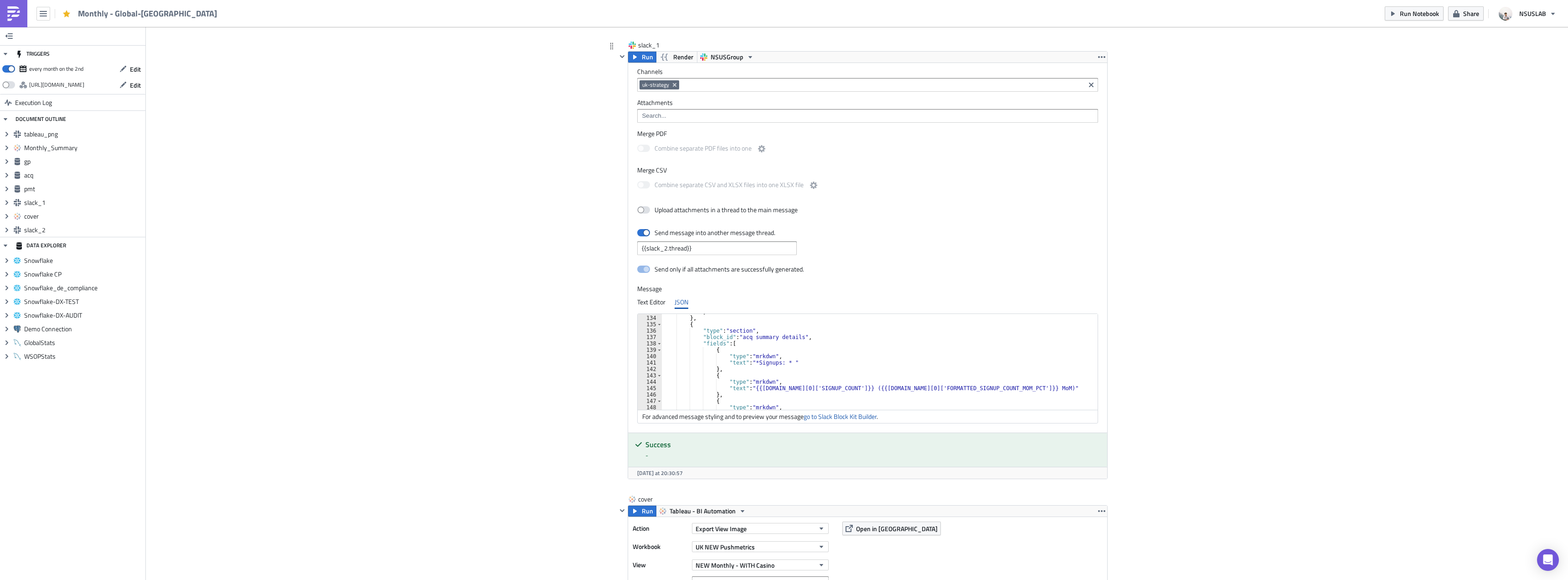
scroll to position [848, 0]
click at [751, 360] on div "} } , { "type" : "section" , "block_id" : "acq summary details" , "fields" : [ …" at bounding box center [882, 363] width 439 height 109
click at [793, 389] on div "} } , { "type" : "section" , "block_id" : "acq summary details" , "fields" : [ …" at bounding box center [882, 363] width 439 height 109
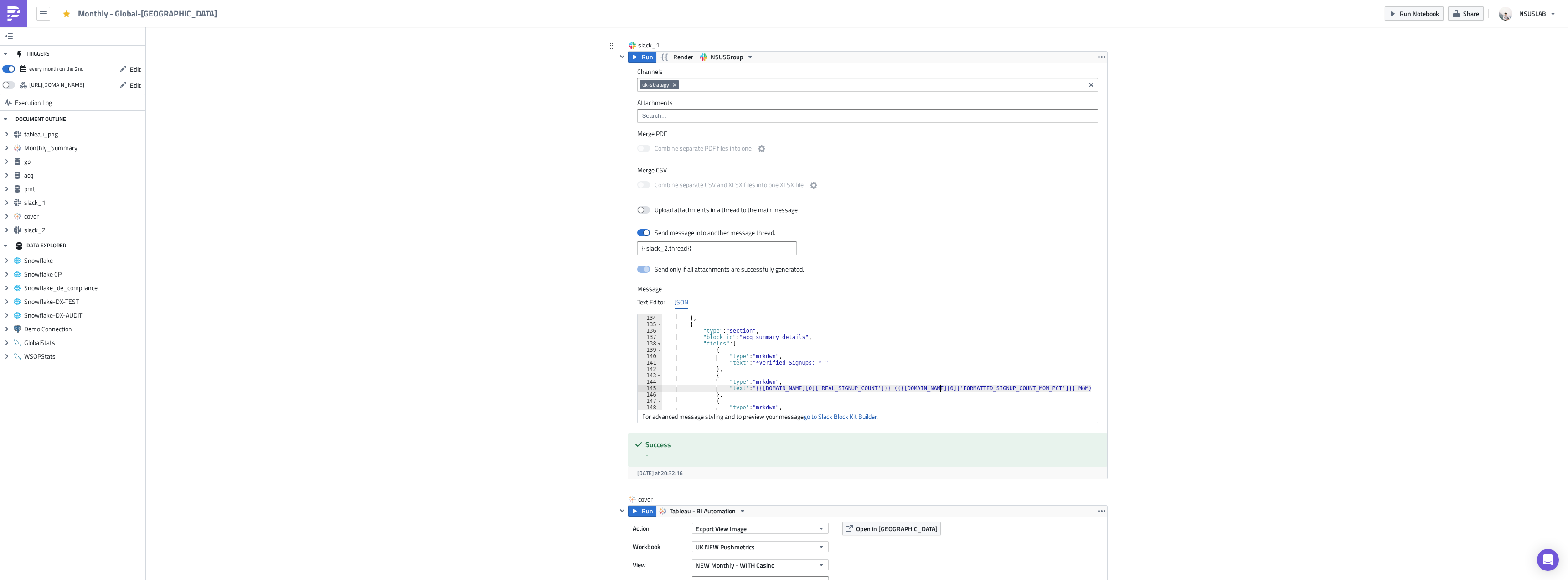
click at [937, 388] on div "} } , { "type" : "section" , "block_id" : "acq summary details" , "fields" : [ …" at bounding box center [882, 363] width 439 height 109
type textarea ""text": "{{acq.data[0]['REAL_SIGNUP_COUNT']}} ({{acq.data[0]['FORMATTED_REAL_SI…"
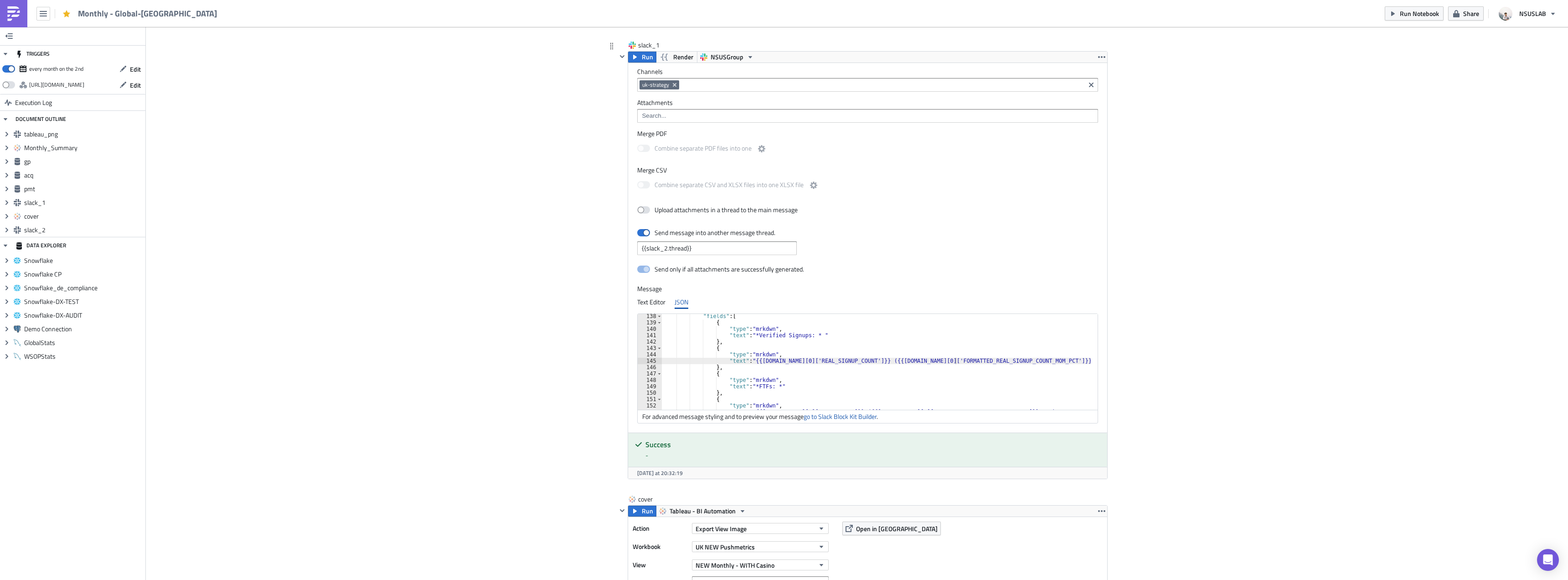
scroll to position [739, 0]
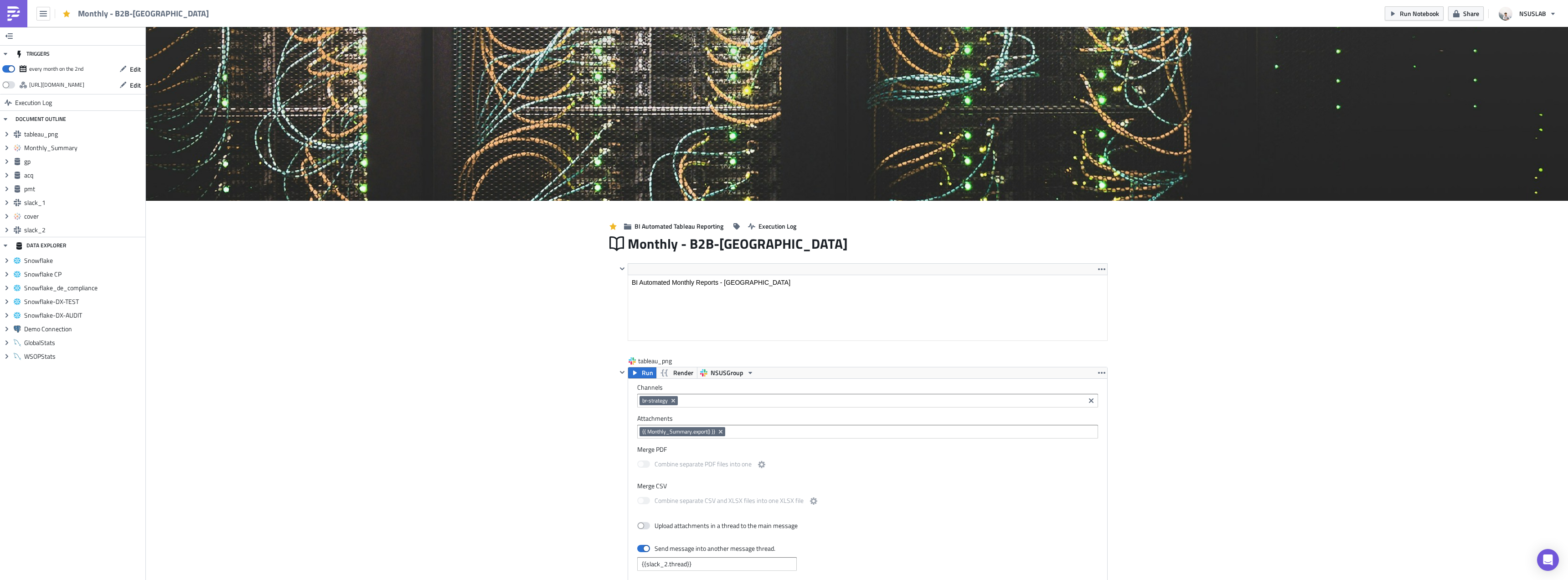
scroll to position [105, 489]
